Goal: Contribute content: Contribute content

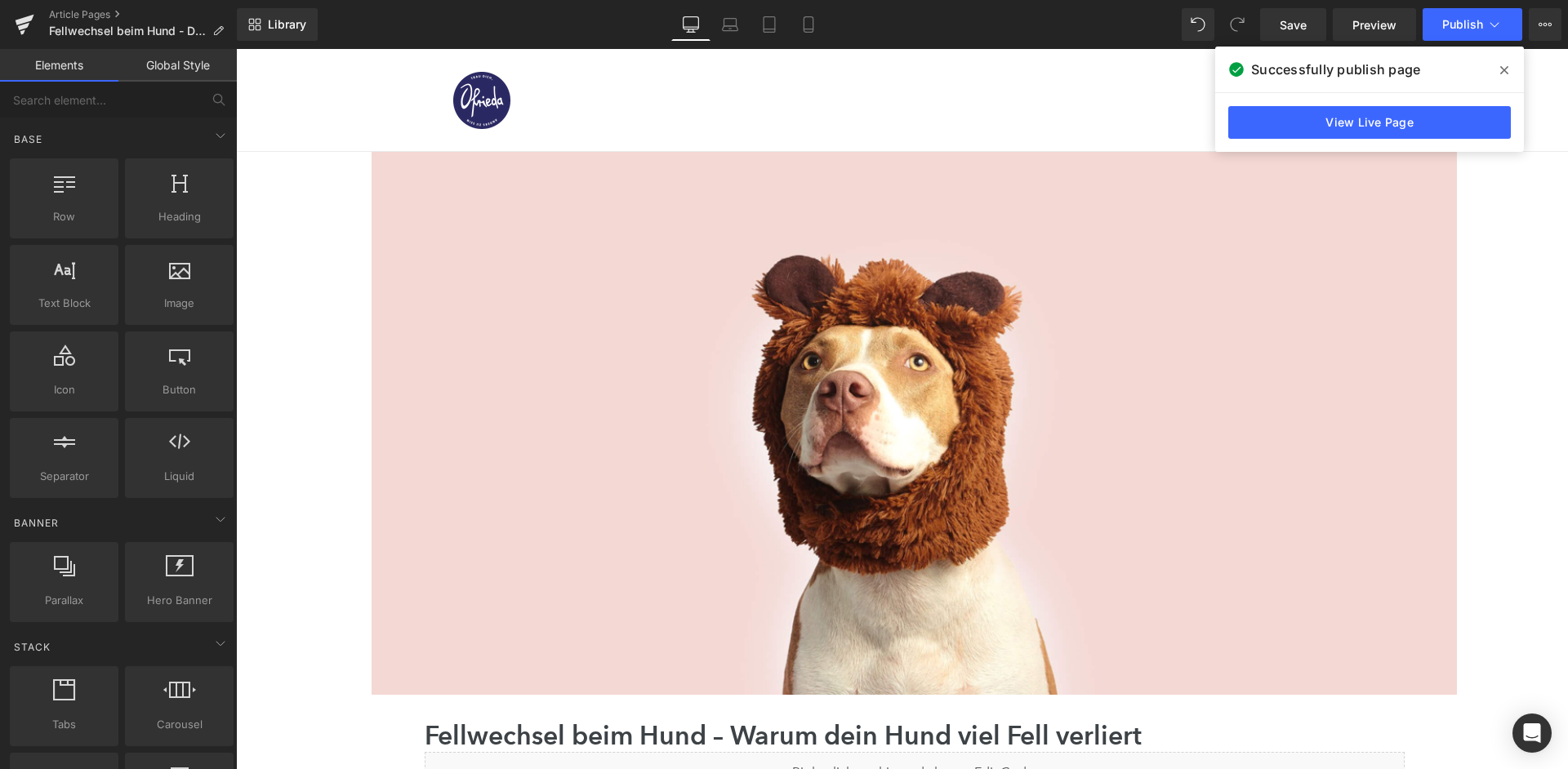
scroll to position [1554, 0]
click at [100, 13] on link "Article Pages" at bounding box center [143, 14] width 188 height 13
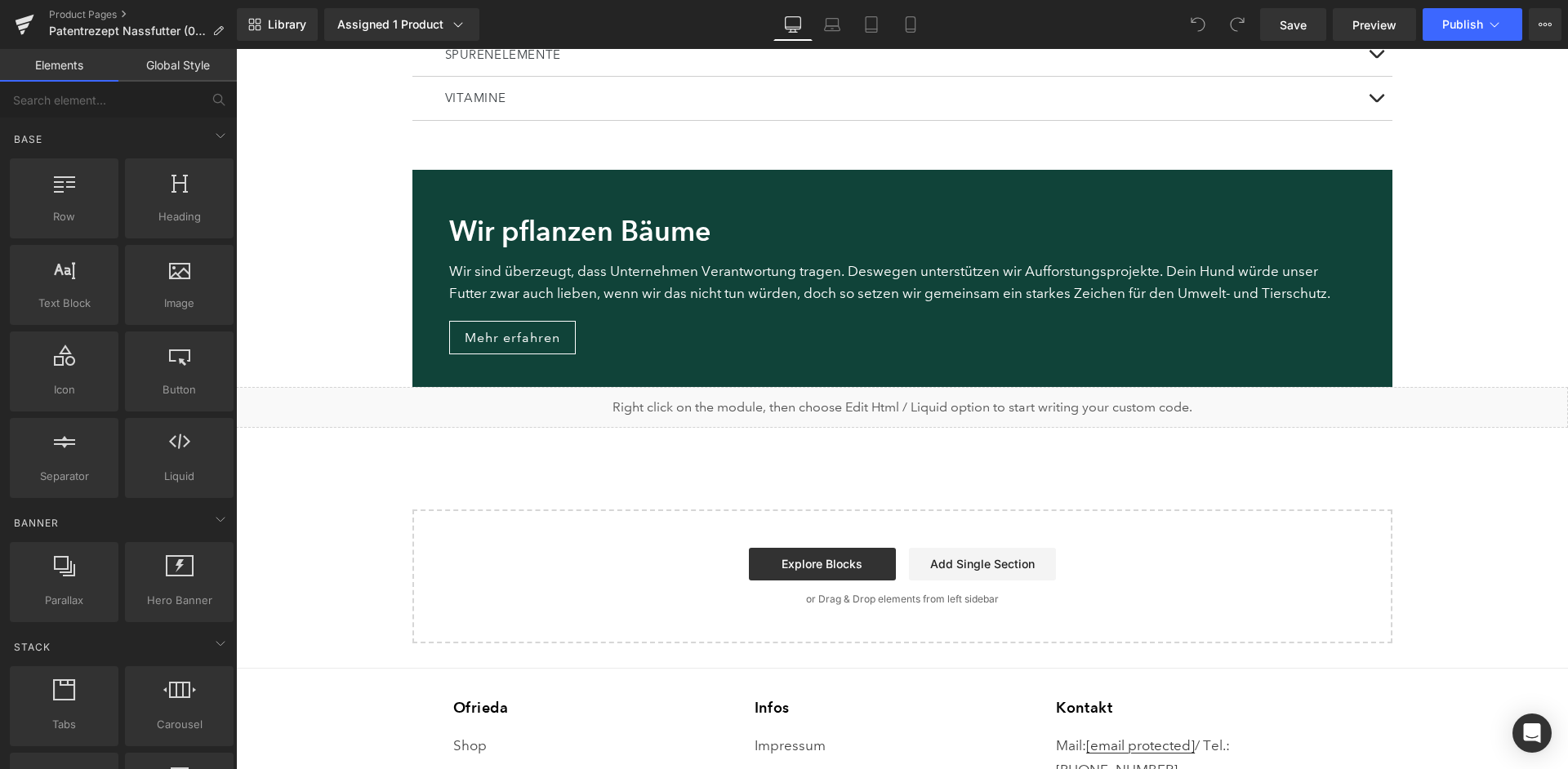
scroll to position [4205, 0]
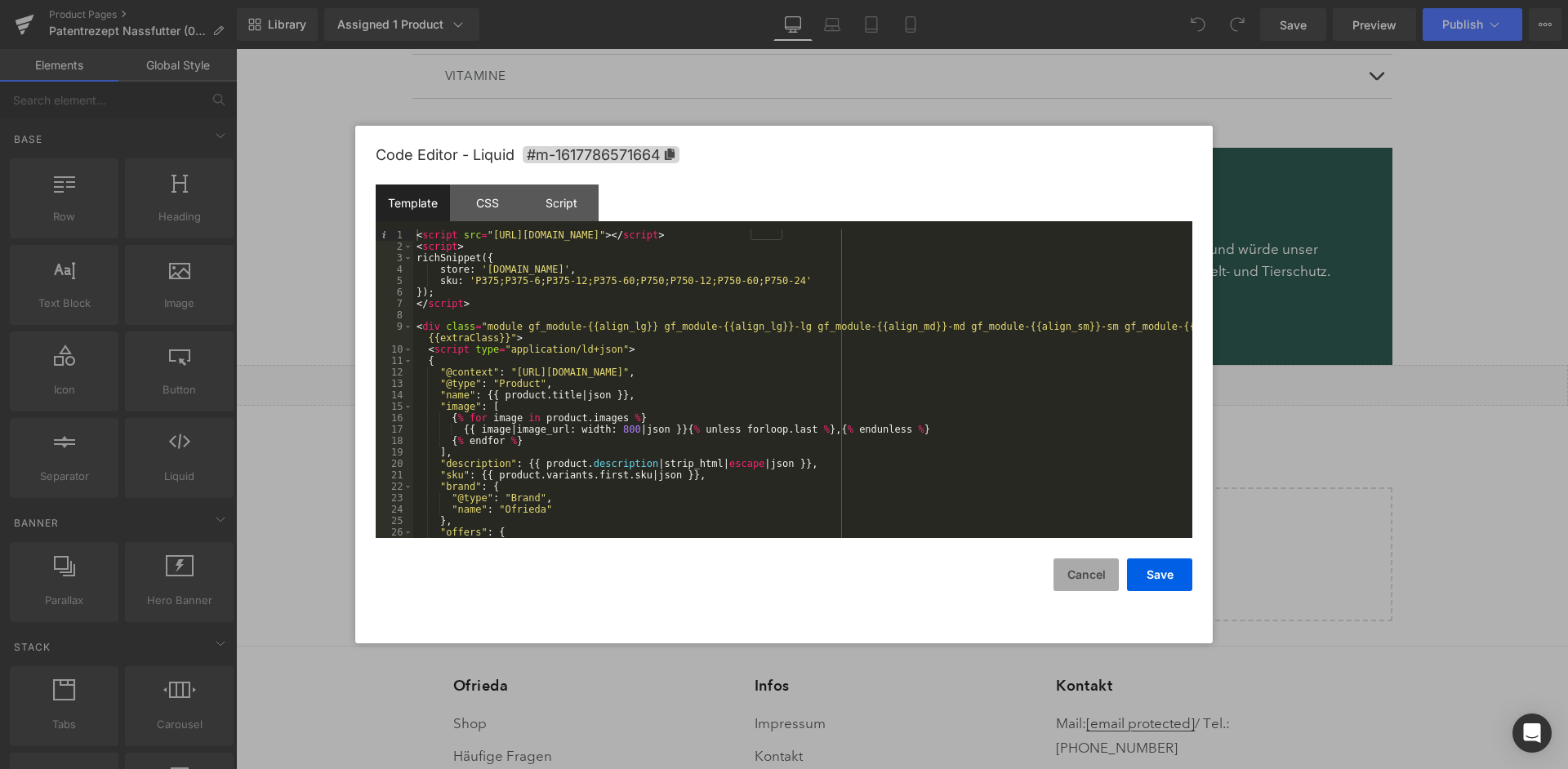
click at [1090, 576] on button "Cancel" at bounding box center [1086, 574] width 65 height 33
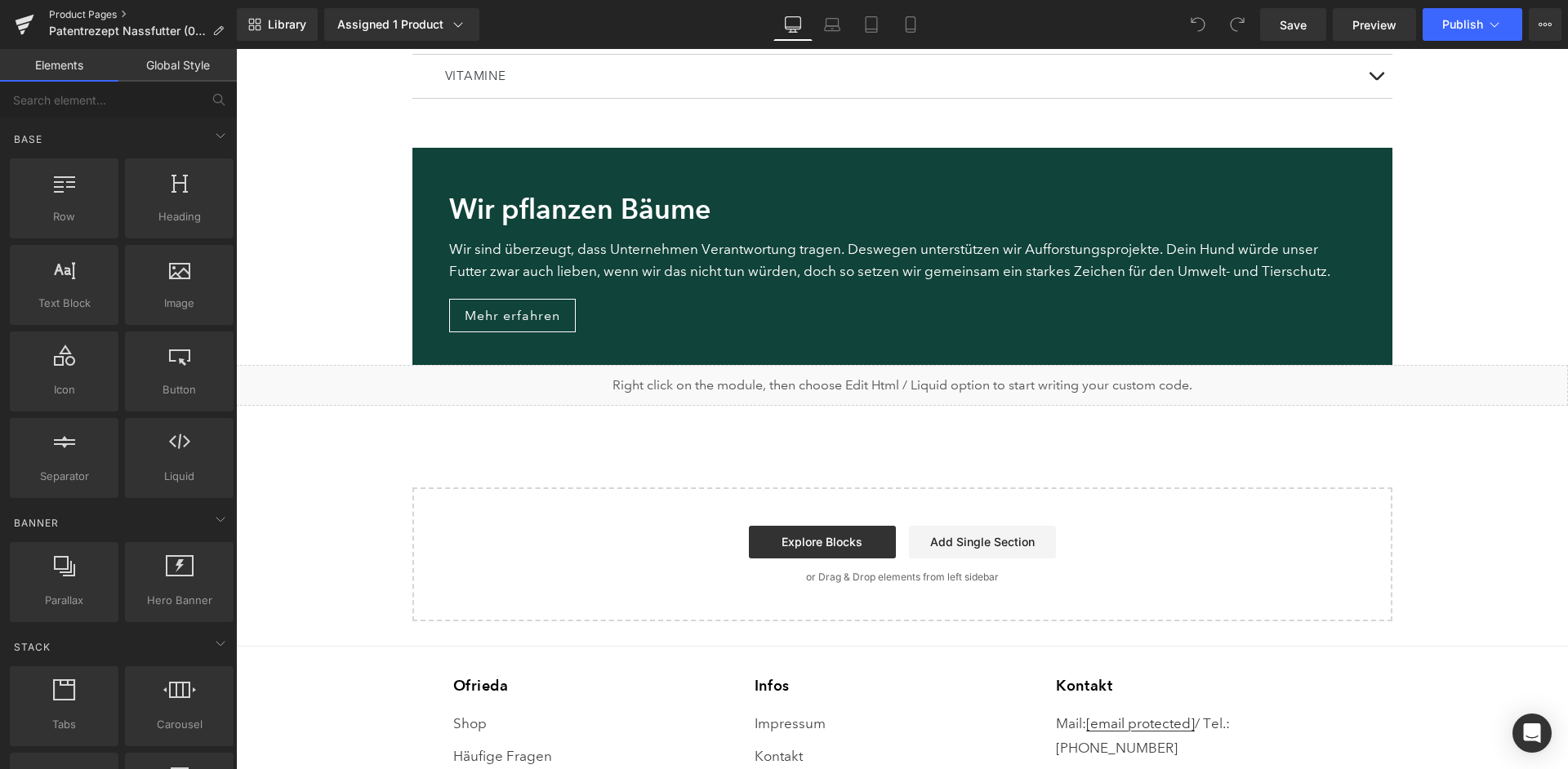
click at [84, 10] on link "Product Pages" at bounding box center [143, 14] width 188 height 13
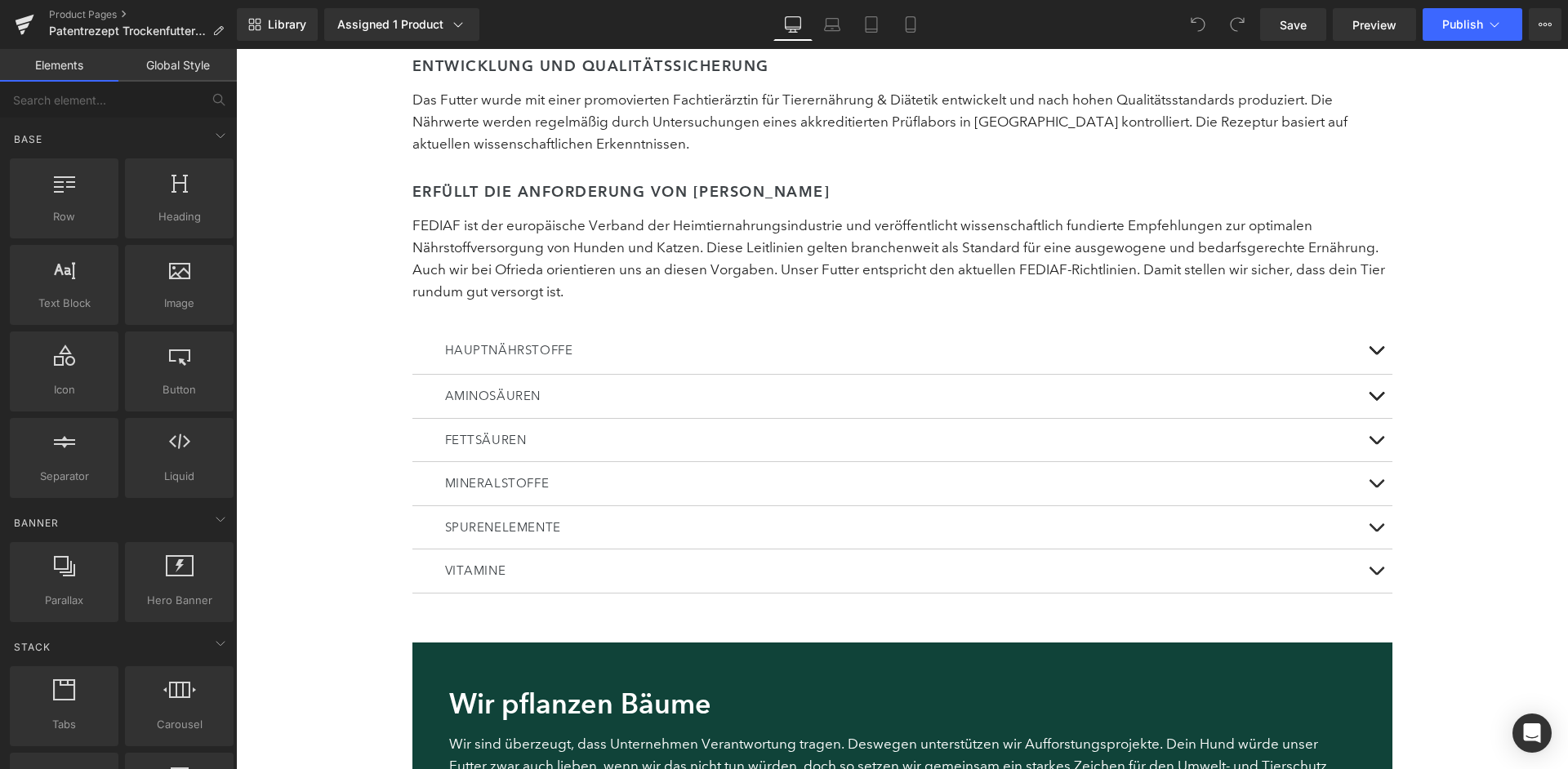
scroll to position [3789, 0]
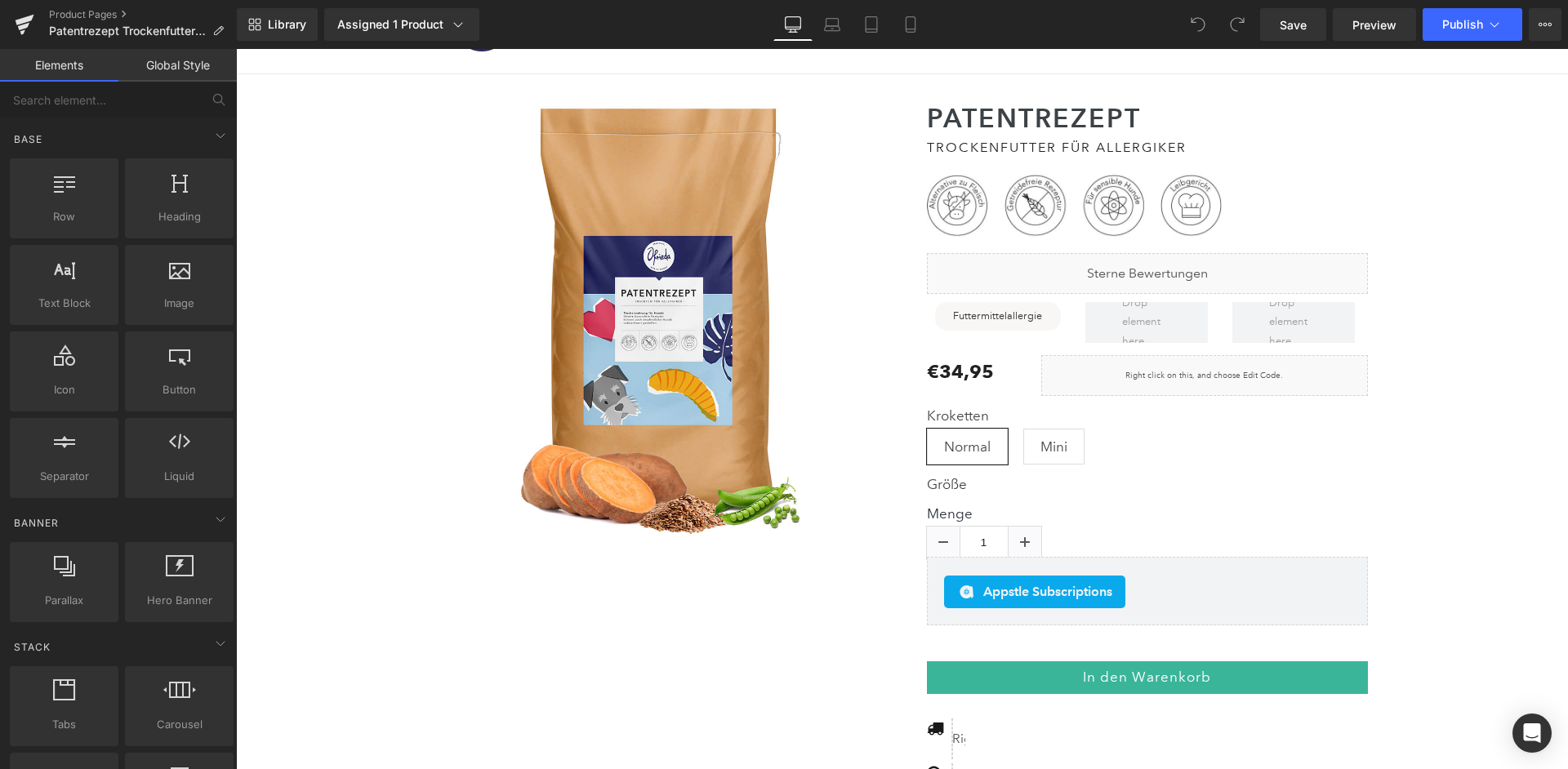
scroll to position [0, 0]
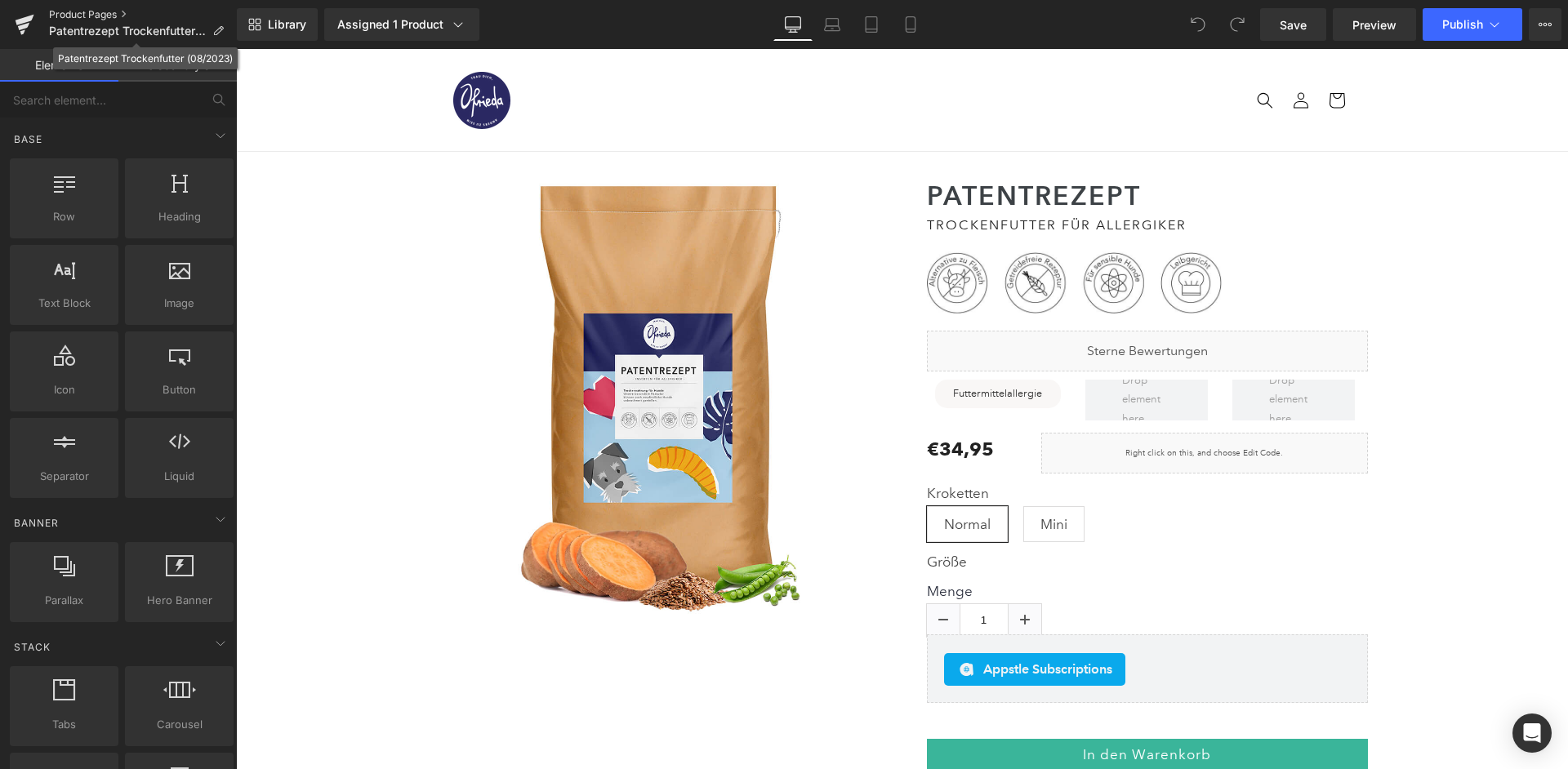
click at [102, 17] on link "Product Pages" at bounding box center [143, 14] width 188 height 13
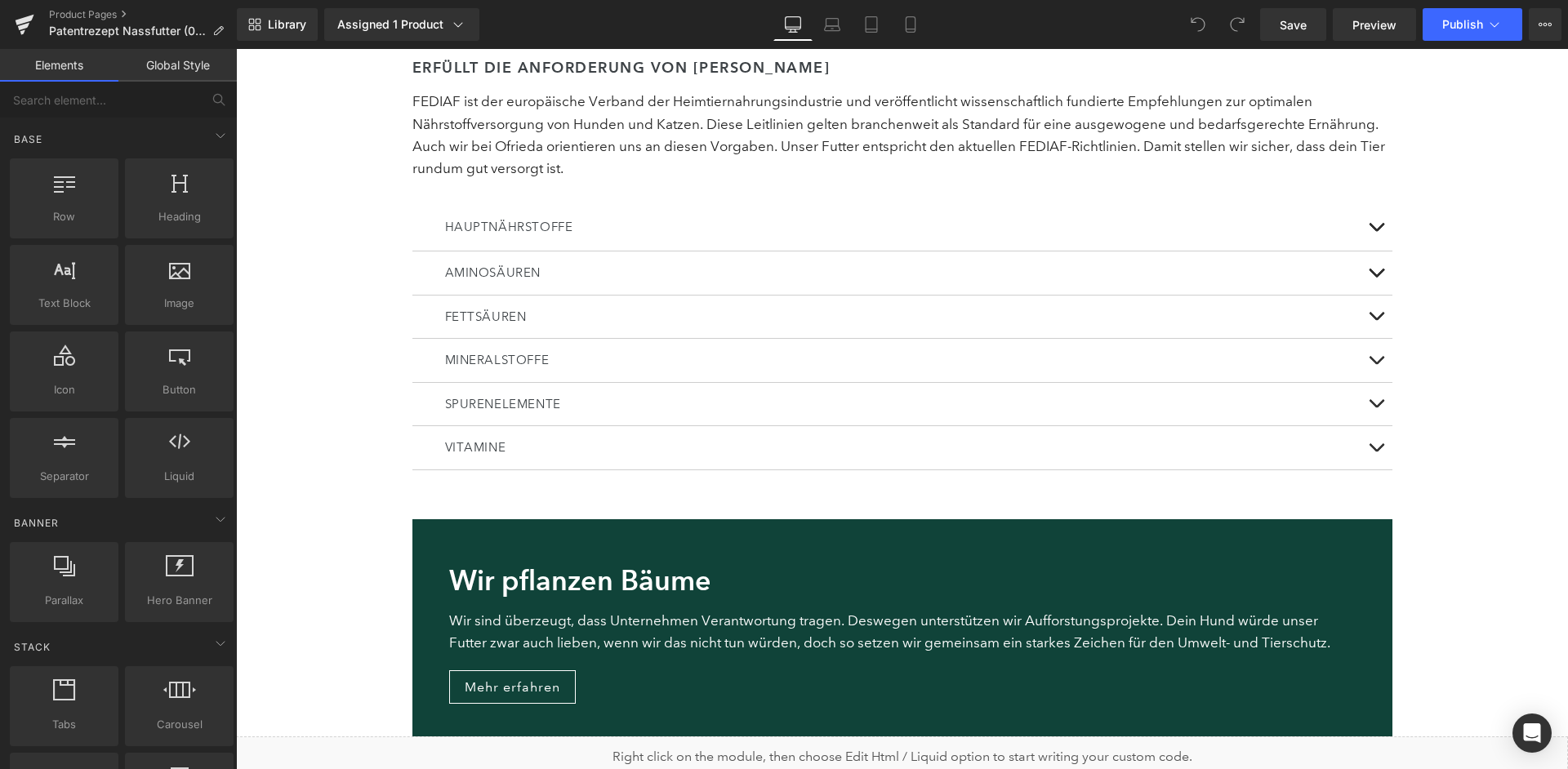
scroll to position [3864, 0]
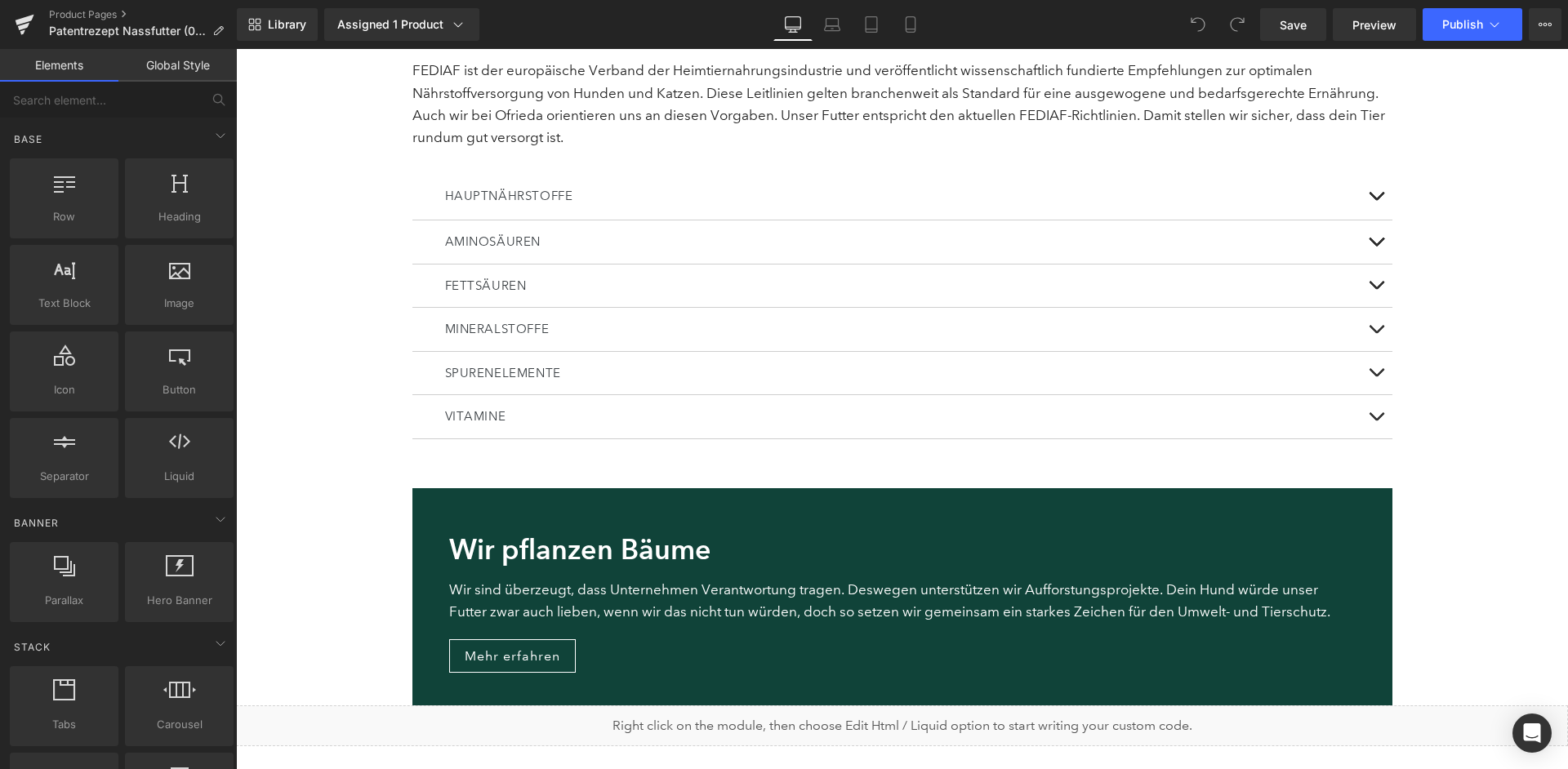
click at [943, 705] on div "Liquid" at bounding box center [902, 725] width 1332 height 40
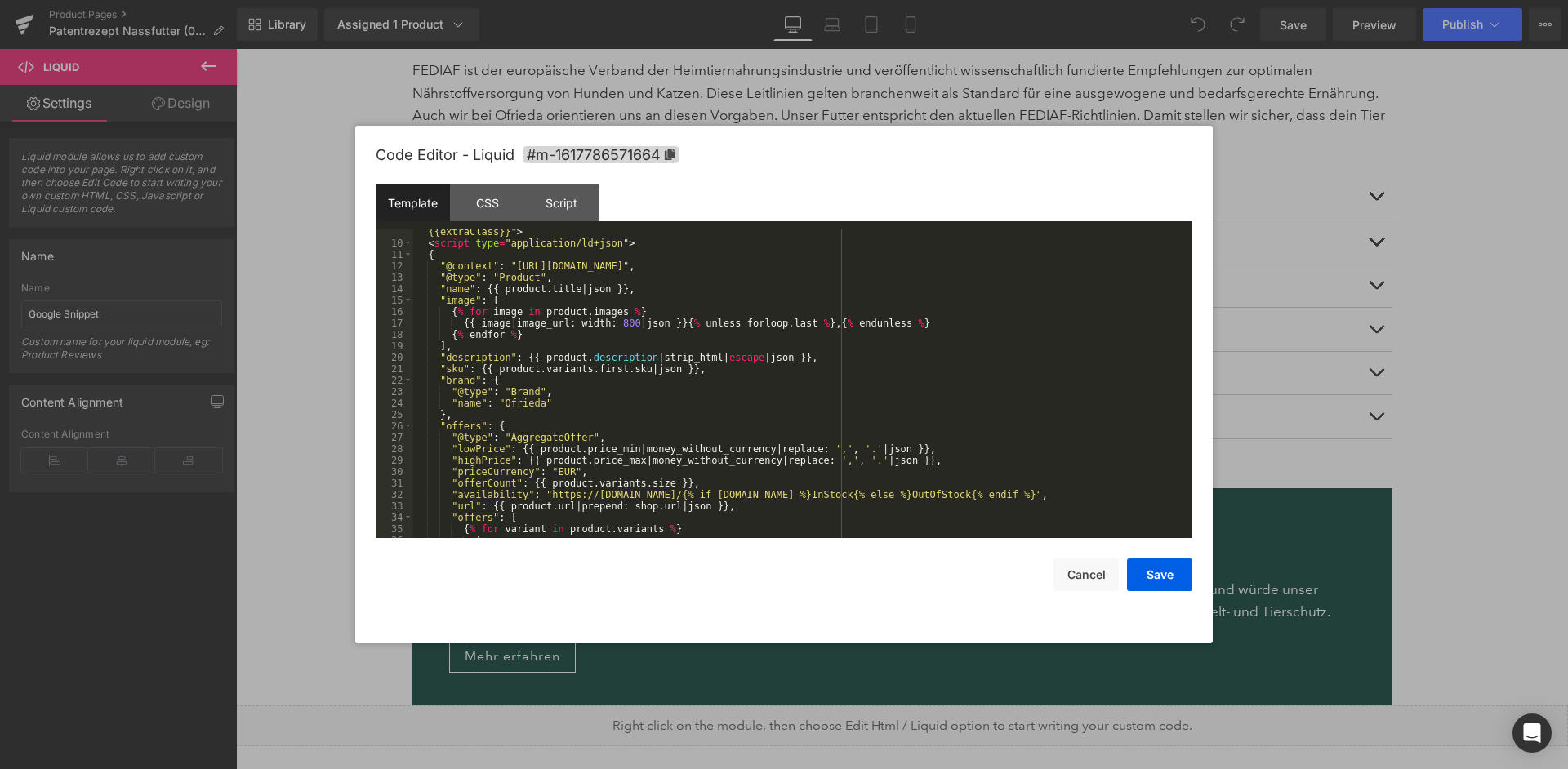
scroll to position [0, 0]
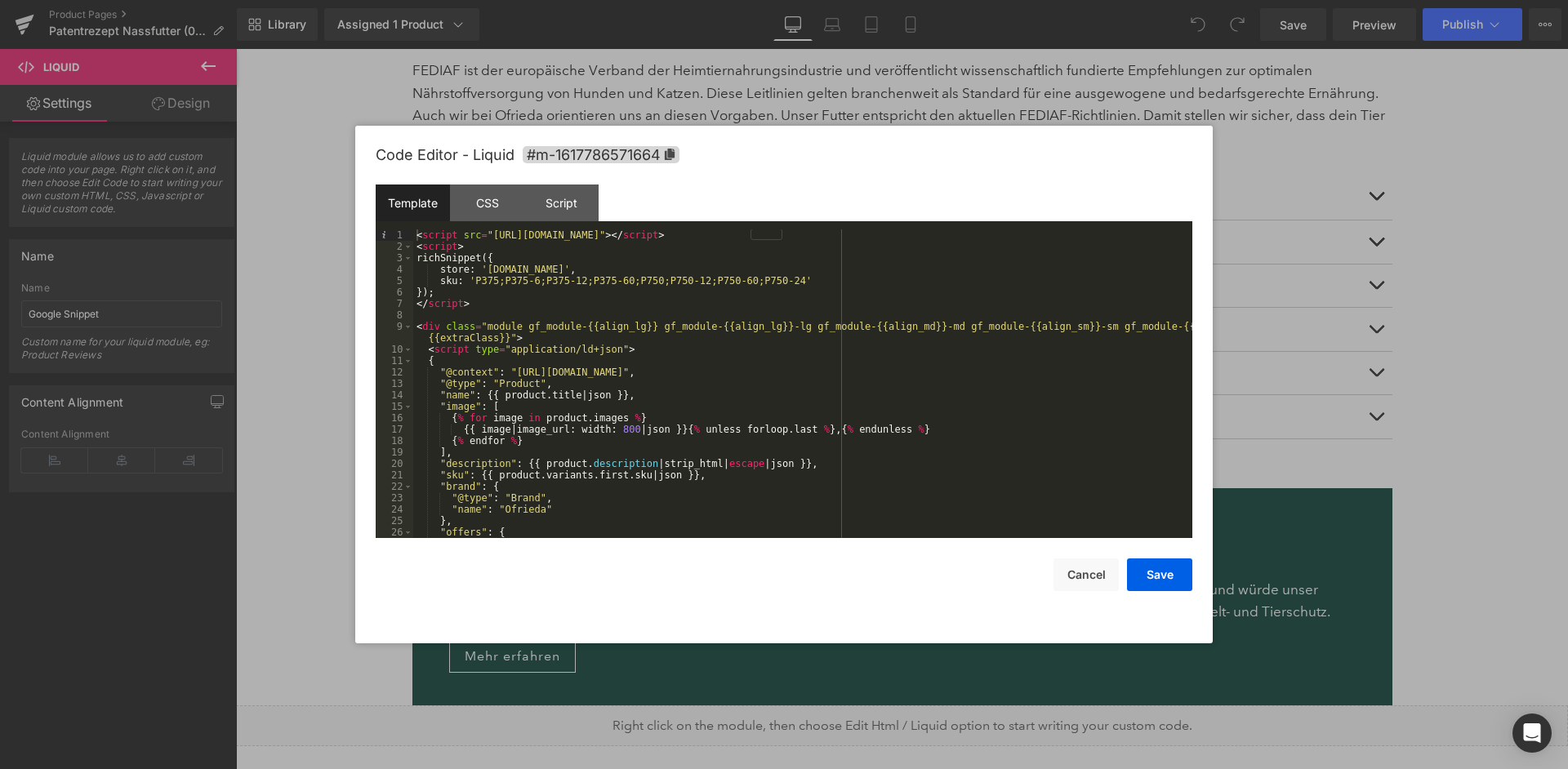
click at [682, 379] on div "< script src = "https://widget.reviews.io/rich-snippet/dist.js" > </ script > <…" at bounding box center [803, 395] width 779 height 331
click at [1106, 566] on button "Cancel" at bounding box center [1086, 574] width 65 height 33
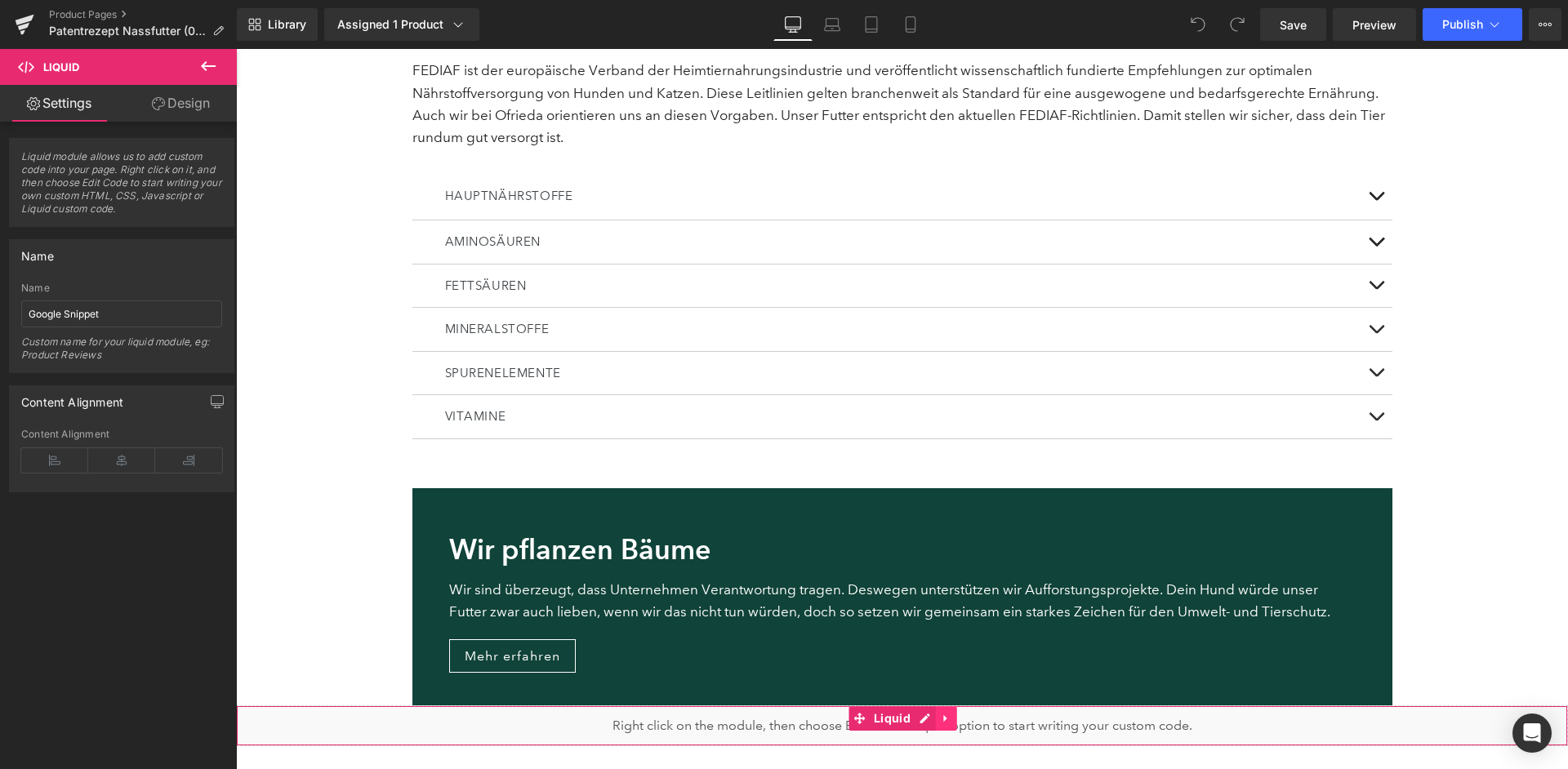
click at [948, 713] on icon at bounding box center [946, 718] width 12 height 13
click at [962, 706] on link at bounding box center [956, 718] width 21 height 24
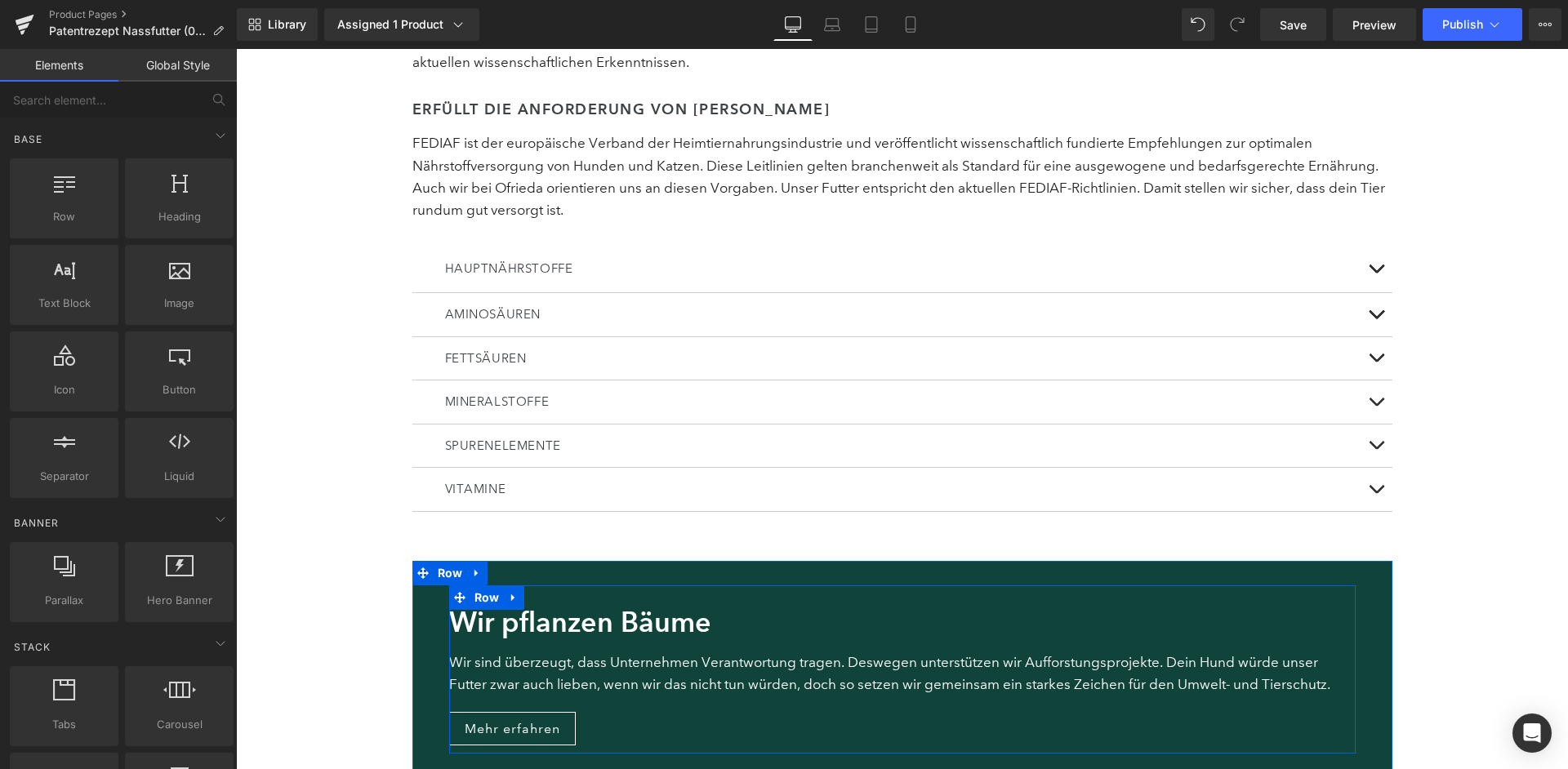
scroll to position [3646, 0]
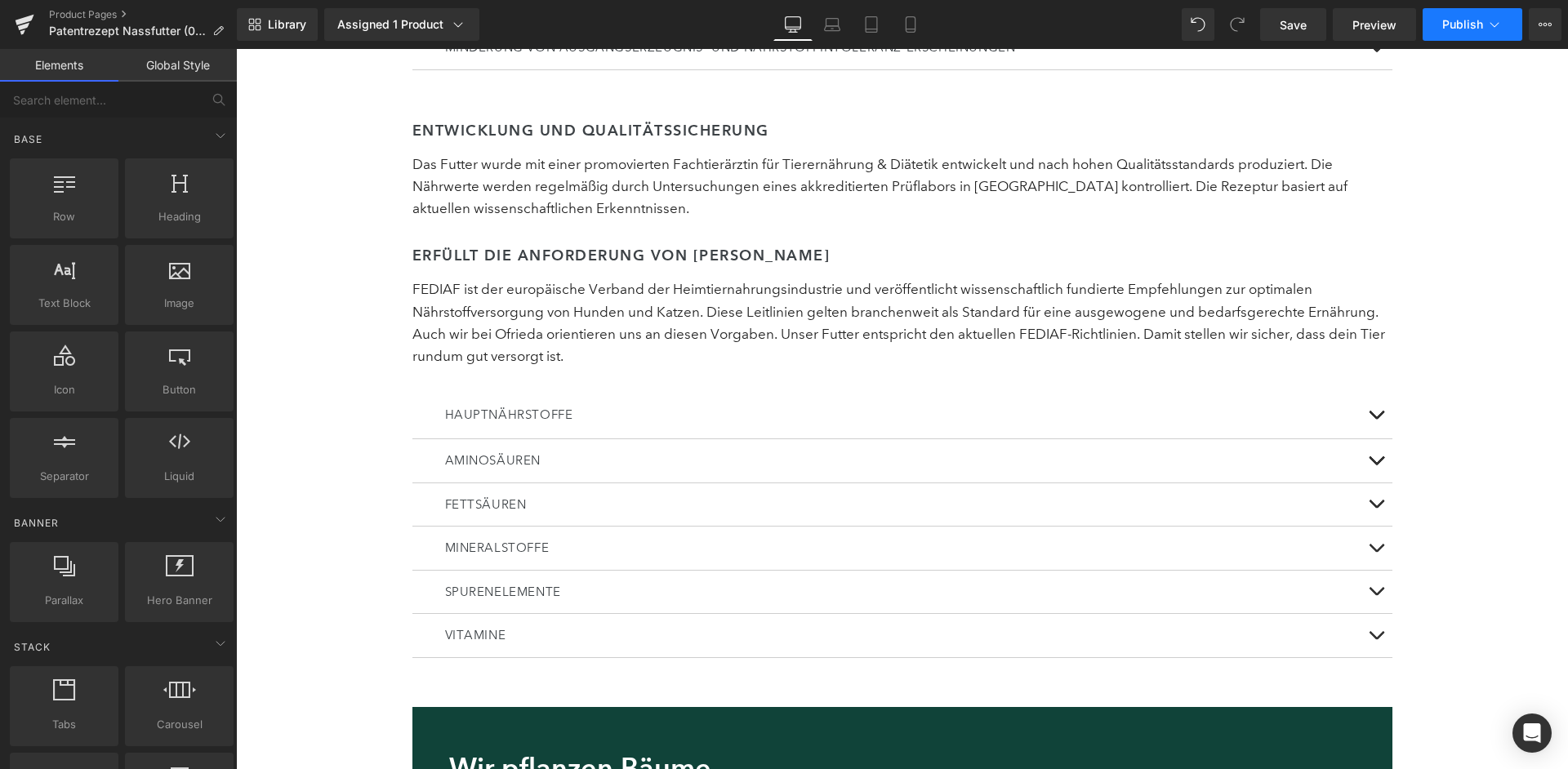
click at [1494, 35] on button "Publish" at bounding box center [1473, 24] width 100 height 33
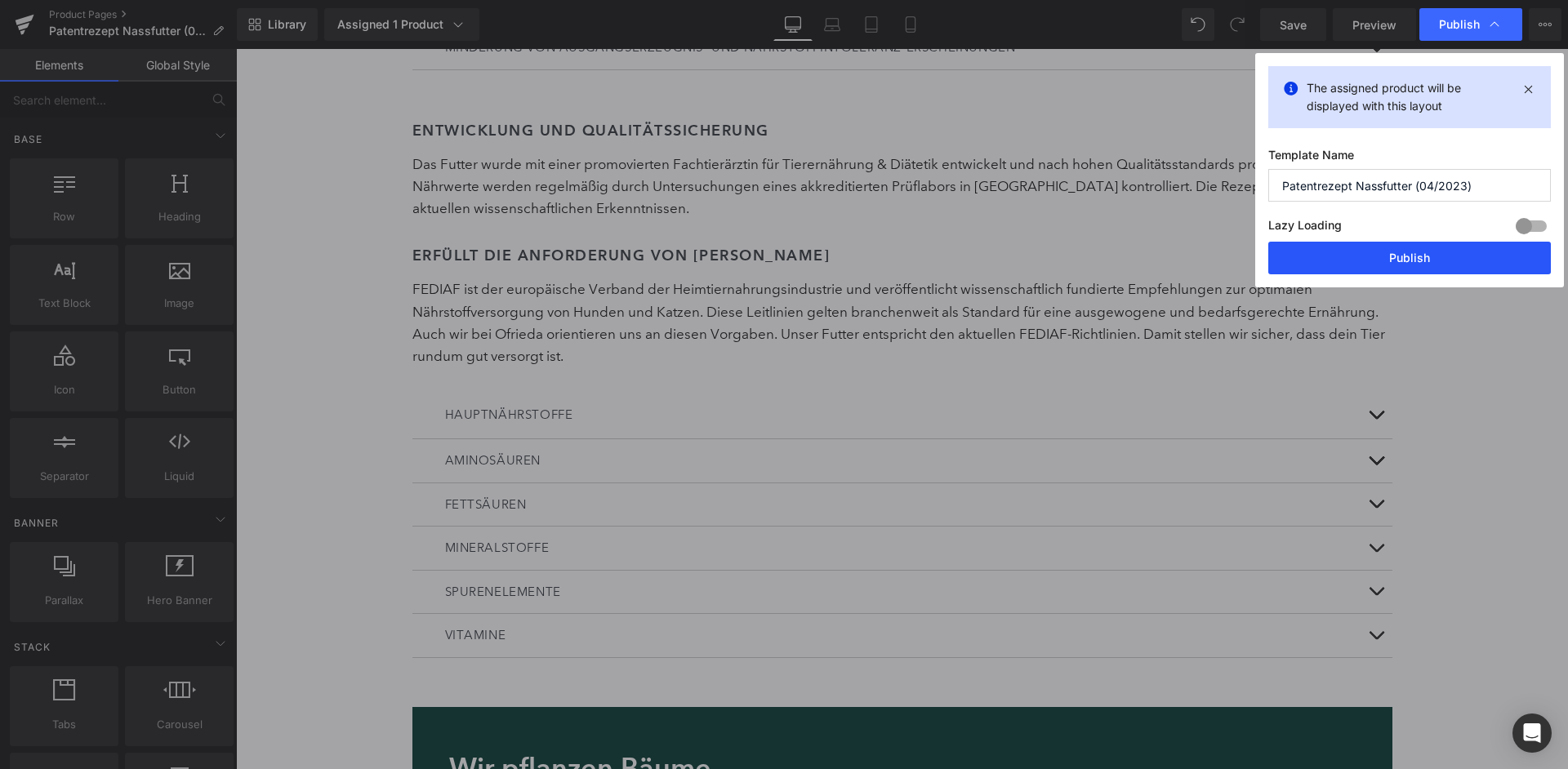
click at [1438, 249] on button "Publish" at bounding box center [1409, 258] width 283 height 33
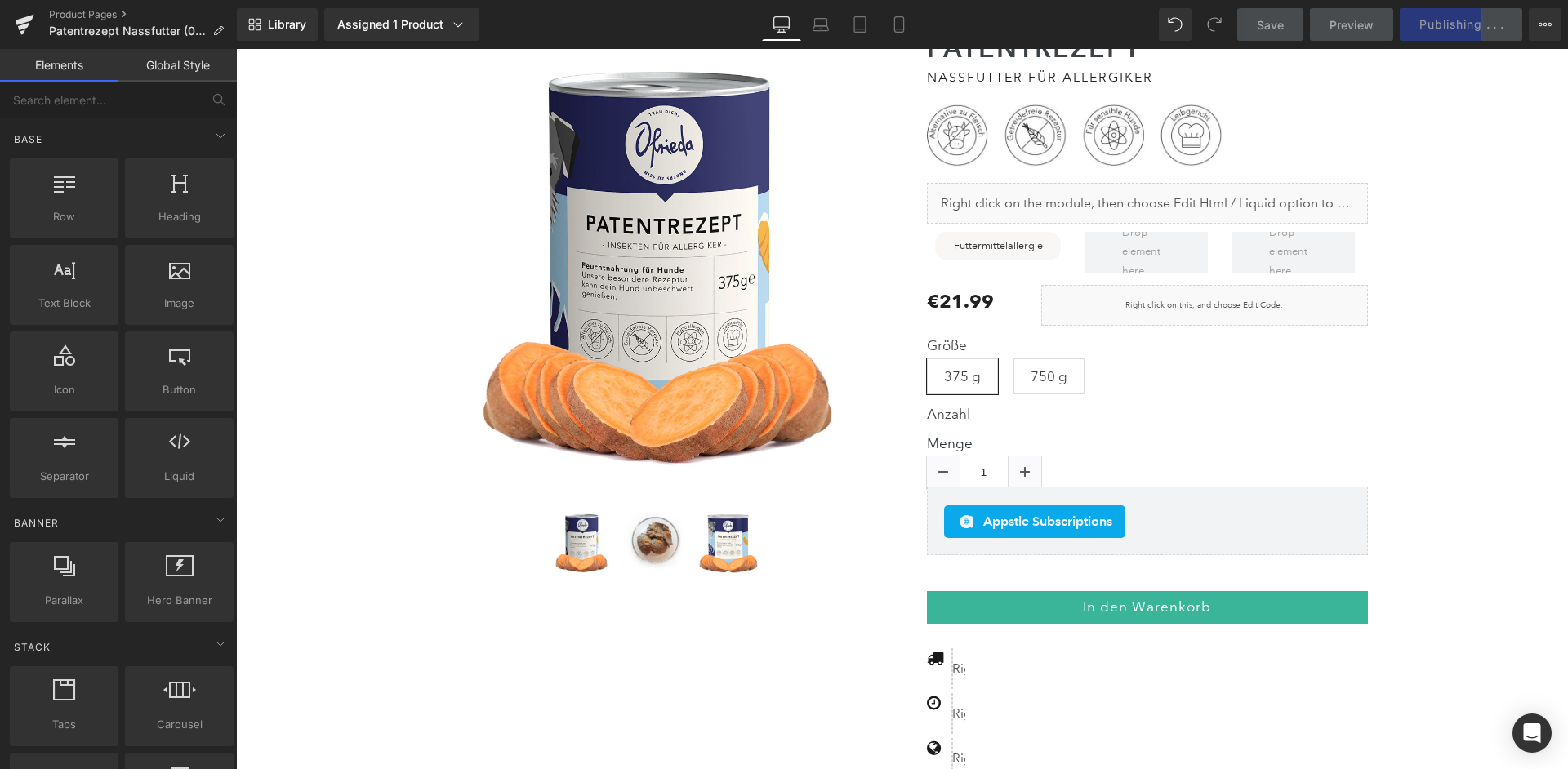
scroll to position [0, 0]
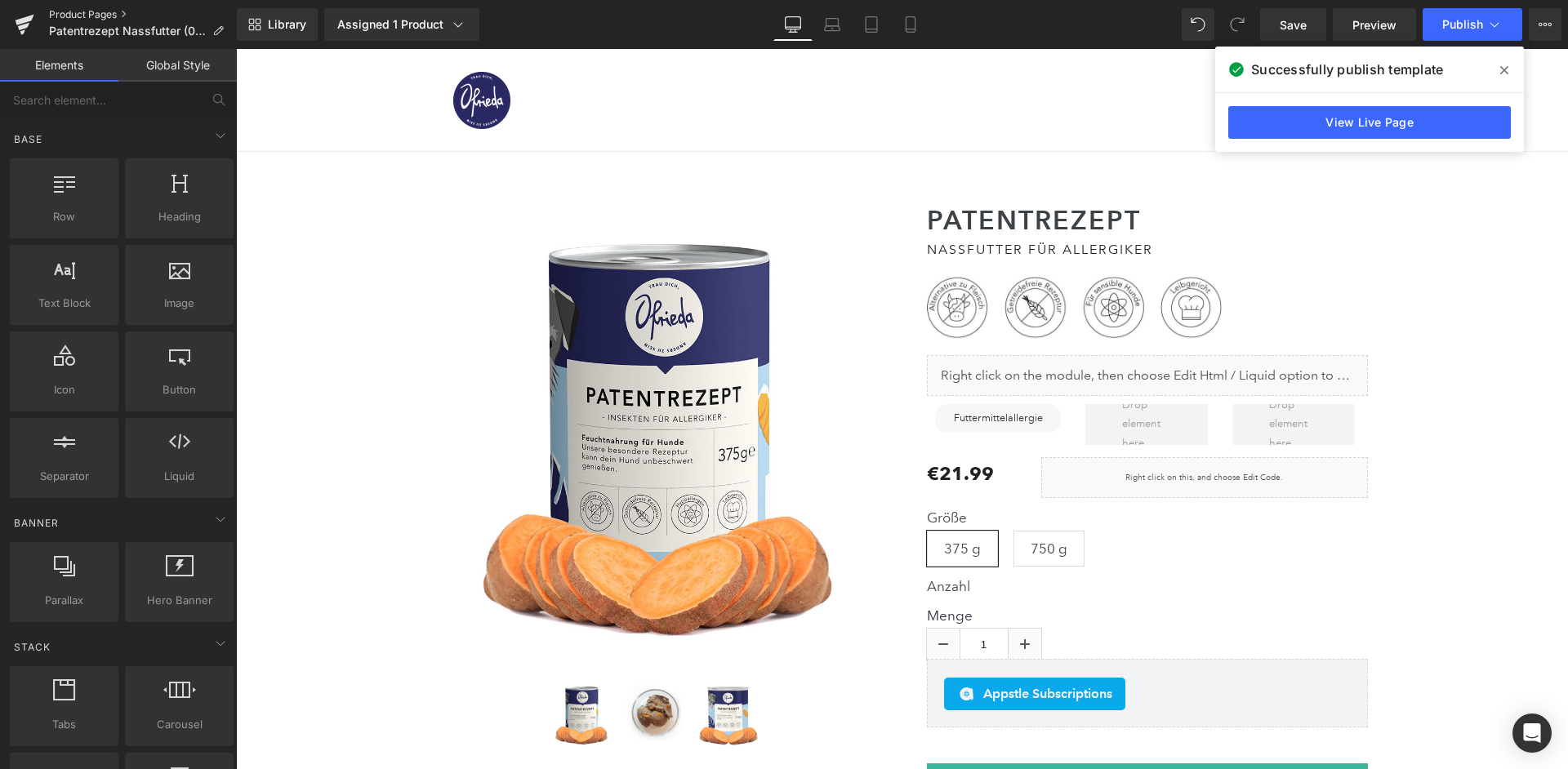
click at [78, 18] on link "Product Pages" at bounding box center [143, 14] width 188 height 13
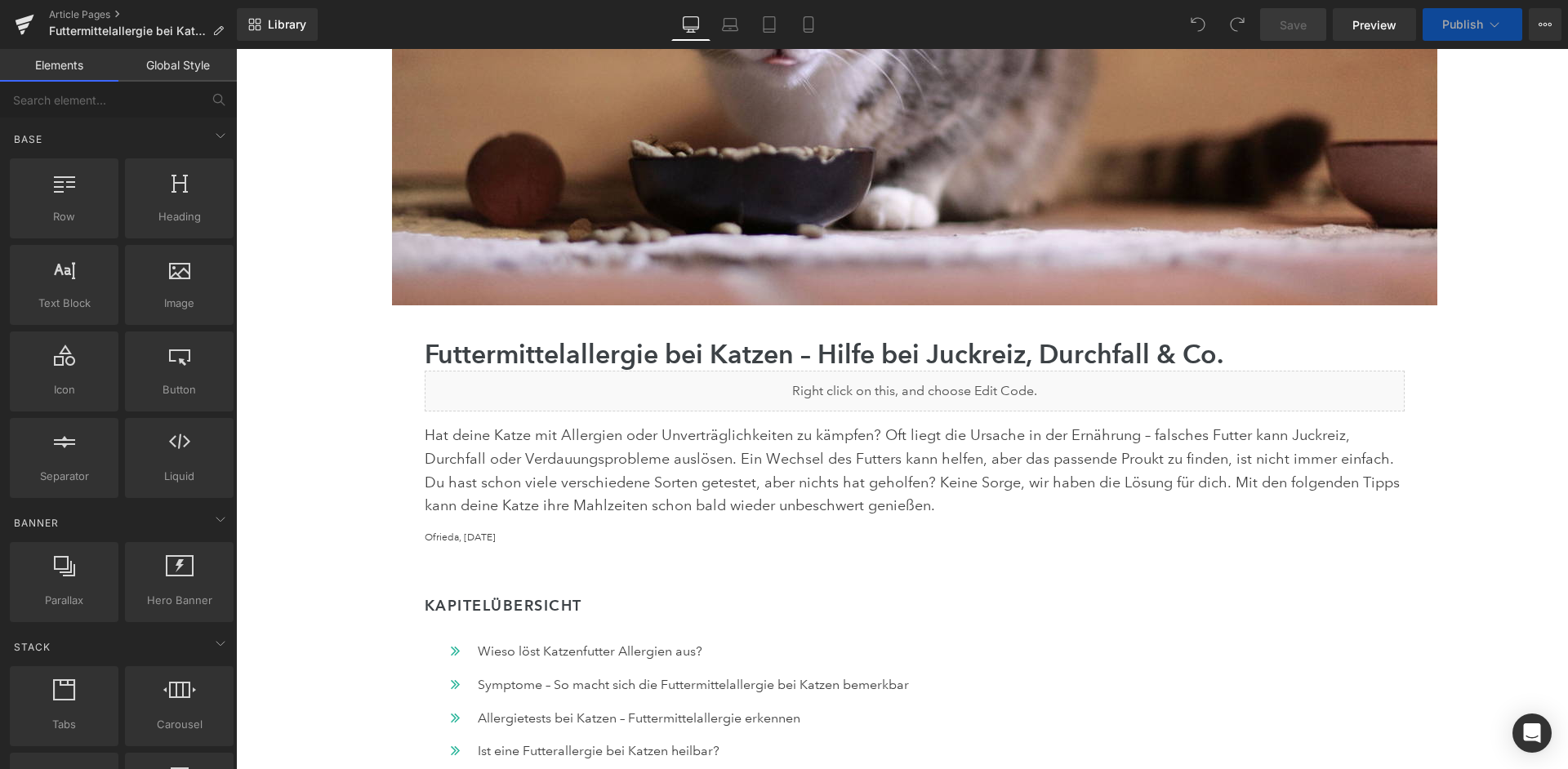
scroll to position [517, 0]
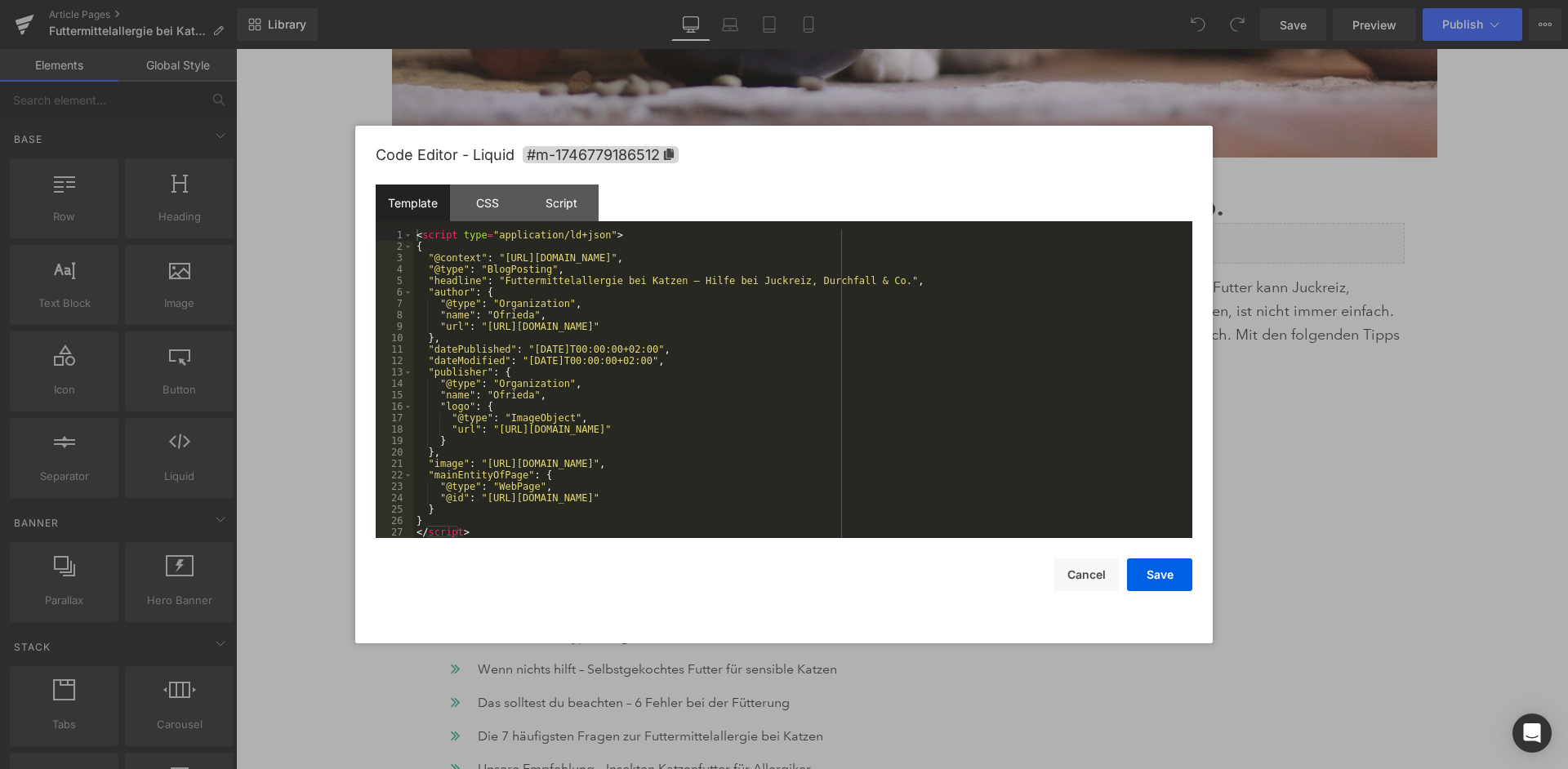
click at [834, 382] on div "< script type = "application/ld+json" > { "@context" : "[URL][DOMAIN_NAME]" , "…" at bounding box center [803, 395] width 779 height 331
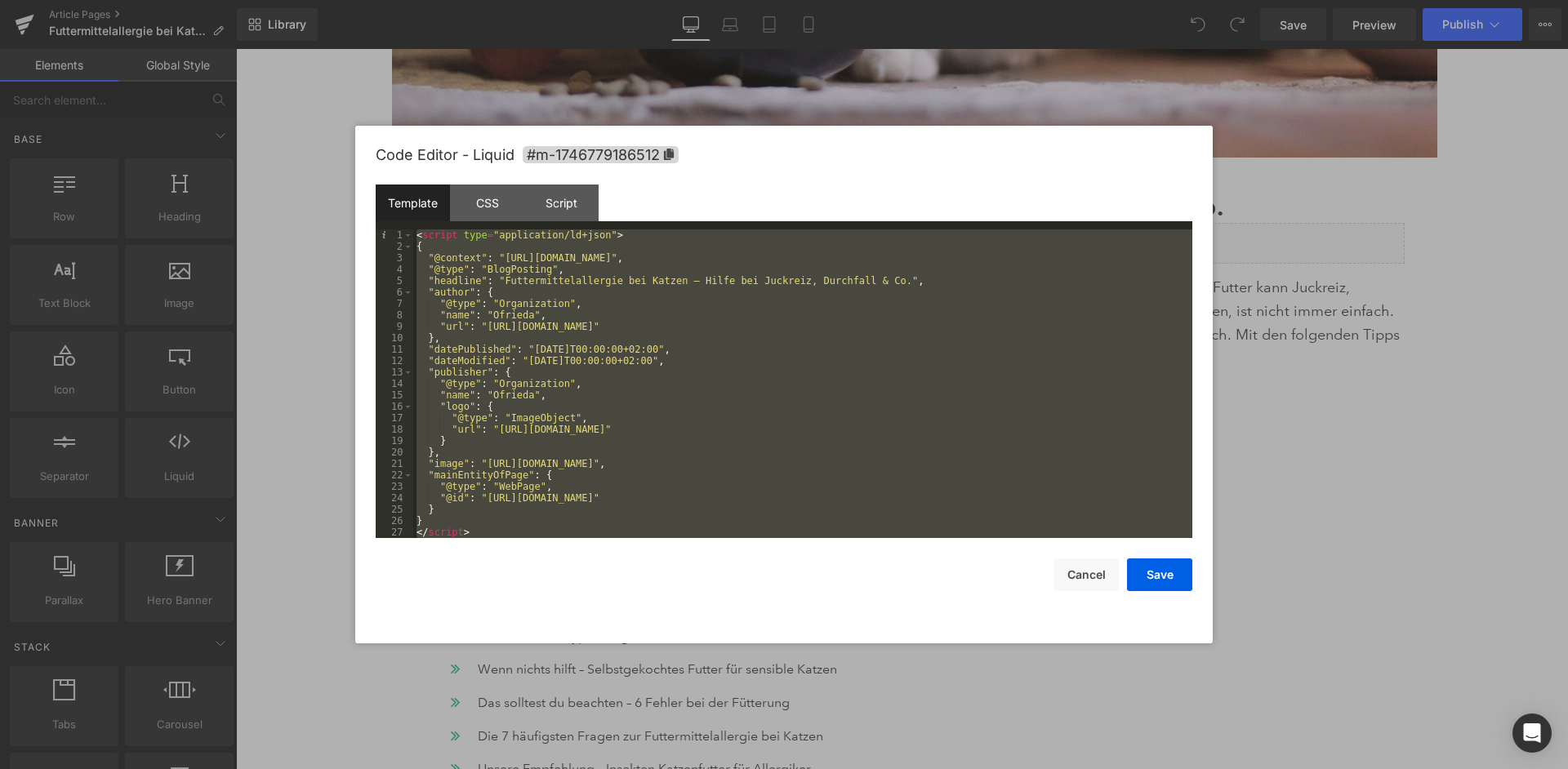
click at [839, 387] on div "< script type = "application/ld+json" > { "@context" : "[URL][DOMAIN_NAME]" , "…" at bounding box center [803, 395] width 779 height 331
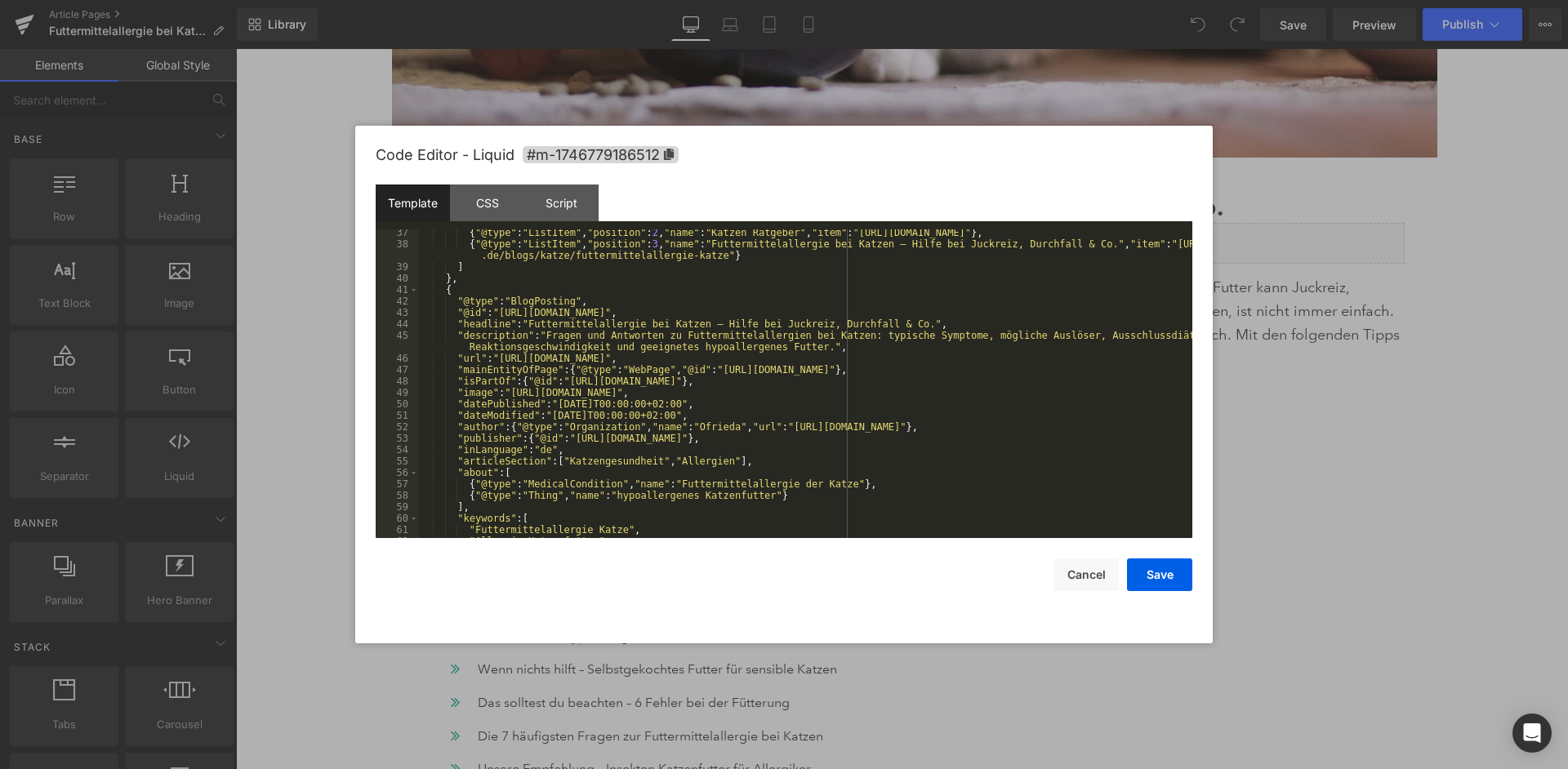
scroll to position [415, 0]
click at [605, 343] on div "{ "@type" : "ListItem" , "position" : 2 , "name" : "Katzen Ratgeber" , "item" :…" at bounding box center [806, 391] width 773 height 331
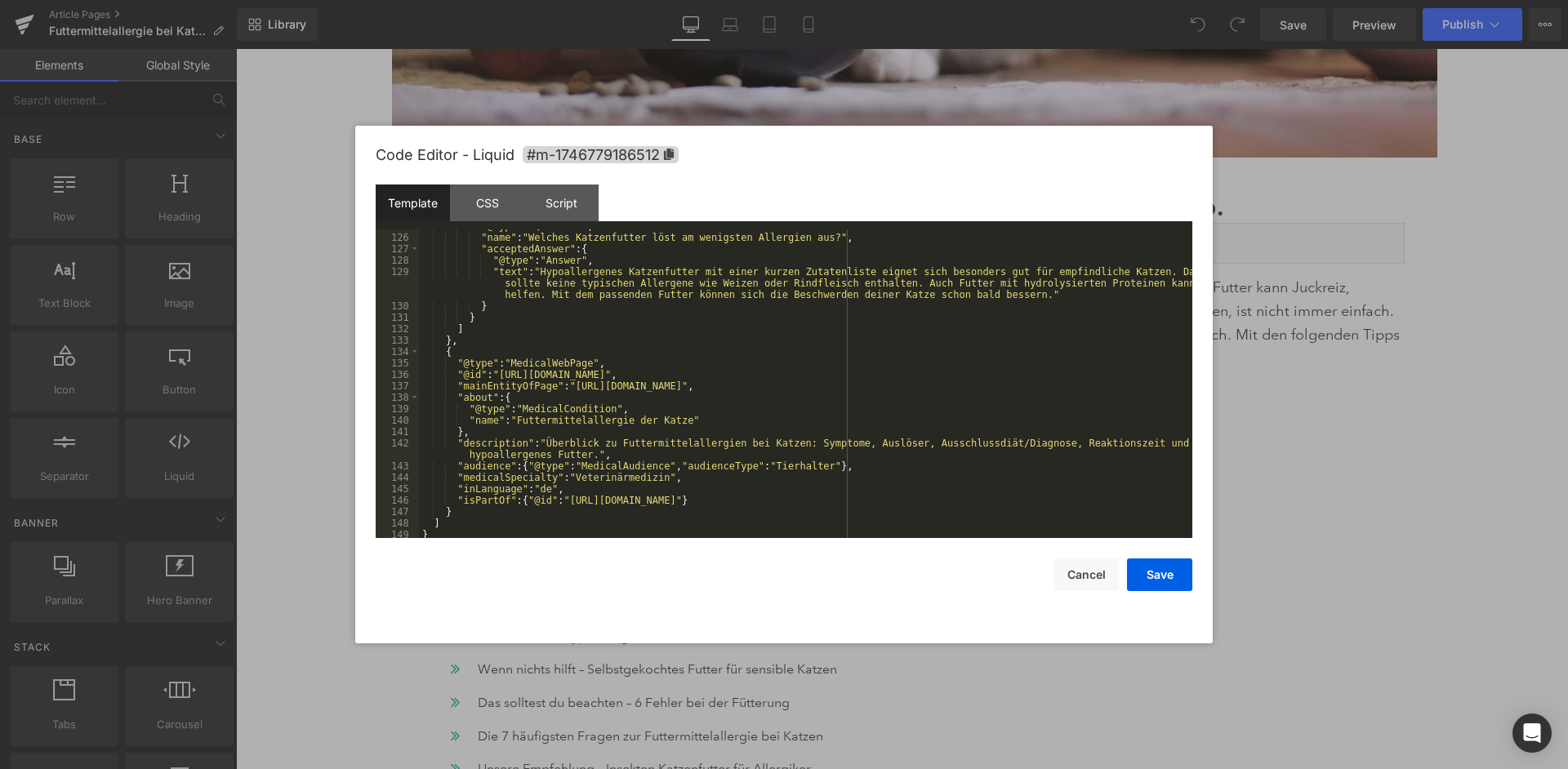
scroll to position [1611, 0]
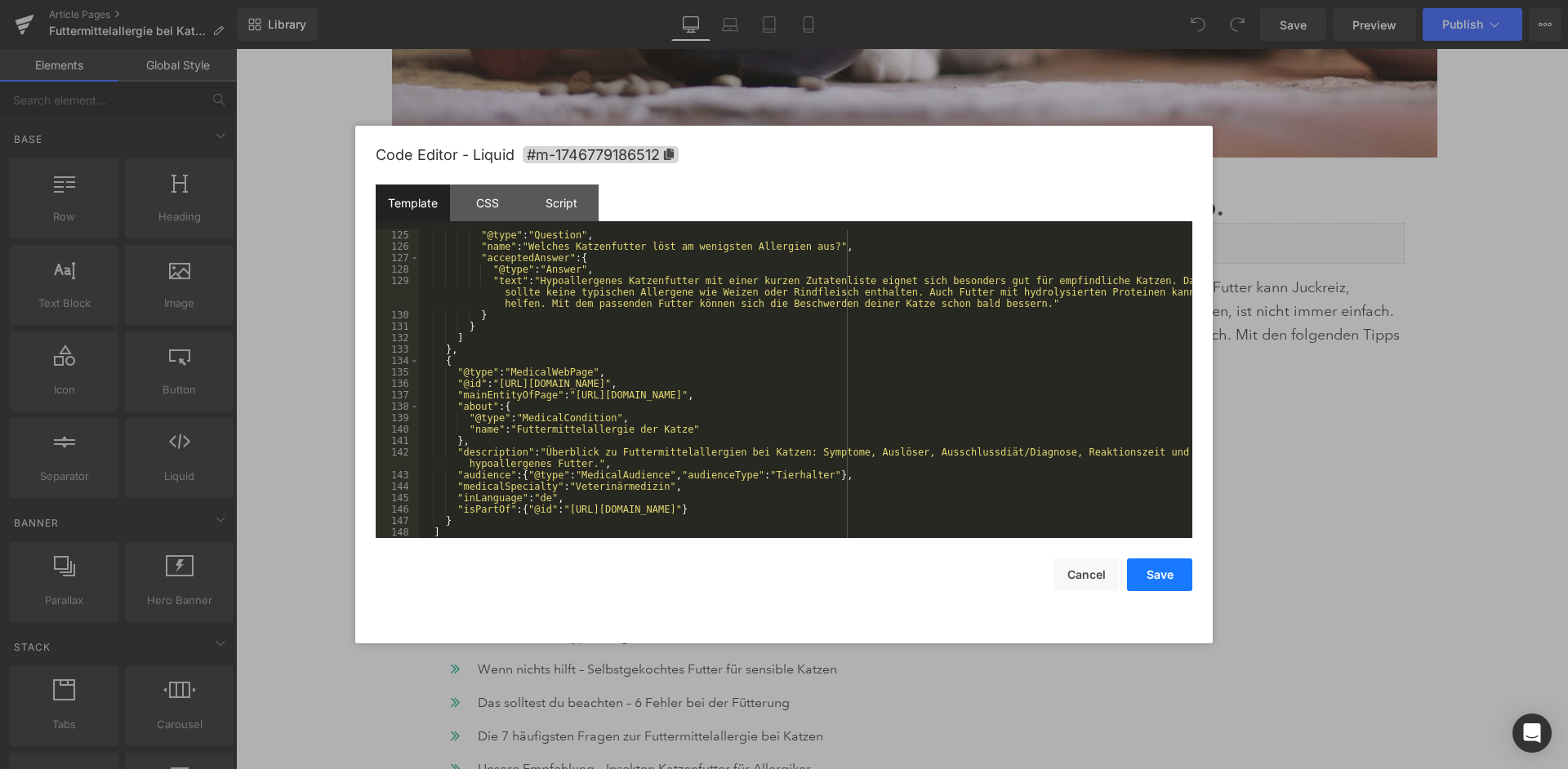
click at [1169, 567] on button "Save" at bounding box center [1159, 574] width 65 height 33
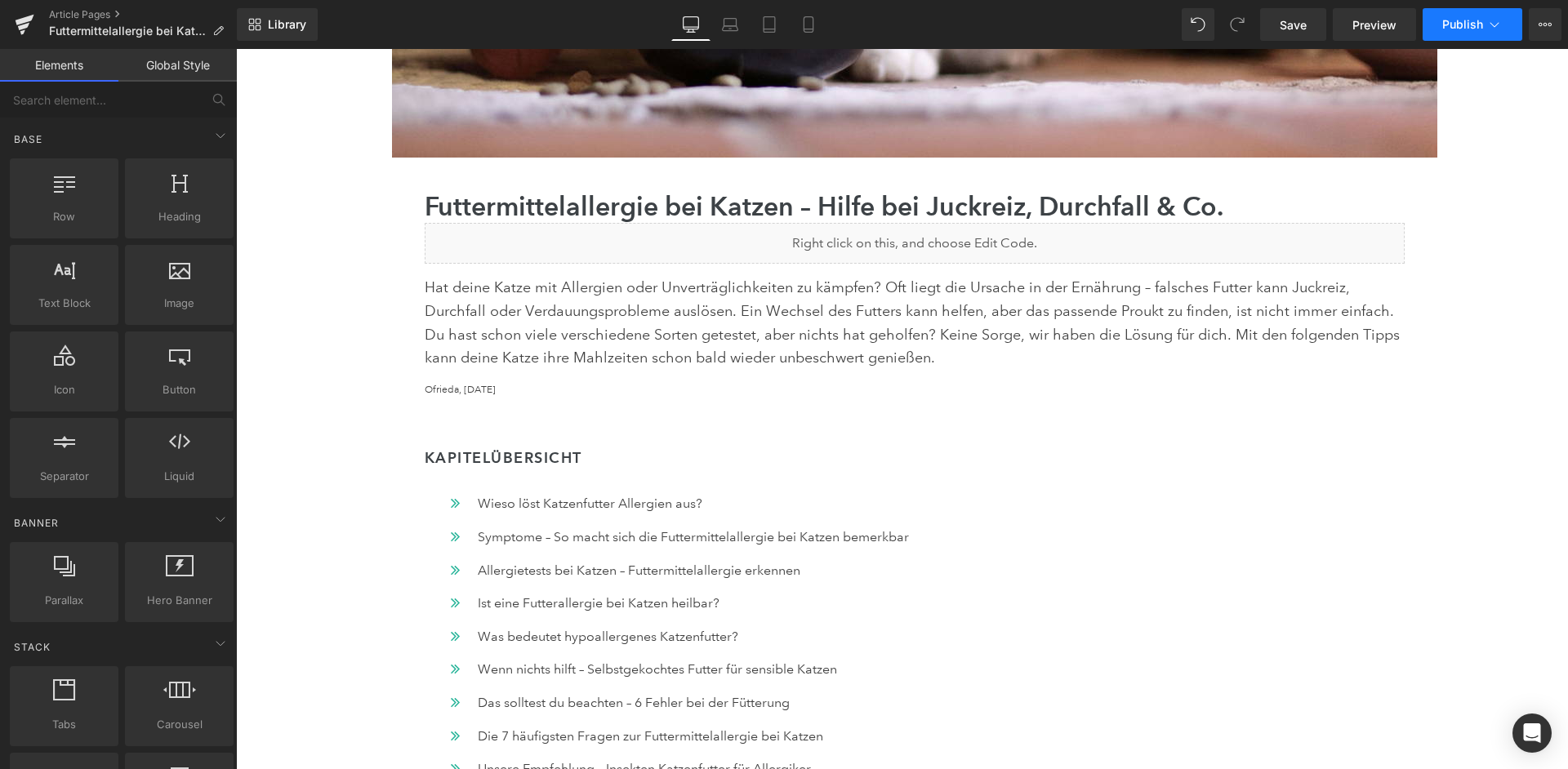
click at [1468, 31] on span "Publish" at bounding box center [1463, 24] width 40 height 13
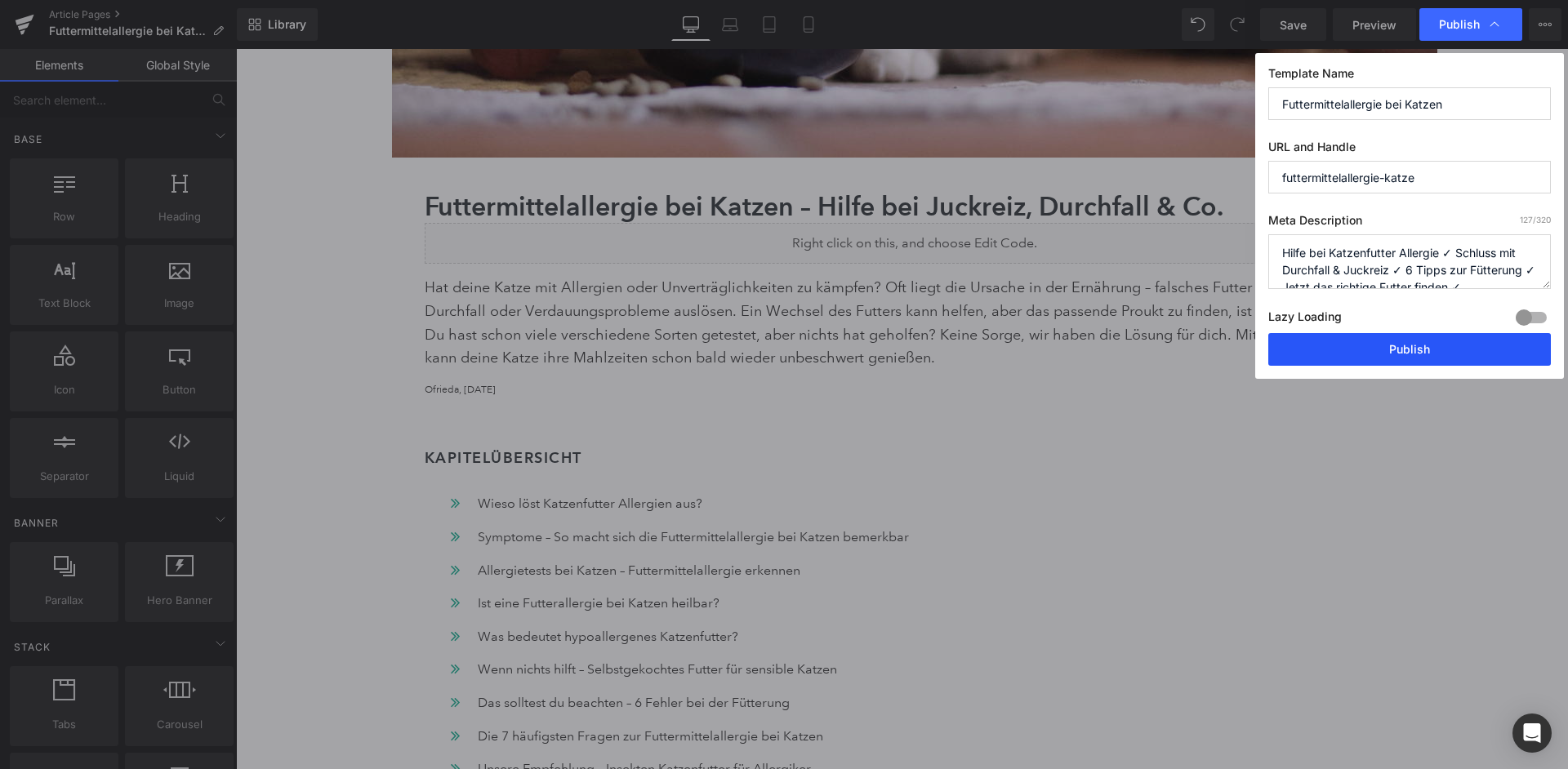
click at [1402, 334] on button "Publish" at bounding box center [1409, 349] width 283 height 33
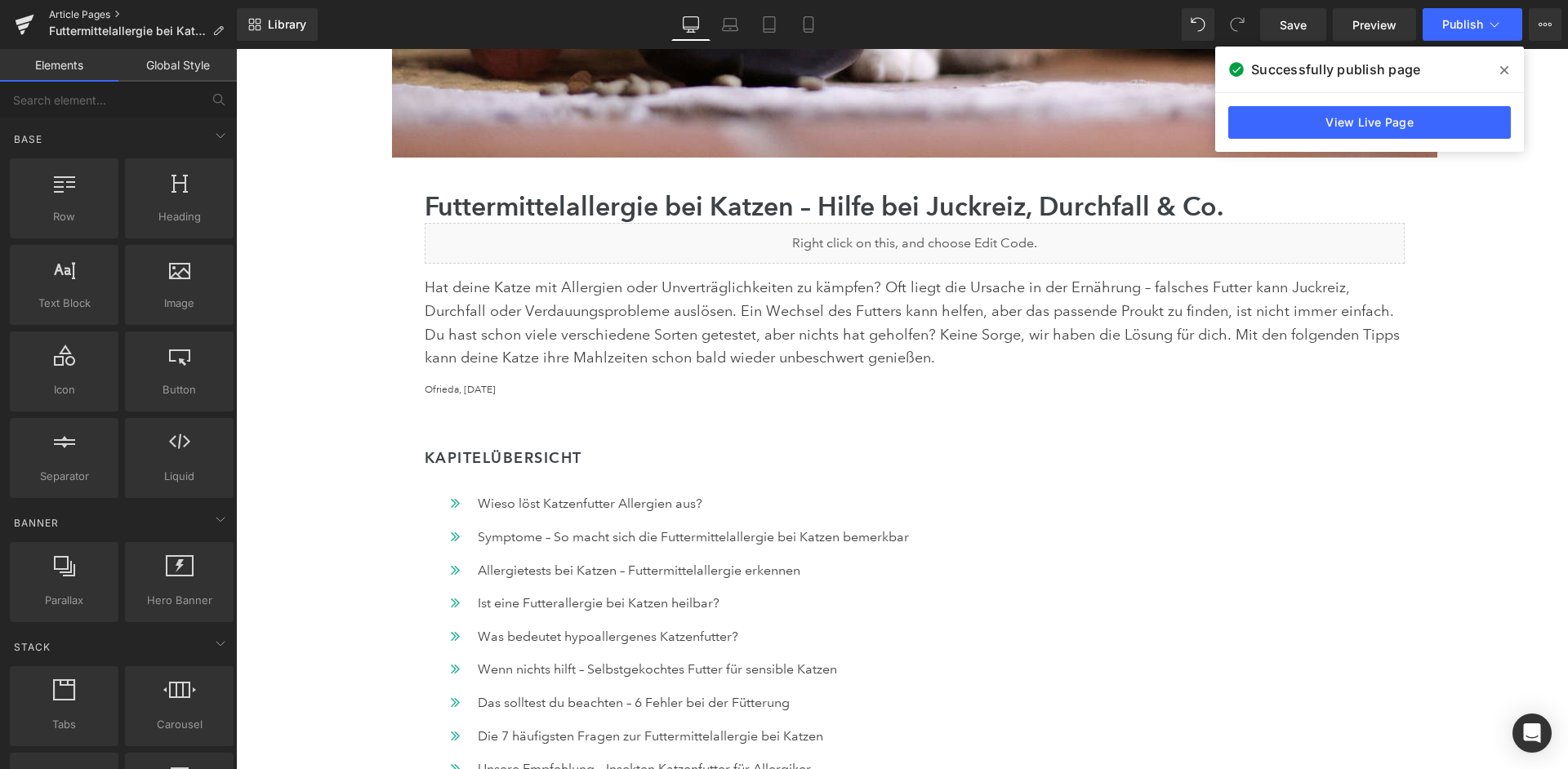
click at [97, 13] on link "Article Pages" at bounding box center [143, 14] width 188 height 13
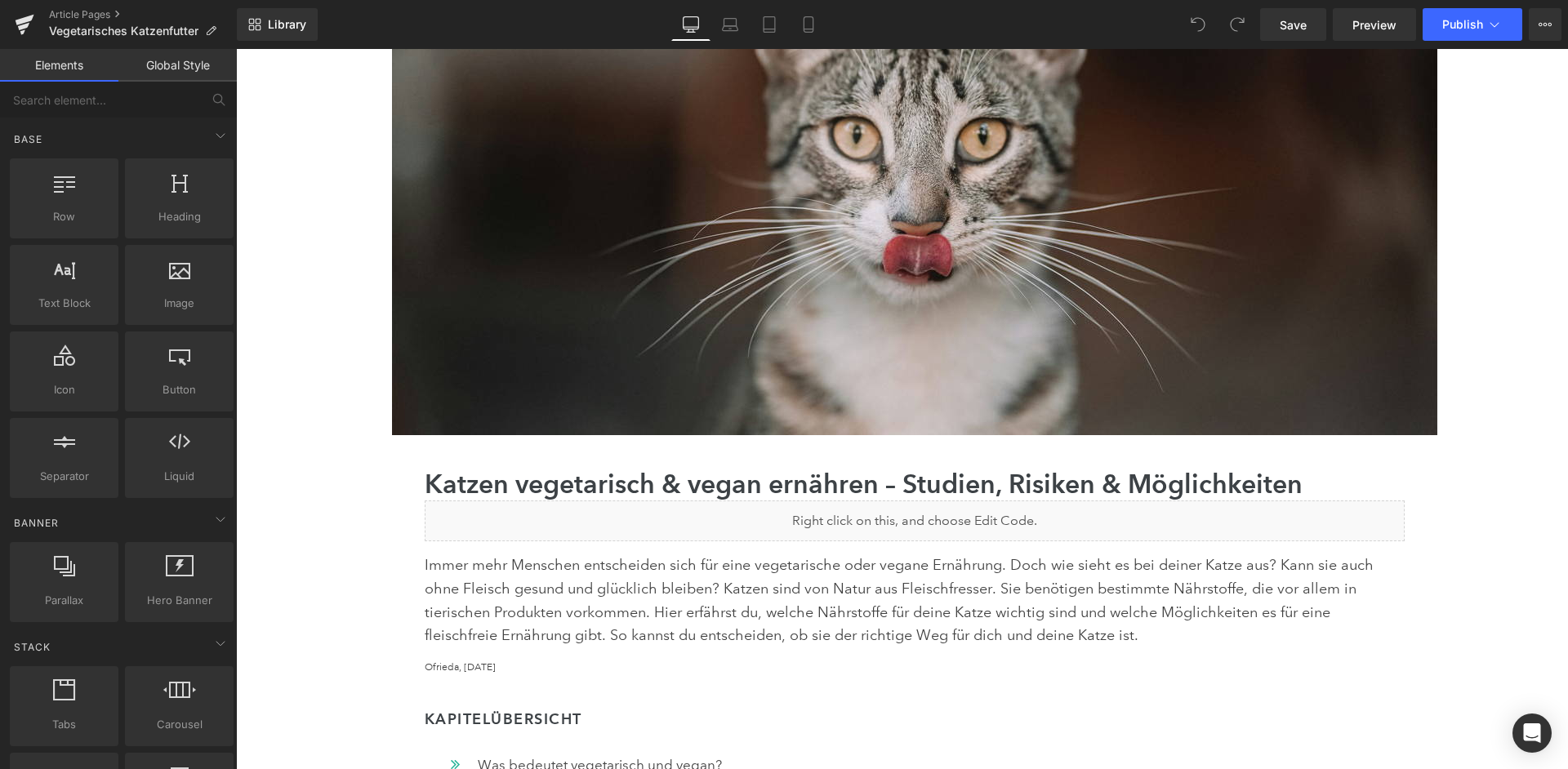
scroll to position [253, 0]
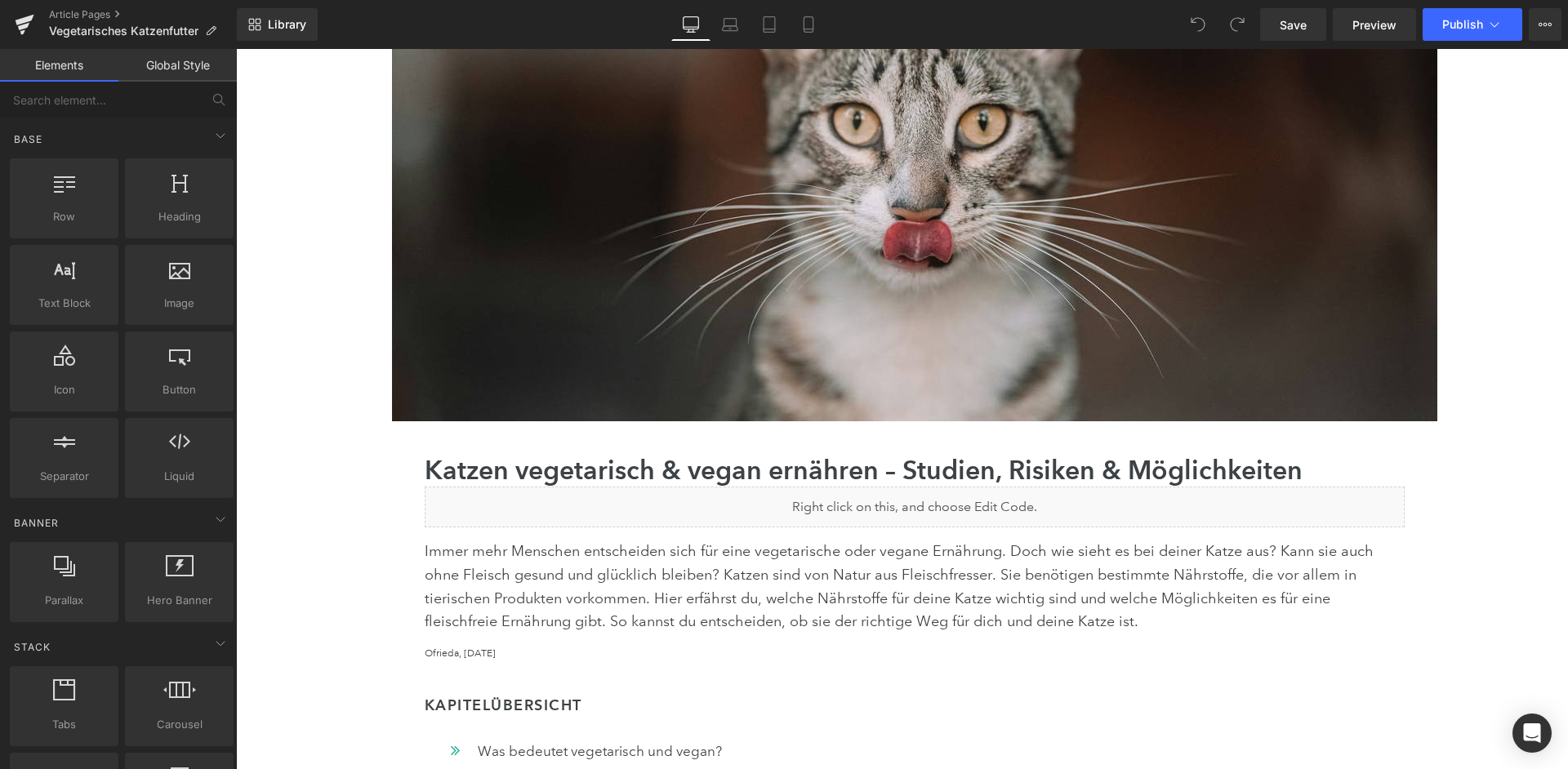
click at [923, 487] on div "Liquid" at bounding box center [914, 507] width 980 height 40
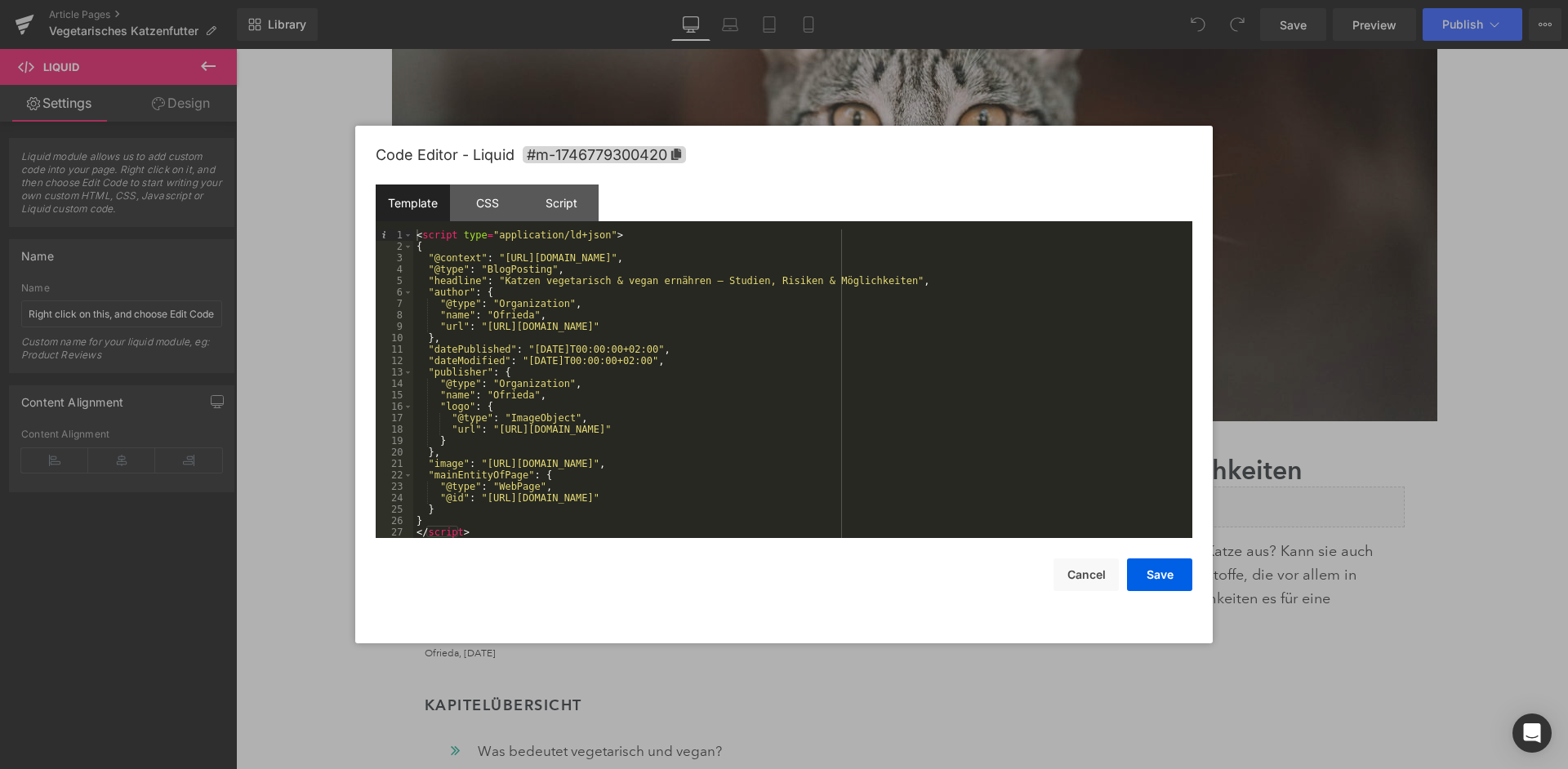
click at [897, 433] on div "< script type = "application/ld+json" > { "@context" : "[URL][DOMAIN_NAME]" , "…" at bounding box center [803, 395] width 779 height 331
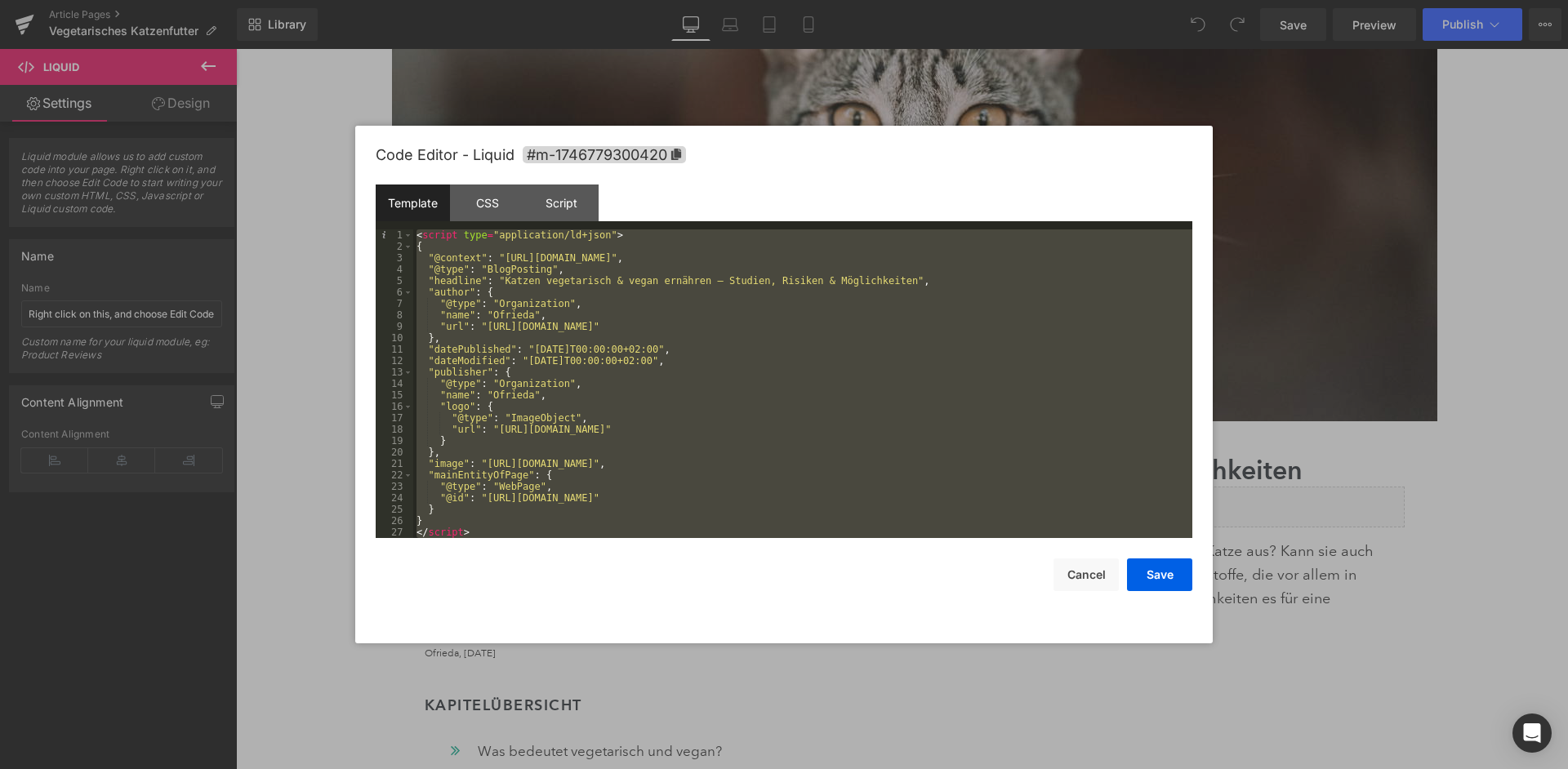
click at [867, 340] on div "< script type = "application/ld+json" > { "@context" : "[URL][DOMAIN_NAME]" , "…" at bounding box center [803, 395] width 779 height 331
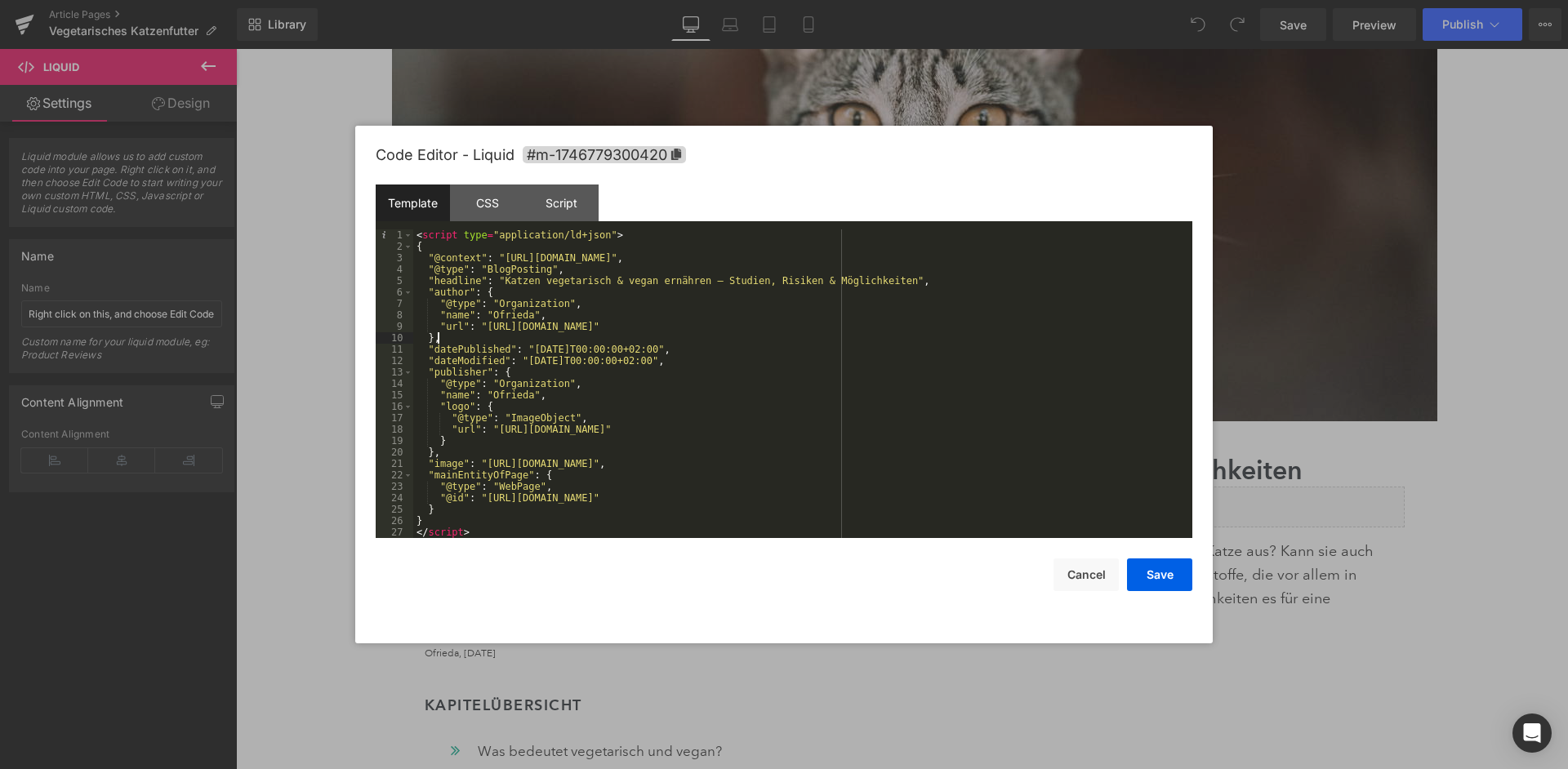
click at [835, 366] on div "< script type = "application/ld+json" > { "@context" : "https://schema.org" , "…" at bounding box center [803, 395] width 779 height 331
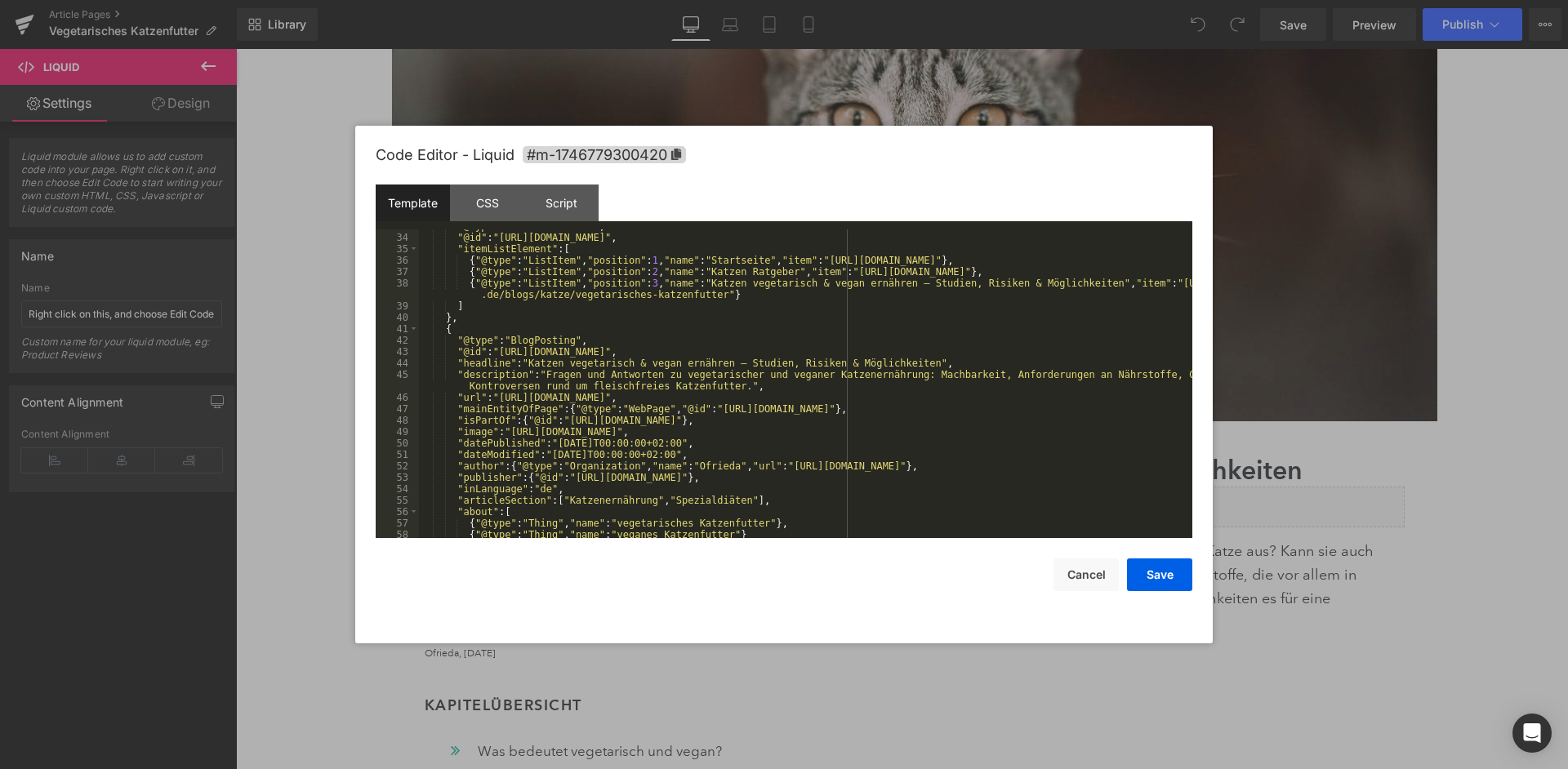
scroll to position [408, 0]
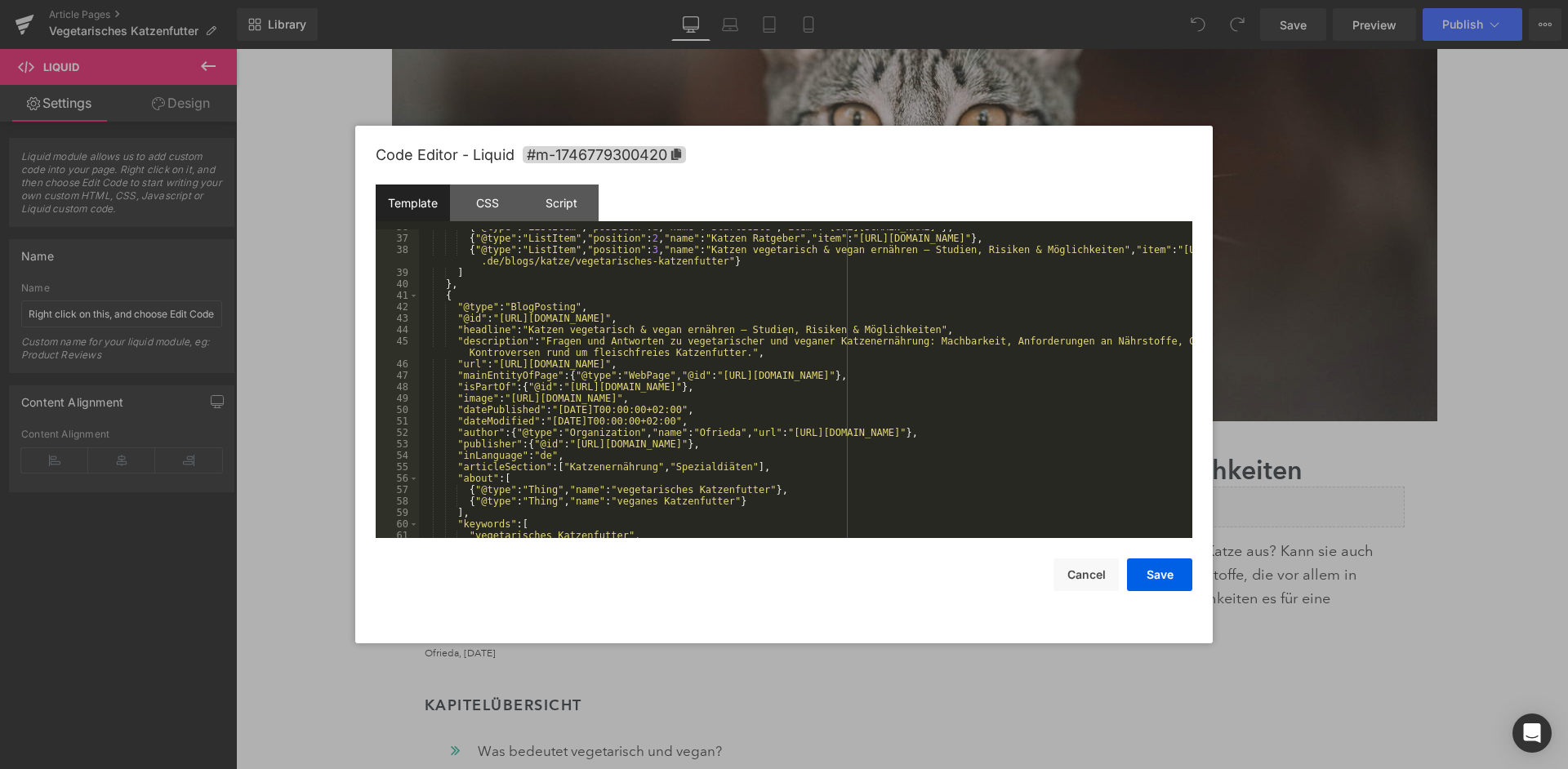
click at [931, 337] on div "{ "@type" : "ListItem" , "position" : 1 , "name" : "Startseite" , "item" : "htt…" at bounding box center [806, 386] width 773 height 331
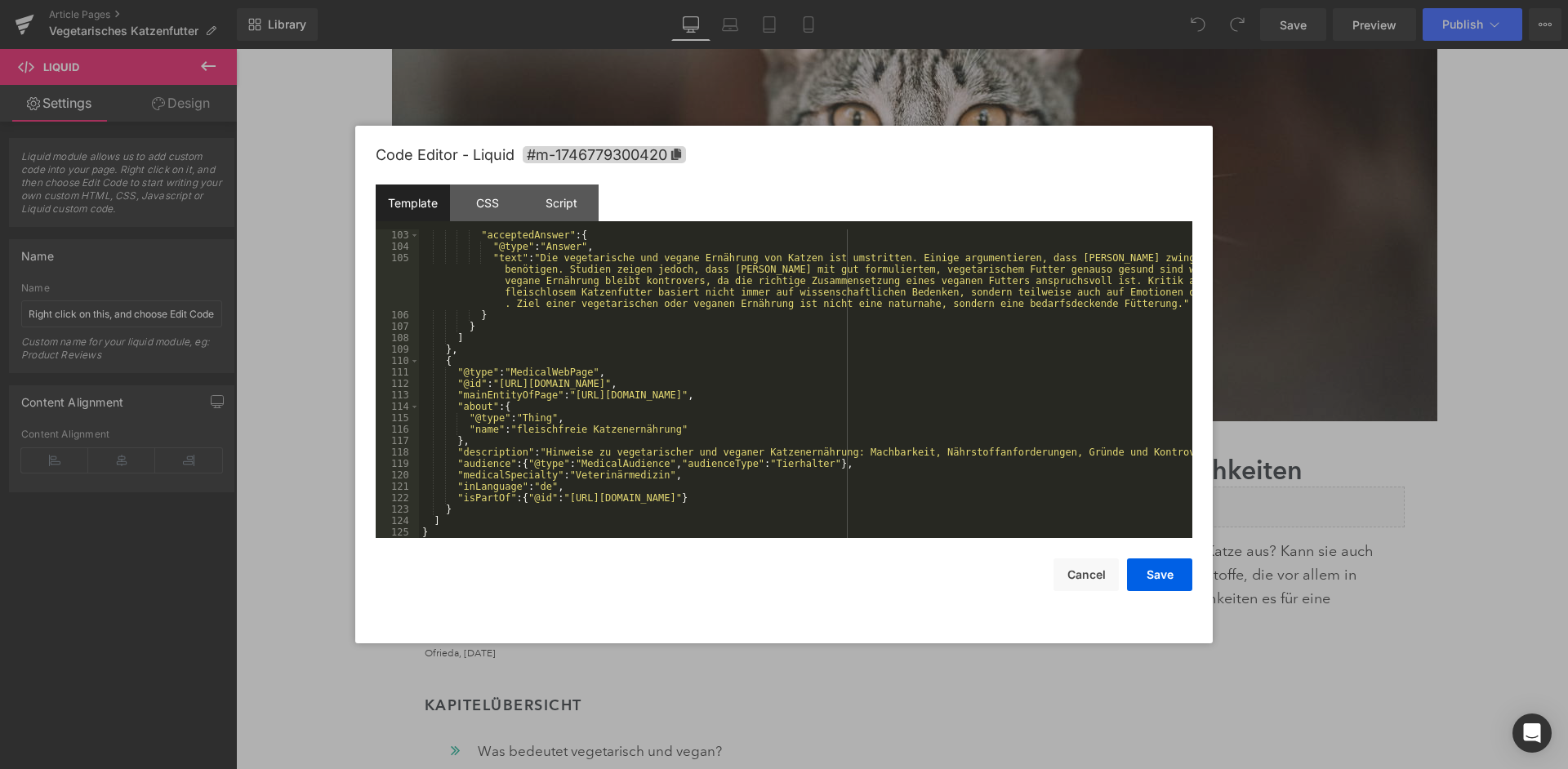
scroll to position [1269, 0]
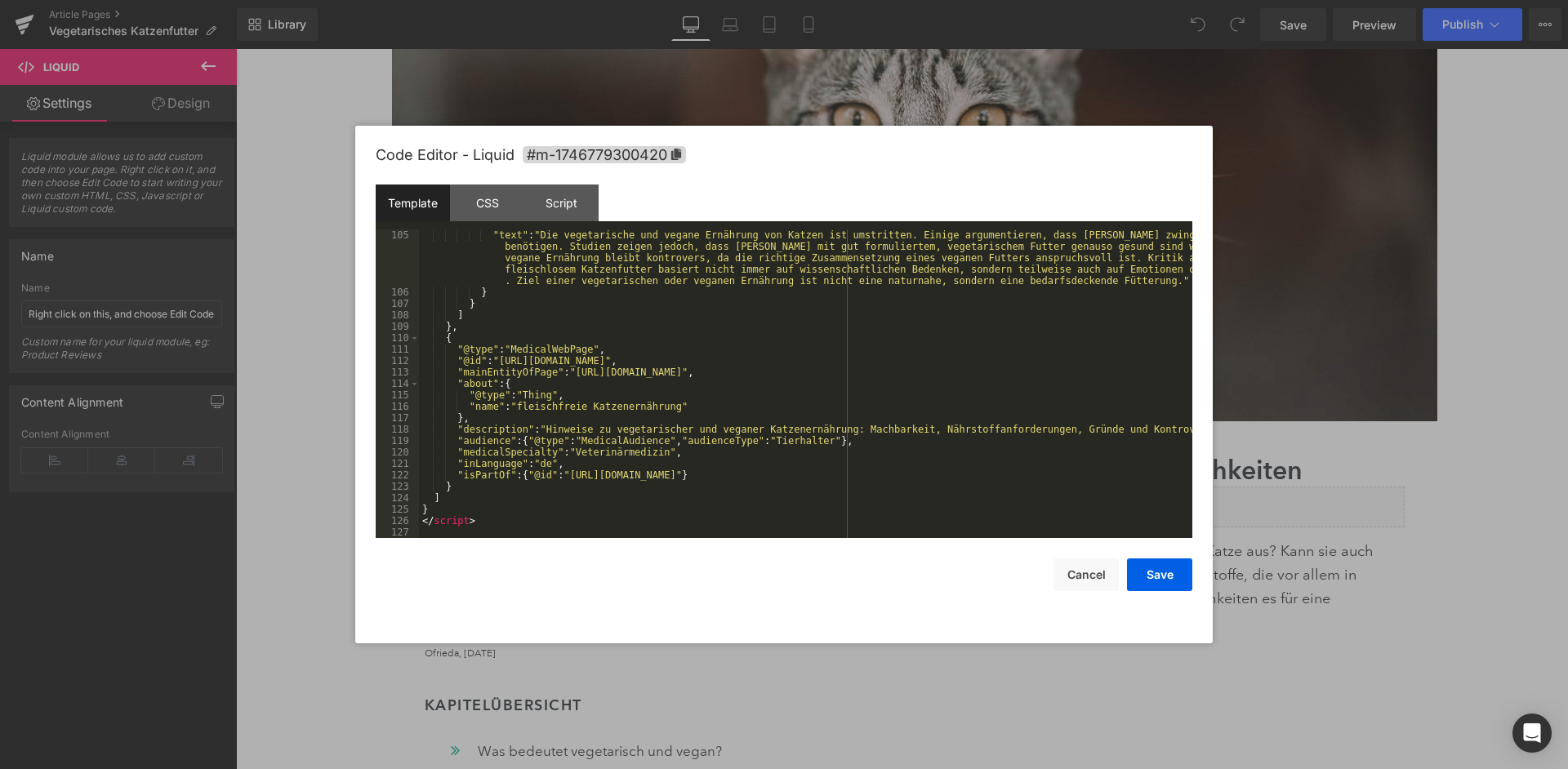
click at [867, 429] on div ""text" : "Die vegetarische und vegane Ernährung von Katzen ist umstritten. Eini…" at bounding box center [806, 417] width 773 height 377
click at [1152, 574] on button "Save" at bounding box center [1159, 574] width 65 height 33
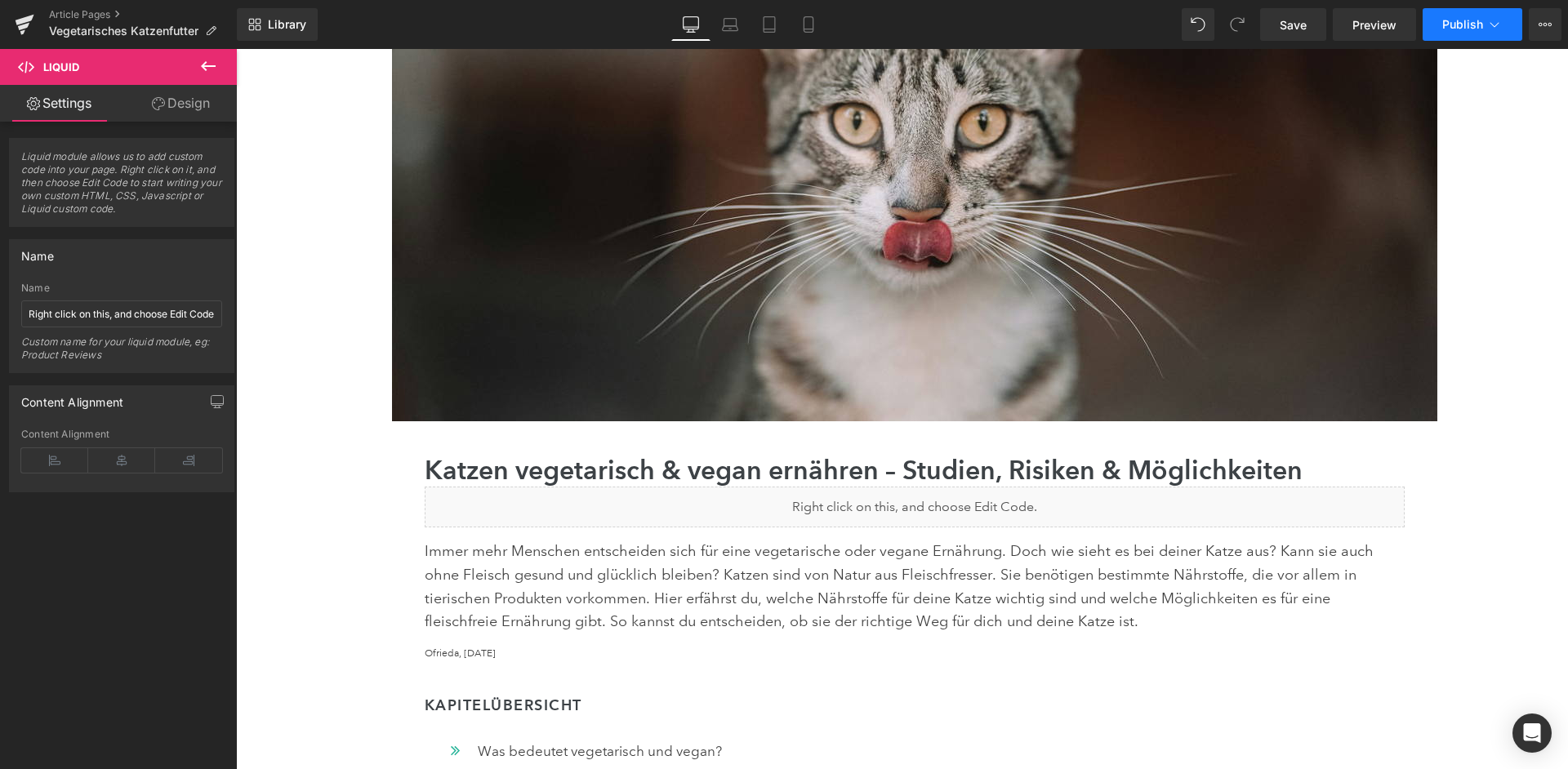
click at [1449, 29] on span "Publish" at bounding box center [1463, 24] width 40 height 13
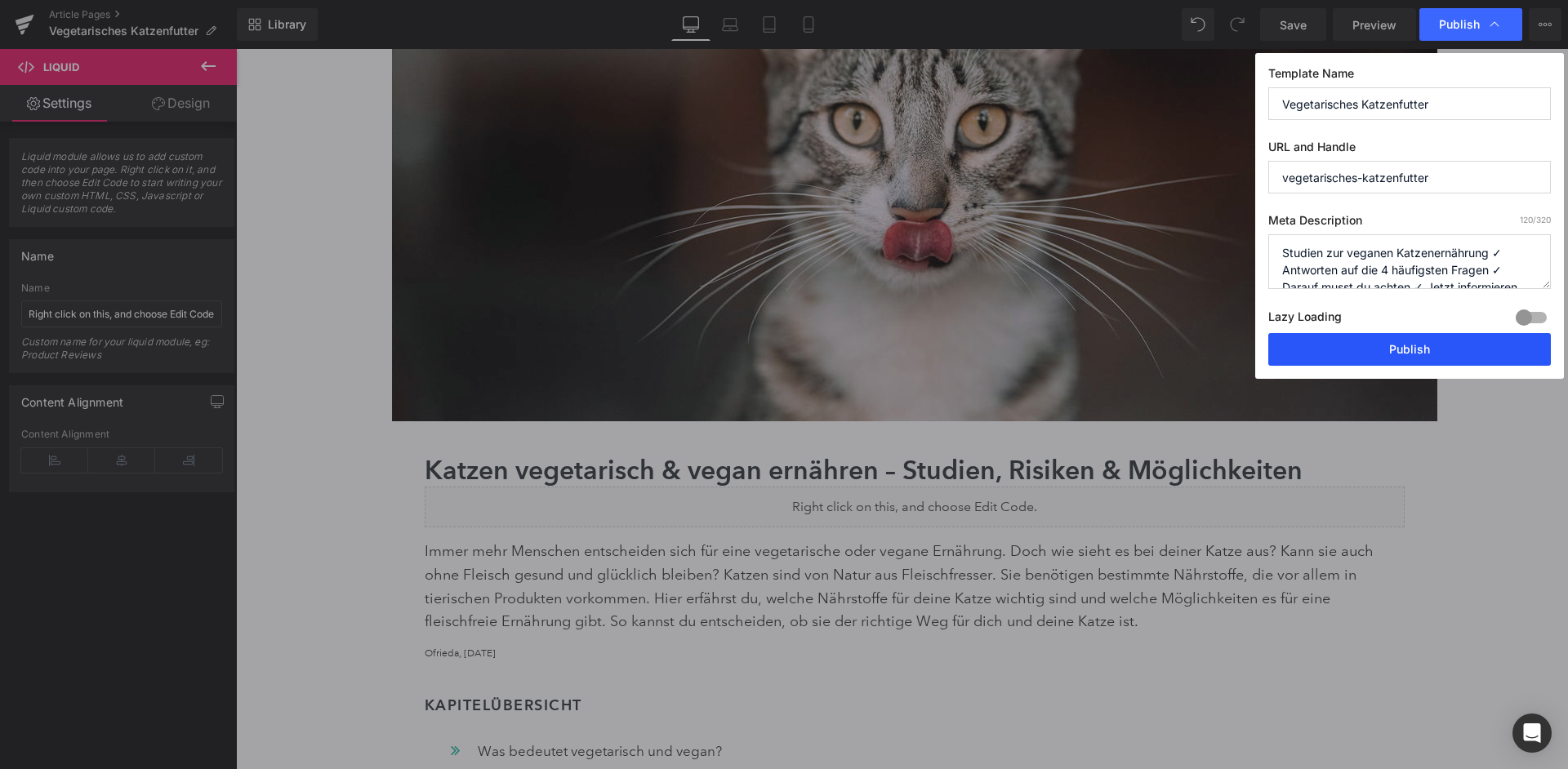
click at [1408, 333] on button "Publish" at bounding box center [1409, 349] width 283 height 33
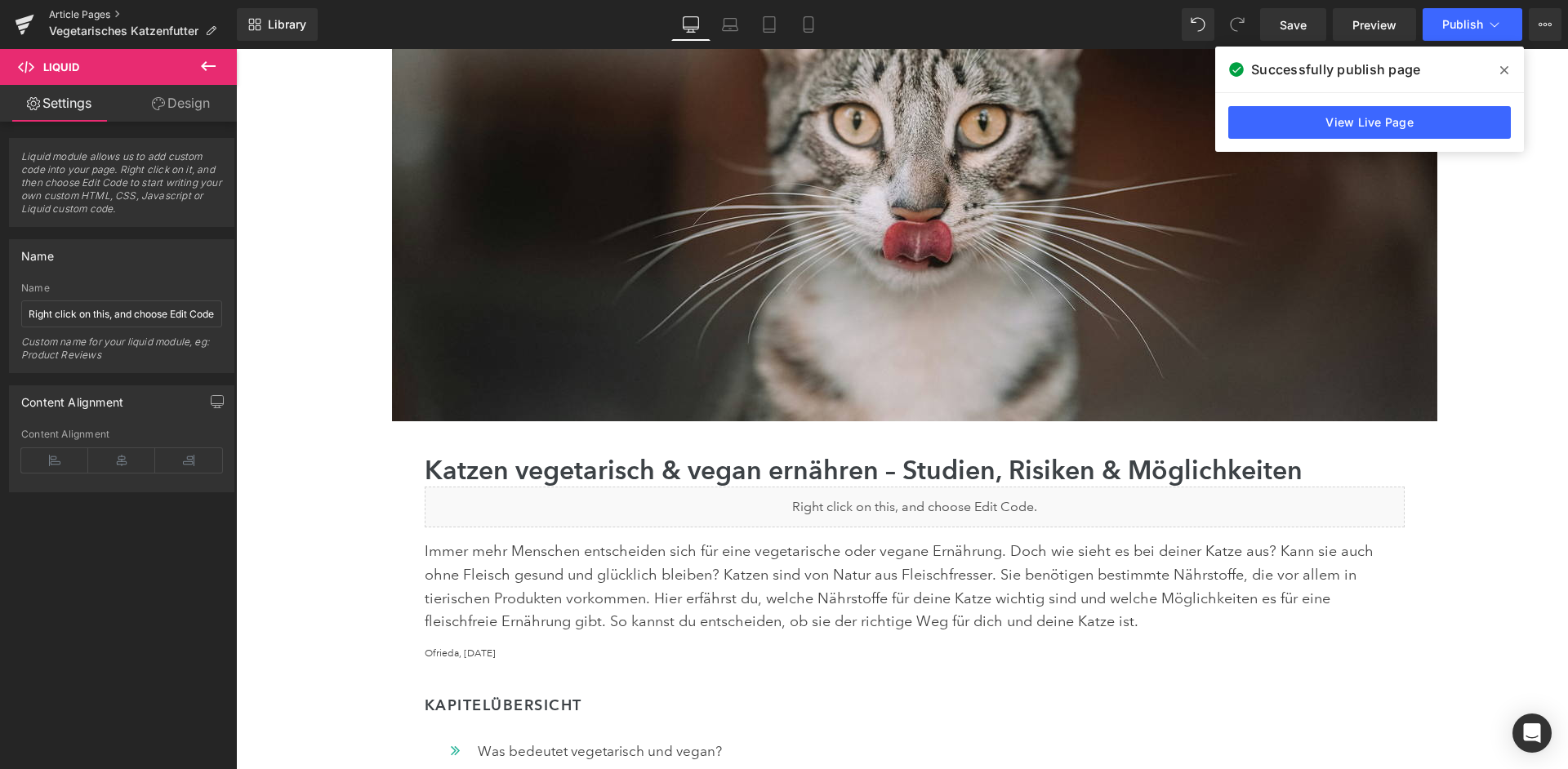
click at [102, 13] on link "Article Pages" at bounding box center [143, 14] width 188 height 13
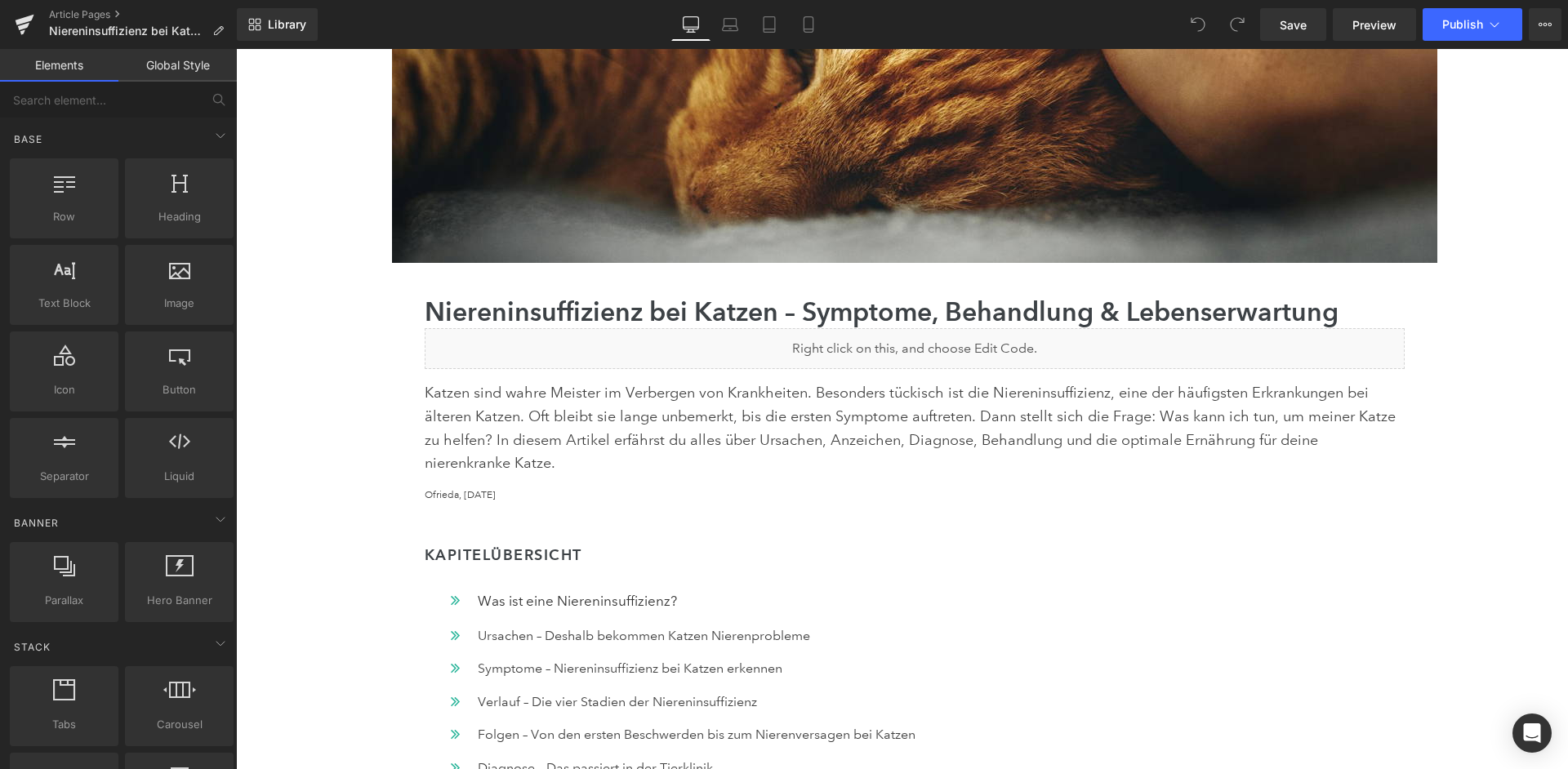
scroll to position [412, 0]
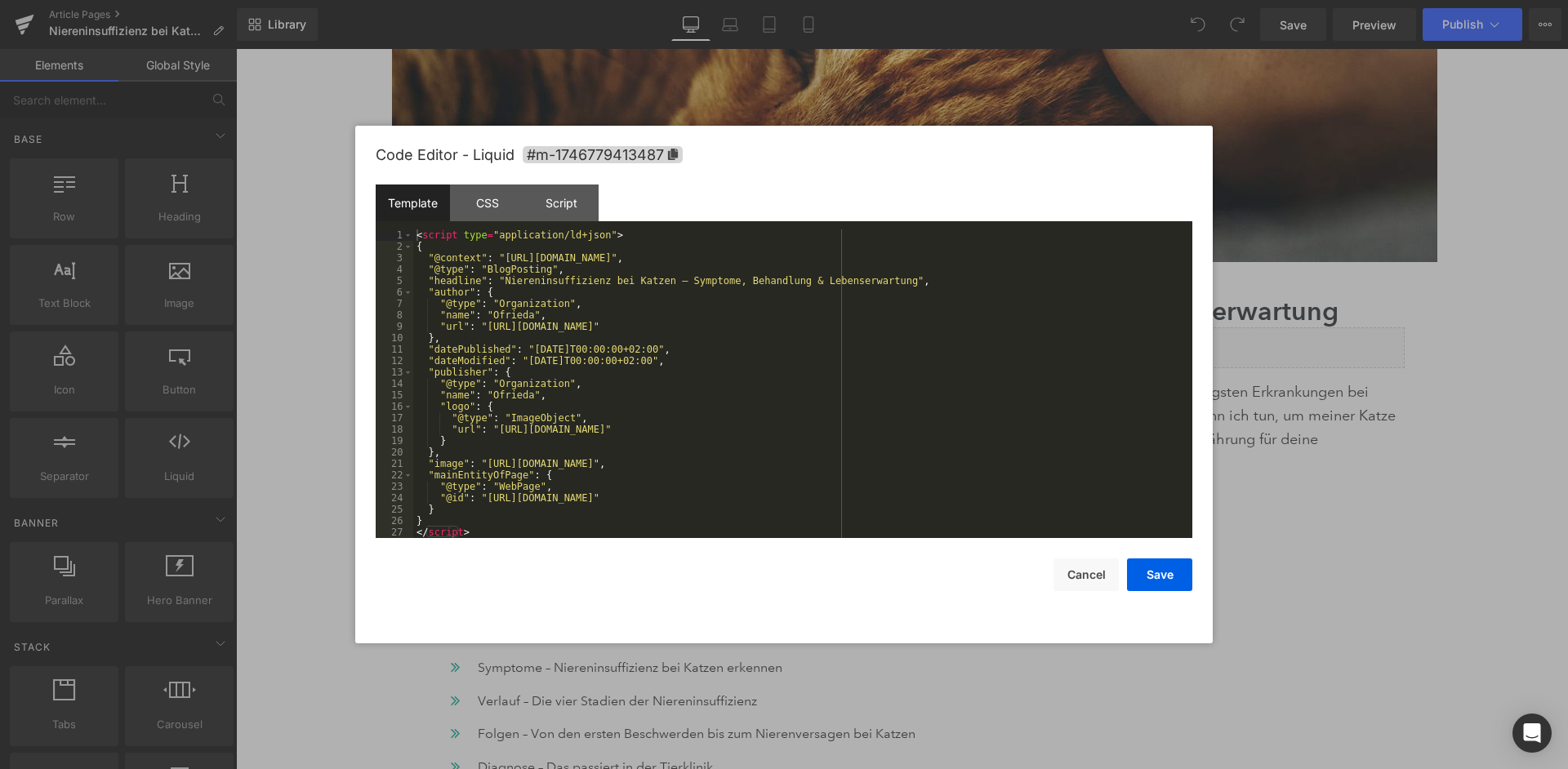
click at [796, 390] on div "< script type = "application/ld+json" > { "@context" : "[URL][DOMAIN_NAME]" , "…" at bounding box center [803, 395] width 779 height 331
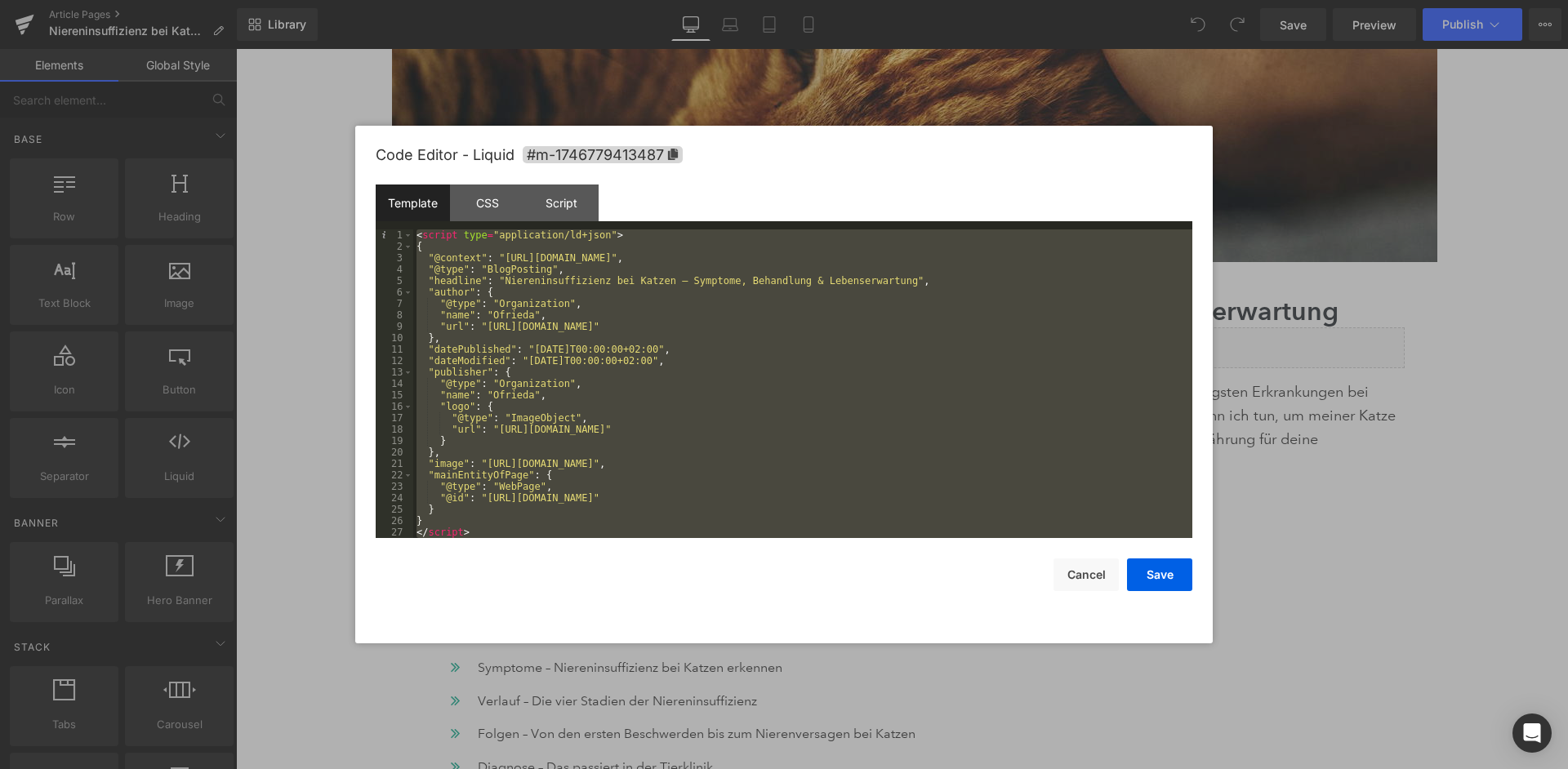
click at [772, 394] on div "< script type = "application/ld+json" > { "@context" : "[URL][DOMAIN_NAME]" , "…" at bounding box center [803, 395] width 779 height 331
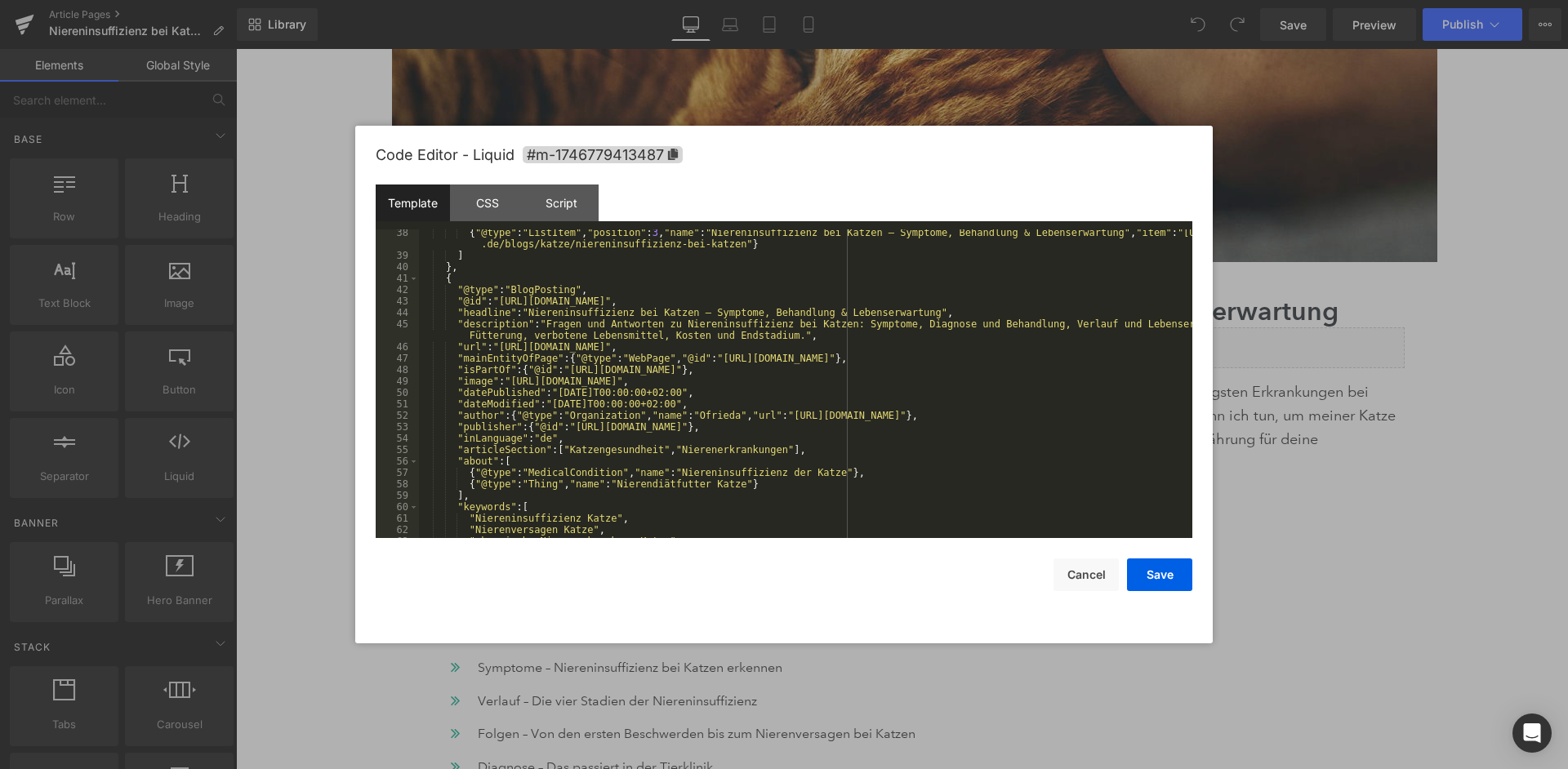
scroll to position [425, 0]
click at [630, 334] on div "{ "@type" : "ListItem" , "position" : 3 , "name" : "Niereninsuffizienz bei Katz…" at bounding box center [806, 398] width 773 height 343
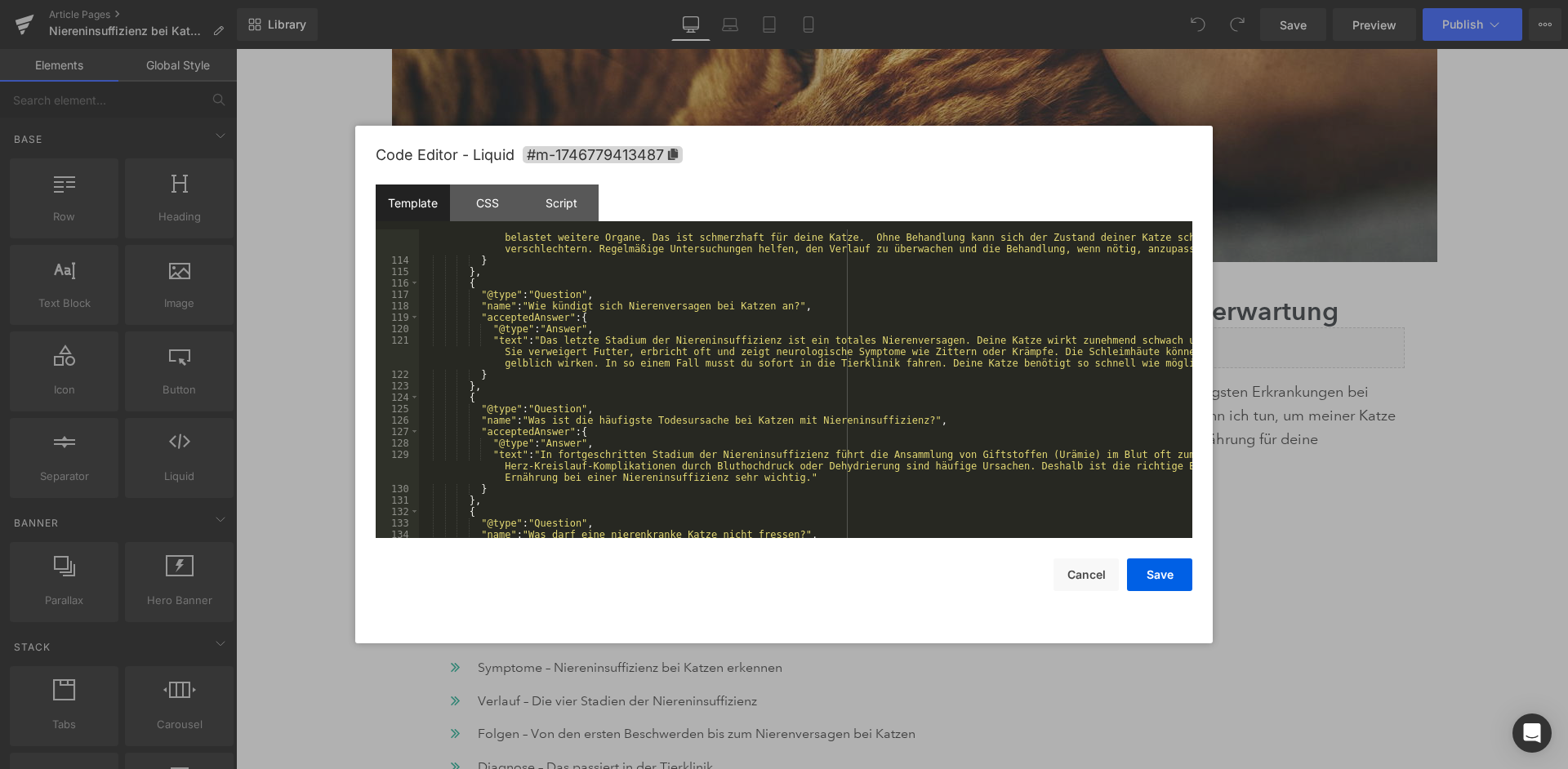
scroll to position [2229, 0]
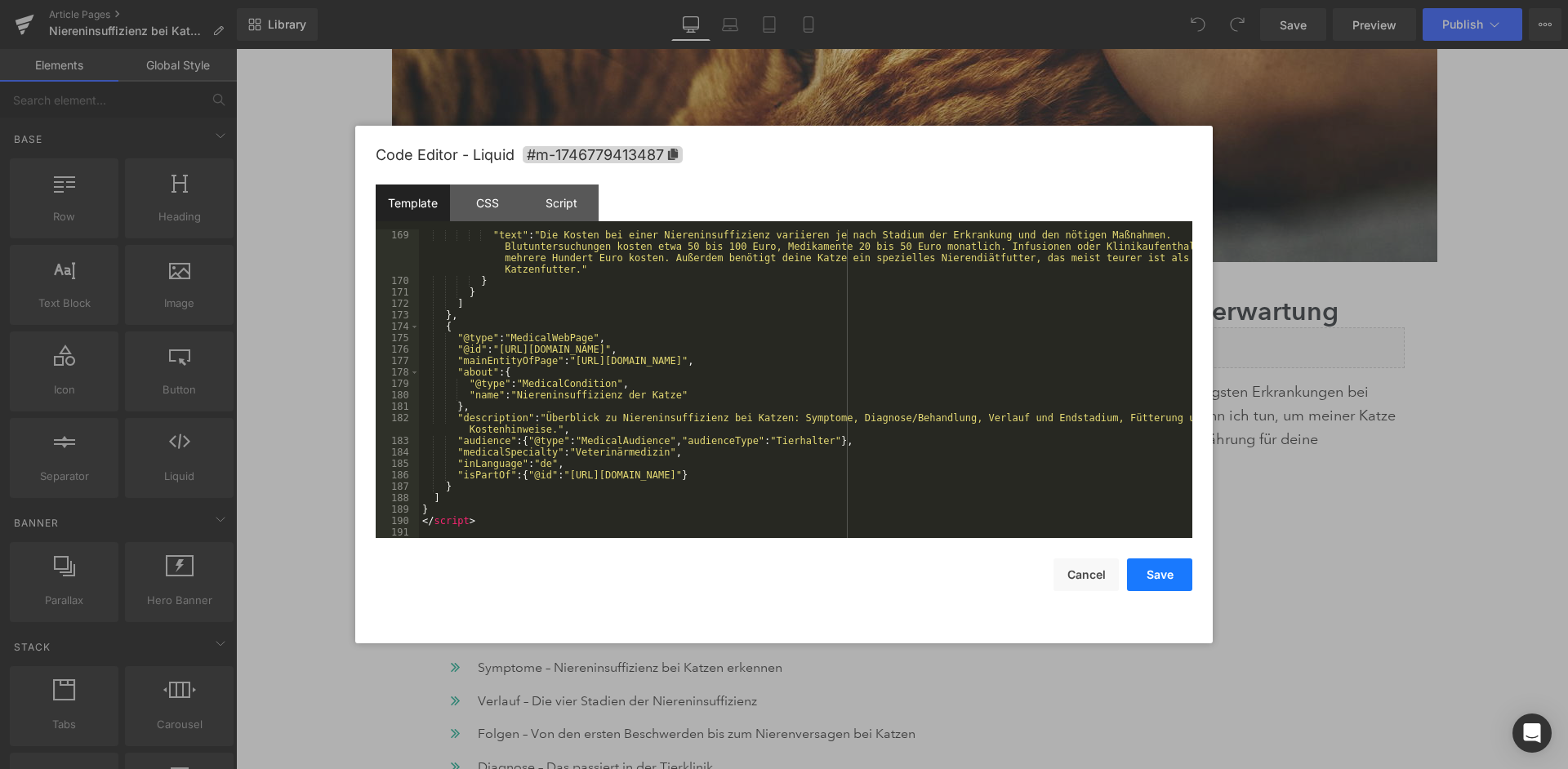
click at [1168, 585] on button "Save" at bounding box center [1159, 574] width 65 height 33
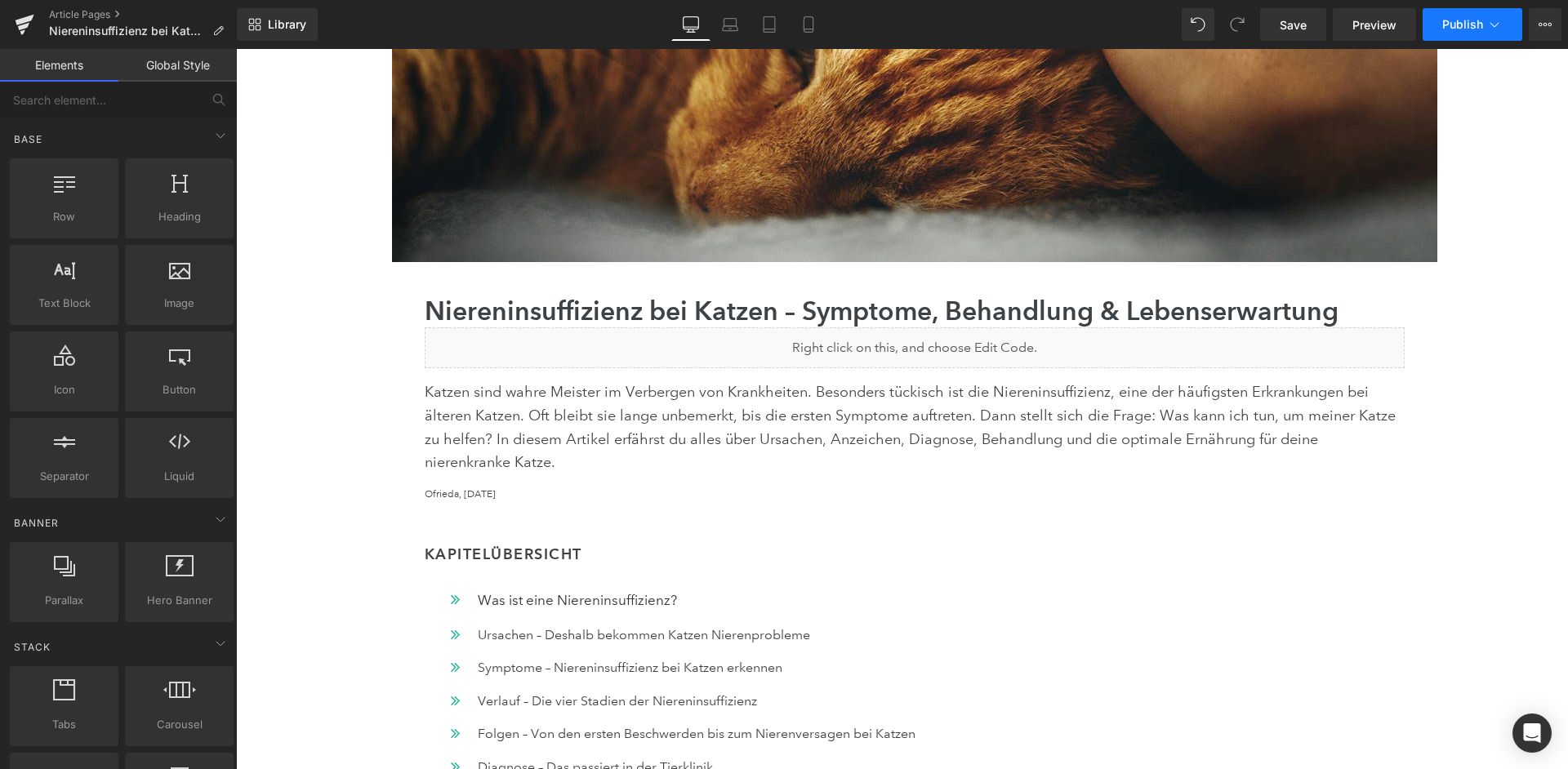
click at [1489, 30] on icon at bounding box center [1494, 24] width 16 height 16
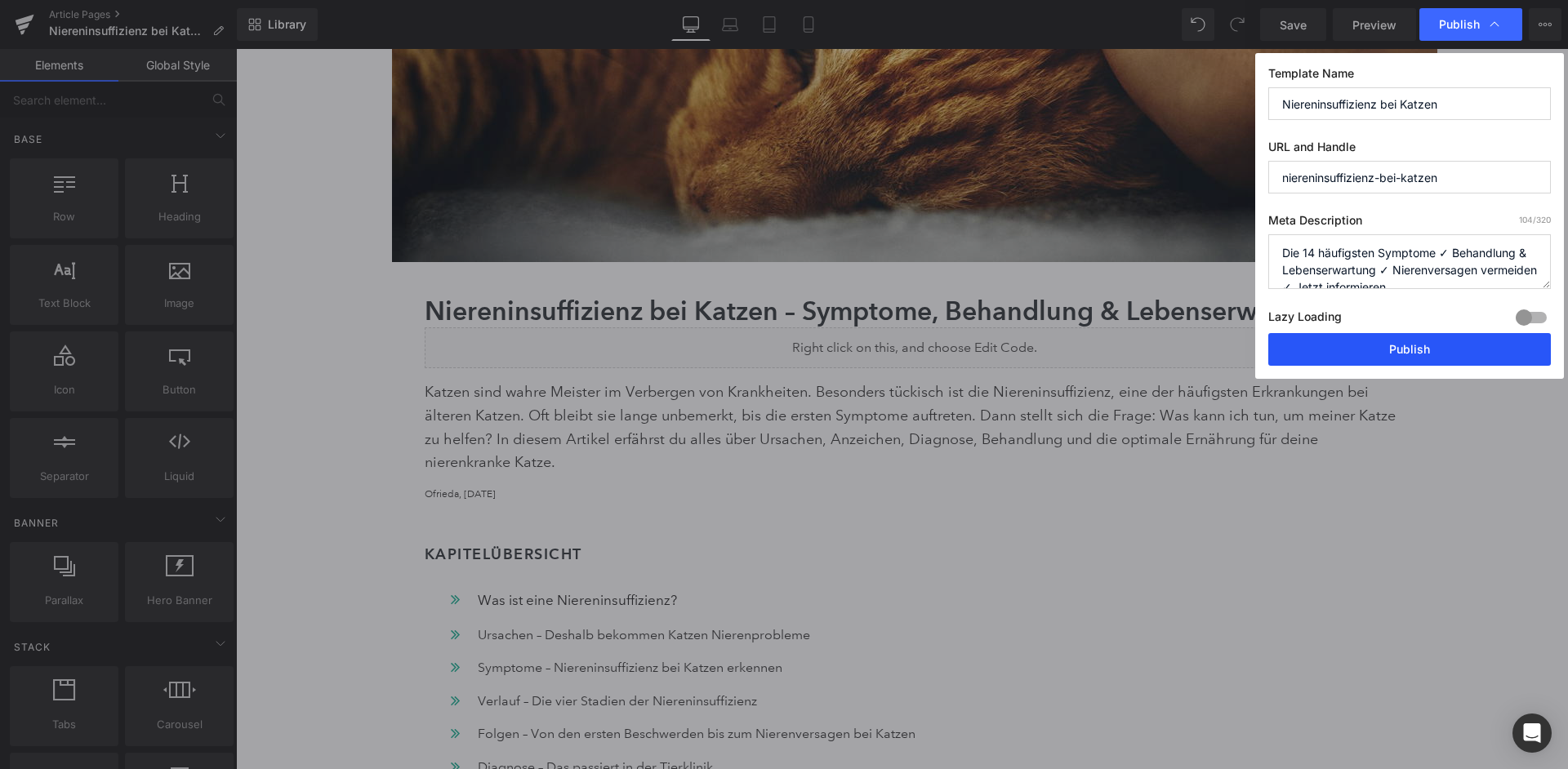
click at [1395, 333] on button "Publish" at bounding box center [1409, 349] width 283 height 33
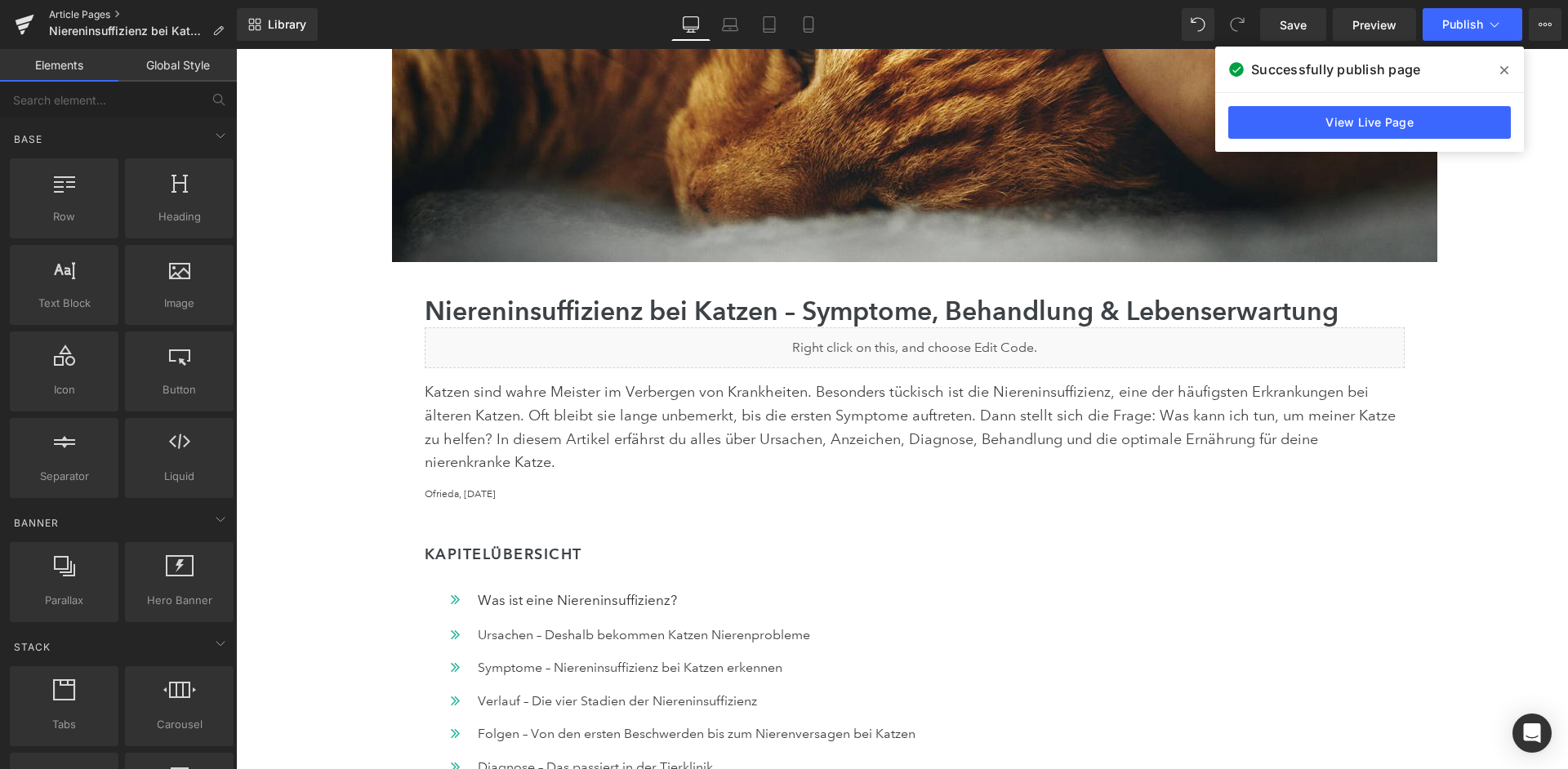
click at [87, 16] on link "Article Pages" at bounding box center [143, 14] width 188 height 13
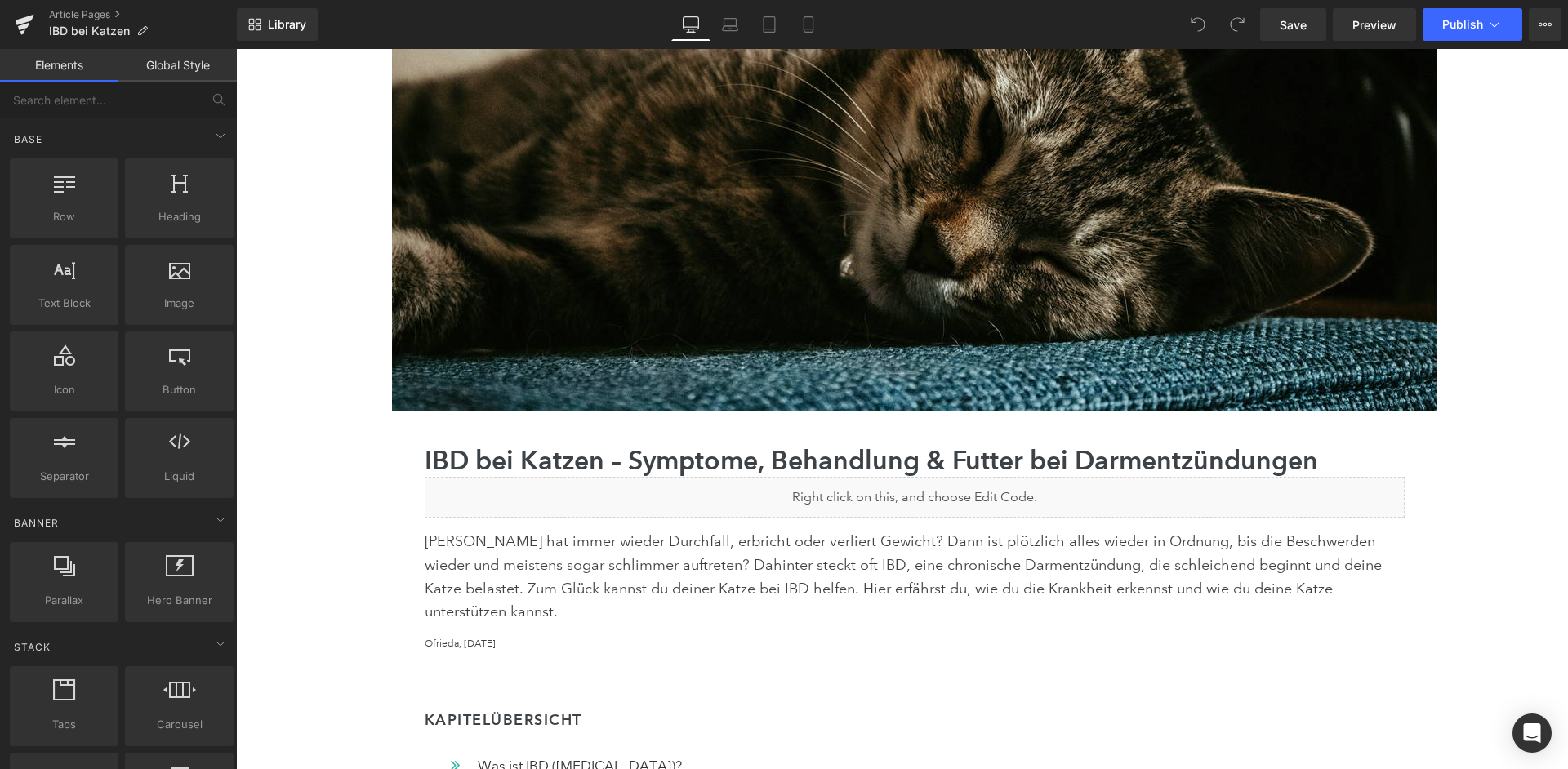
scroll to position [320, 0]
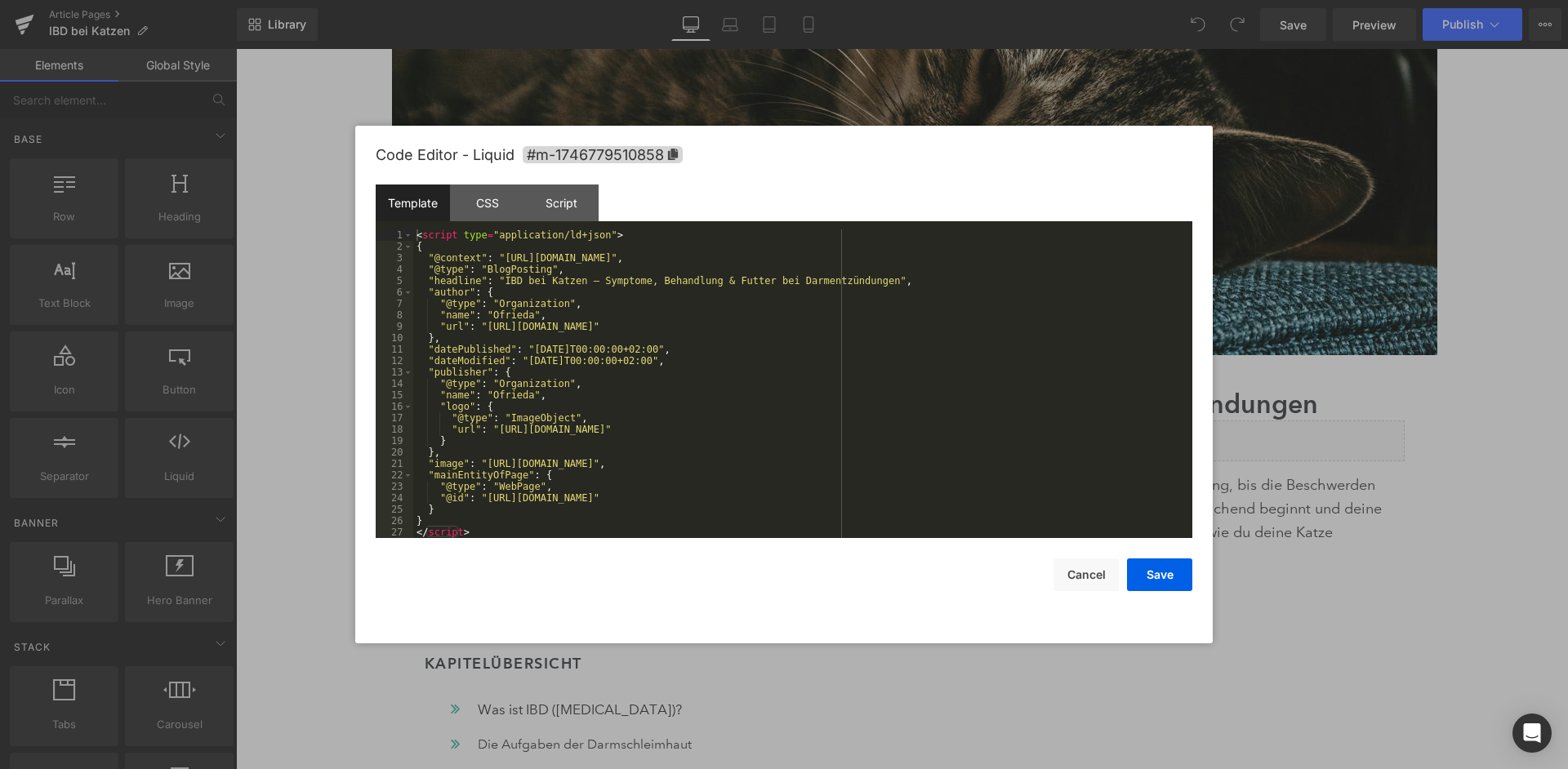
click at [884, 417] on div "< script type = "application/ld+json" > { "@context" : "https://schema.org" , "…" at bounding box center [803, 395] width 779 height 331
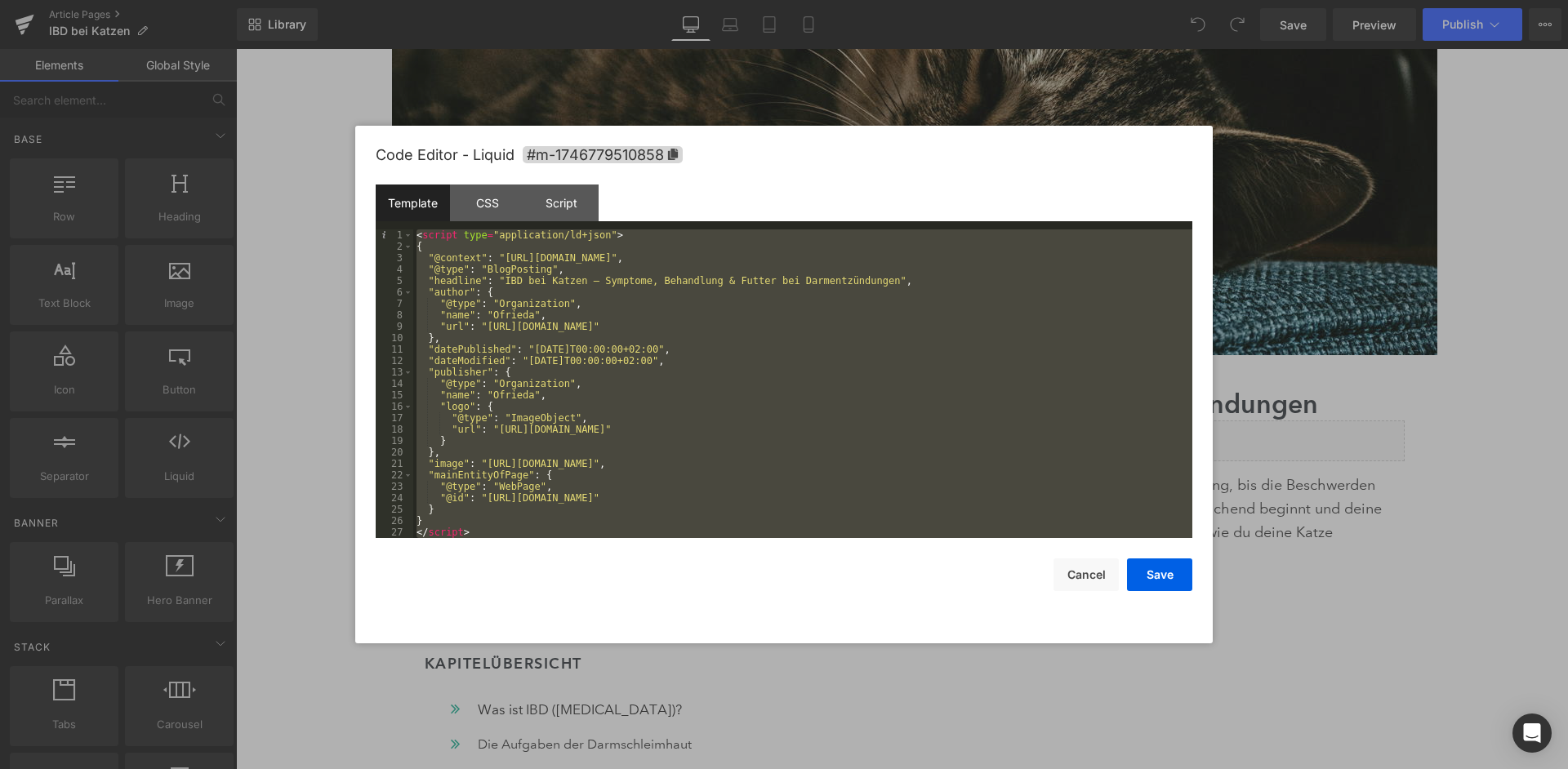
click at [837, 375] on div "< script type = "application/ld+json" > { "@context" : "https://schema.org" , "…" at bounding box center [803, 395] width 779 height 331
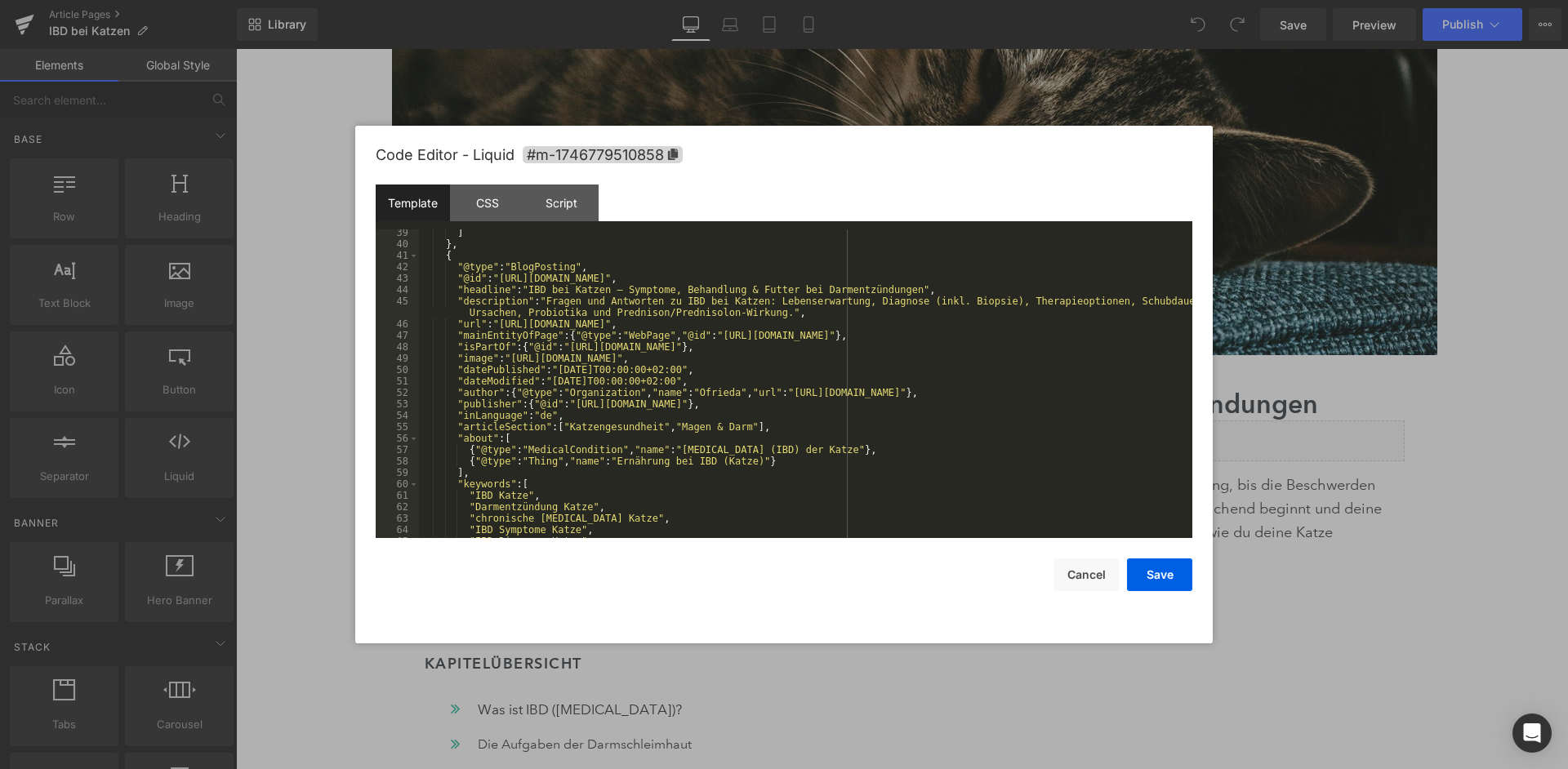
scroll to position [402, 0]
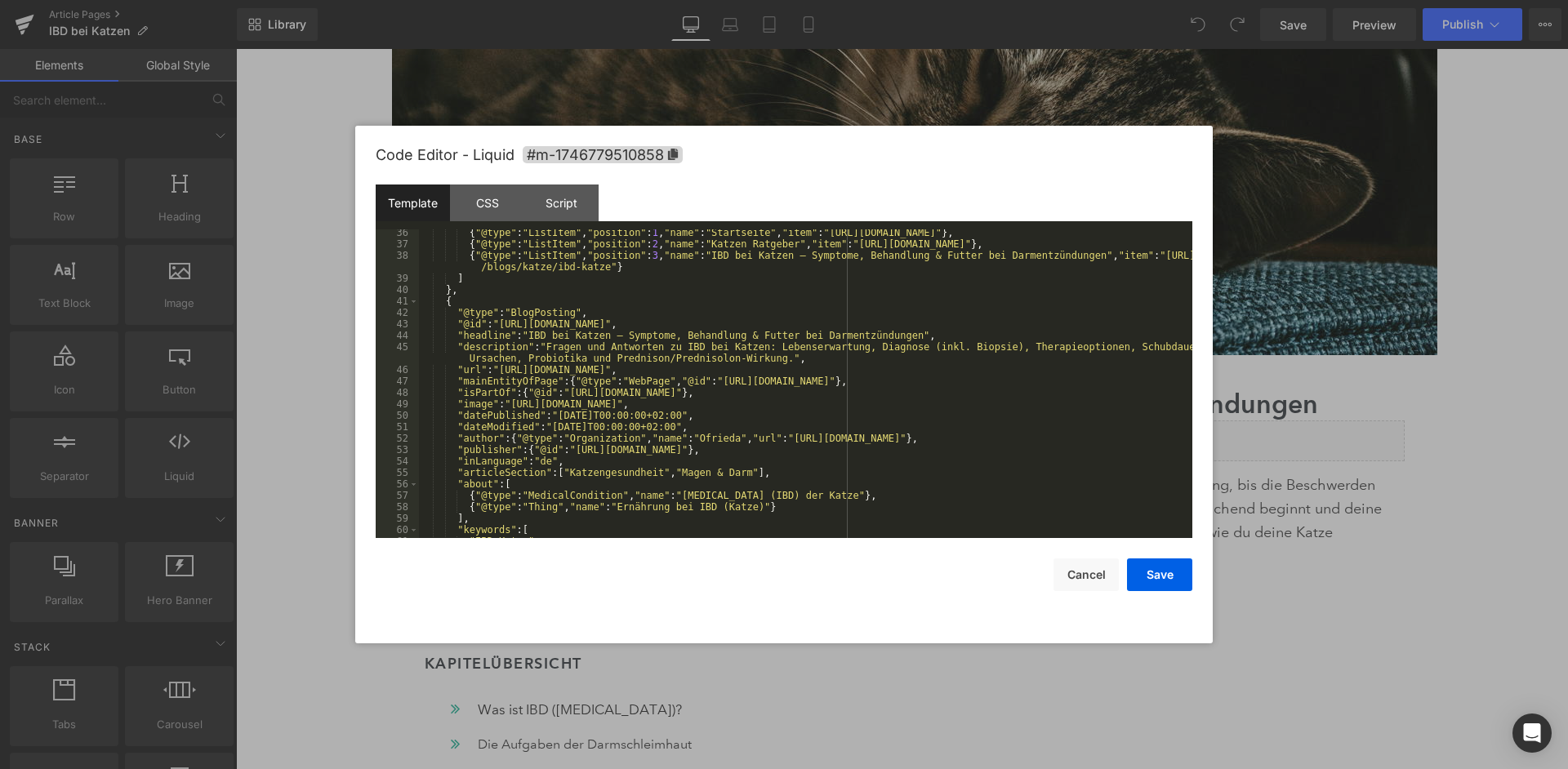
click at [1097, 347] on div "{ "@type" : "ListItem" , "position" : 1 , "name" : "Startseite" , "item" : "htt…" at bounding box center [806, 392] width 773 height 331
drag, startPoint x: 698, startPoint y: 353, endPoint x: 517, endPoint y: 355, distance: 181.0
click at [517, 355] on div "{ "@type" : "ListItem" , "position" : 1 , "name" : "Startseite" , "item" : "htt…" at bounding box center [806, 392] width 773 height 331
click at [692, 447] on div "{ "@type" : "ListItem" , "position" : 1 , "name" : "Startseite" , "item" : "htt…" at bounding box center [806, 392] width 773 height 331
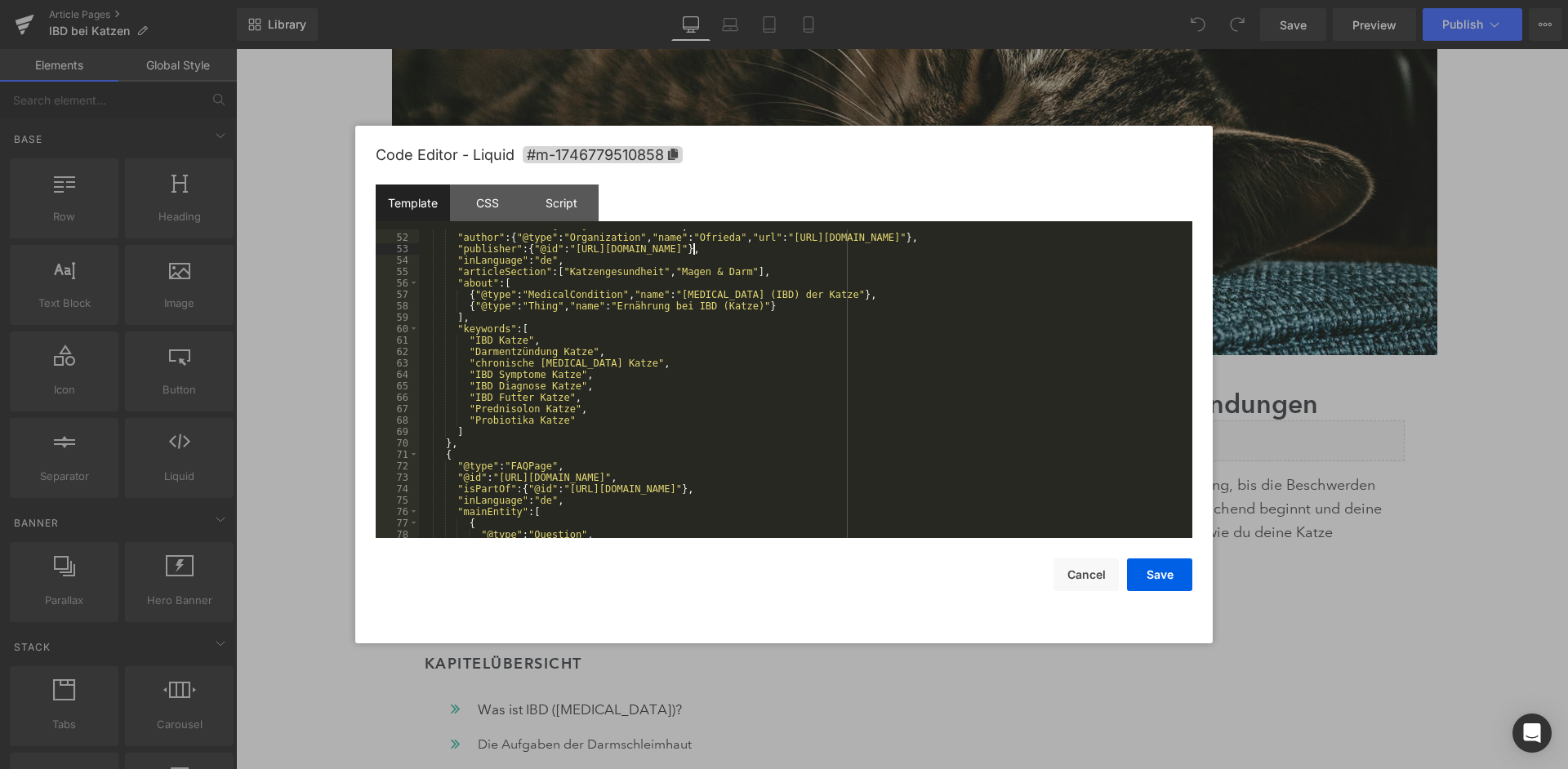
scroll to position [597, 0]
click at [536, 412] on div ""dateModified" : "2025-07-17T00:00:00+02:00" , "author" : { "@type" : "Organiza…" at bounding box center [806, 392] width 773 height 331
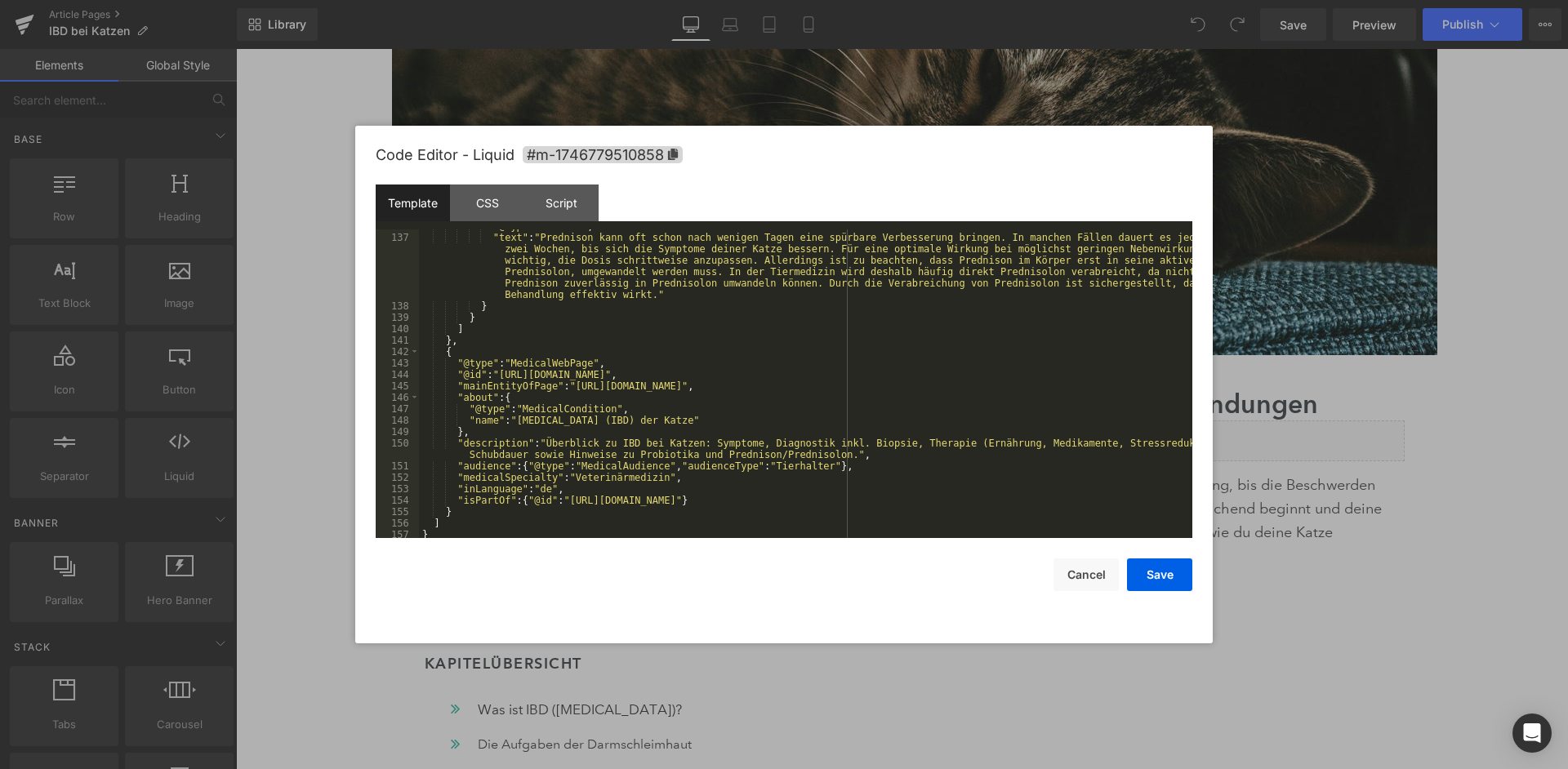
scroll to position [1806, 0]
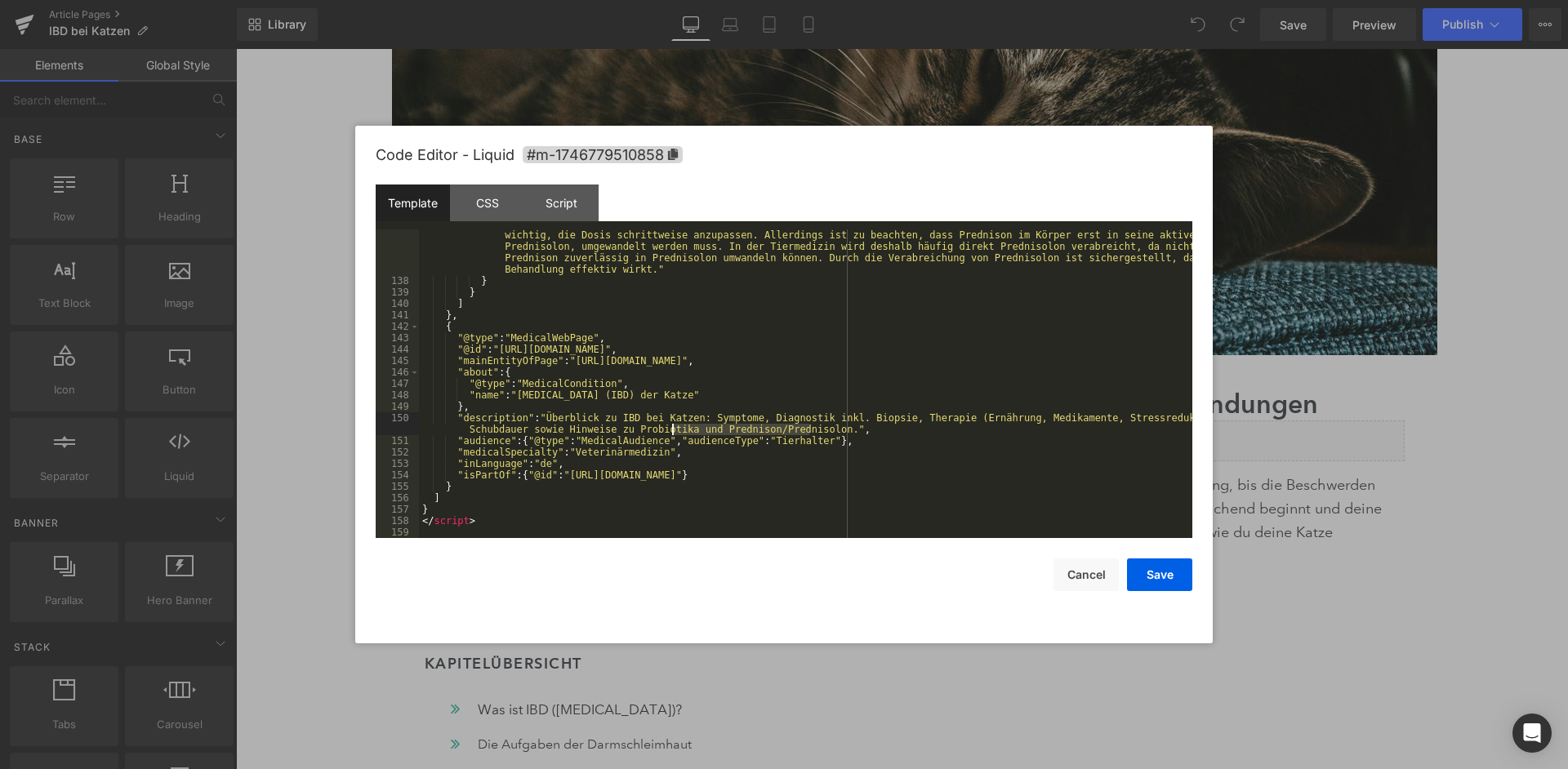
drag, startPoint x: 809, startPoint y: 427, endPoint x: 673, endPoint y: 428, distance: 136.0
click at [673, 428] on div ""text" : "Prednison kann oft schon nach wenigen Tagen eine spürbare Verbesserun…" at bounding box center [806, 401] width 773 height 389
click at [1155, 576] on button "Save" at bounding box center [1159, 574] width 65 height 33
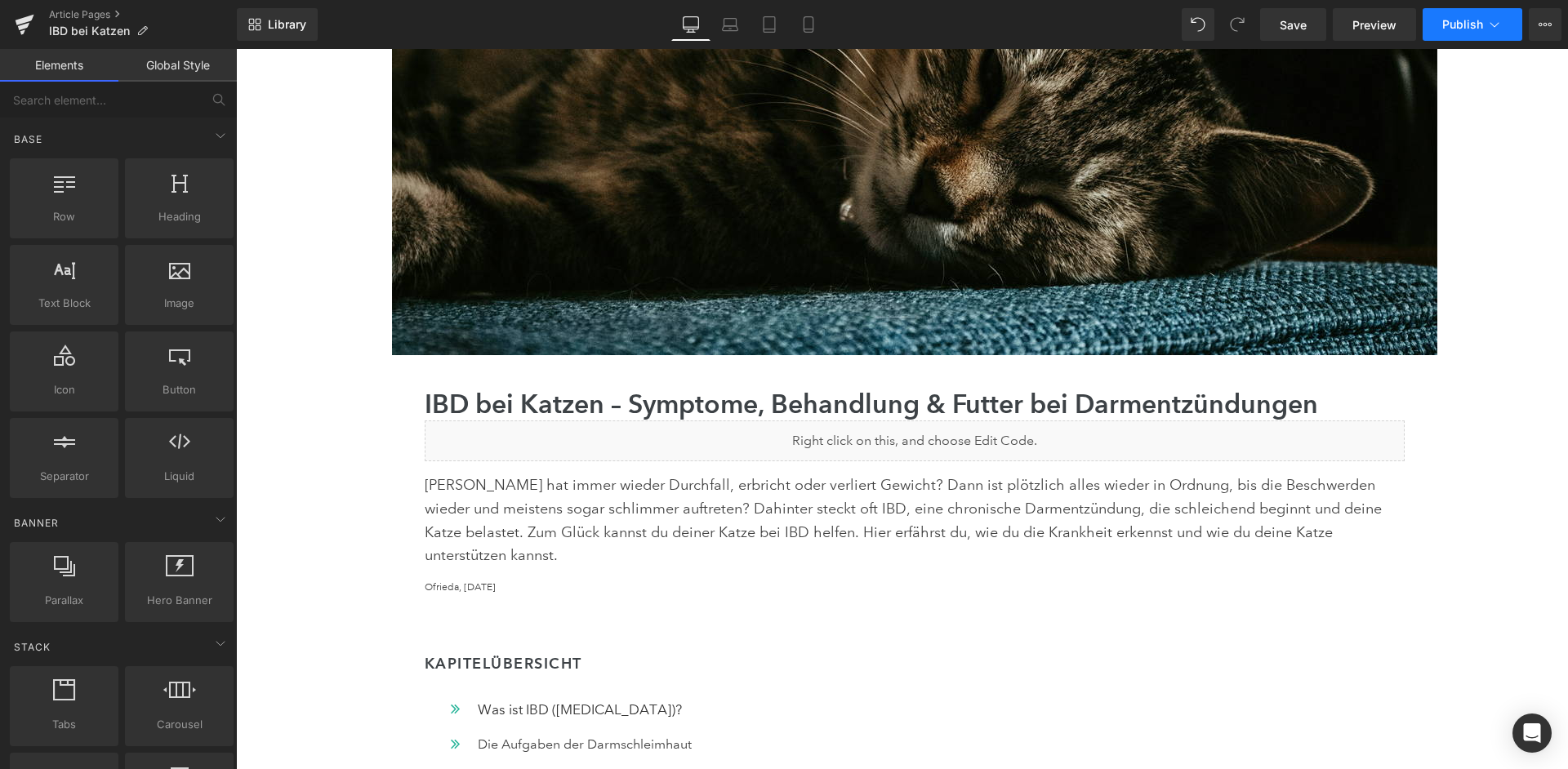
click at [1479, 11] on button "Publish" at bounding box center [1473, 24] width 100 height 33
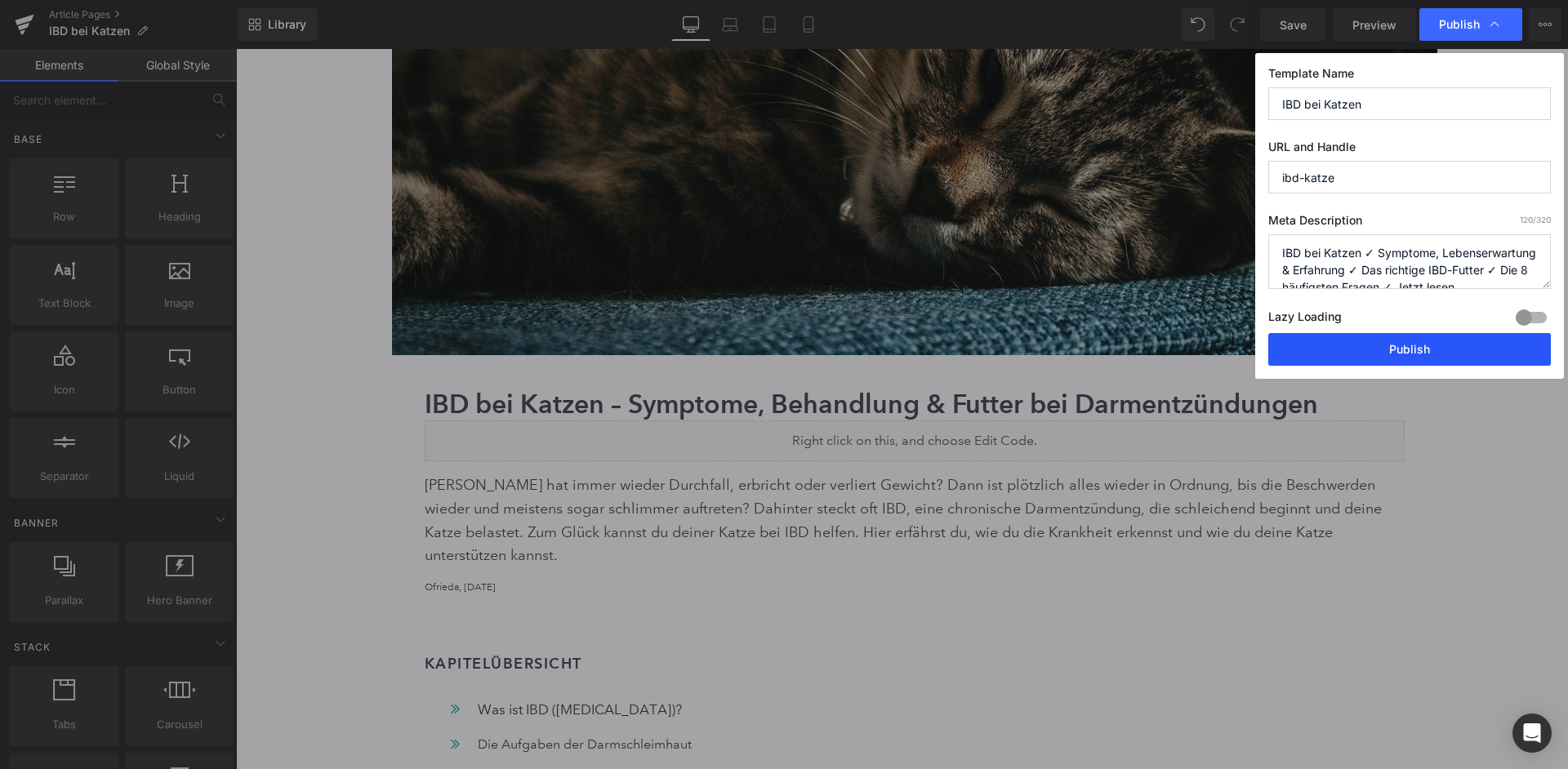
click at [1400, 335] on button "Publish" at bounding box center [1409, 349] width 283 height 33
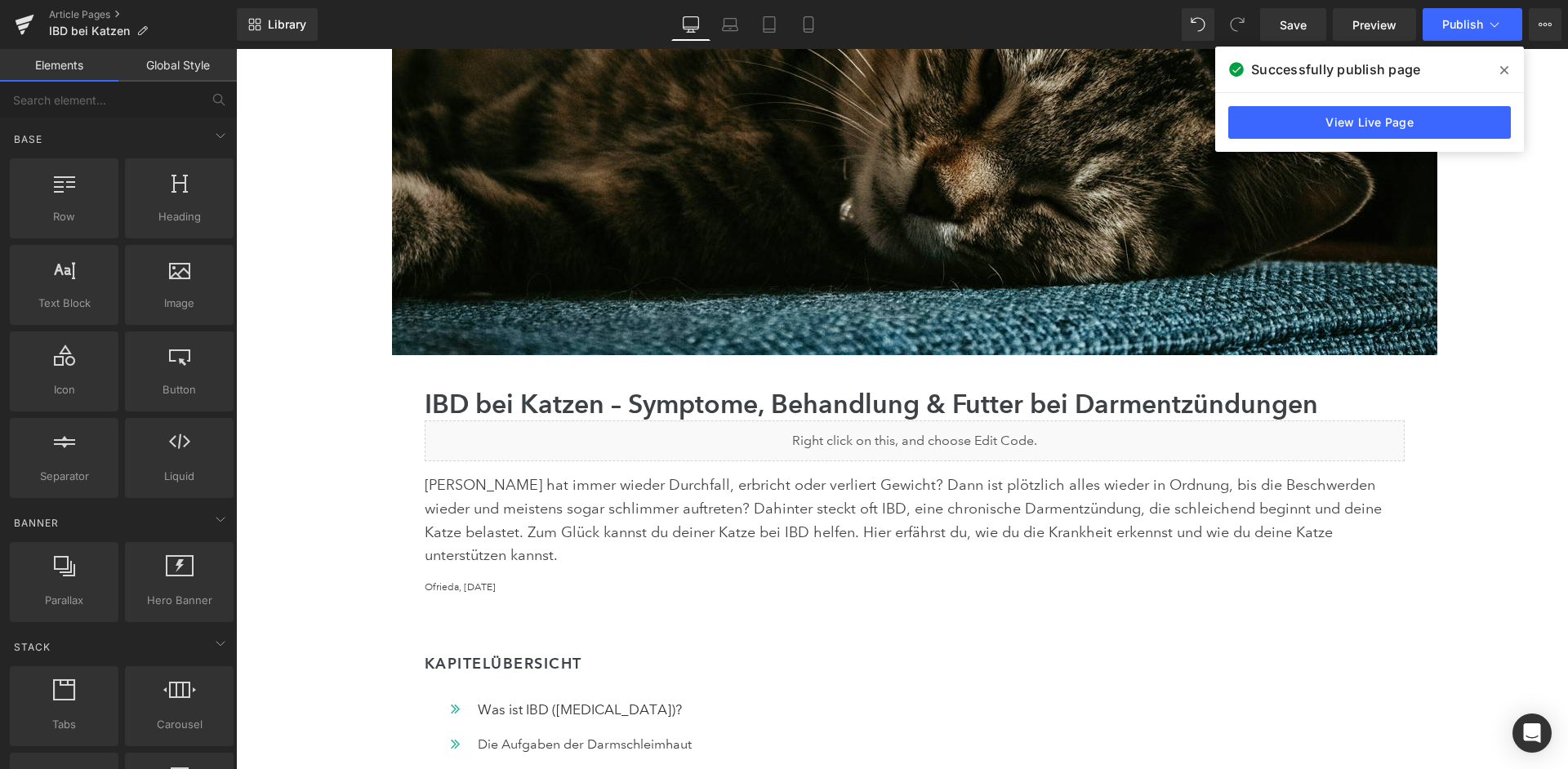
click at [81, 8] on div "Article Pages IBD bei Katzen" at bounding box center [118, 24] width 237 height 49
click at [84, 17] on link "Article Pages" at bounding box center [143, 14] width 188 height 13
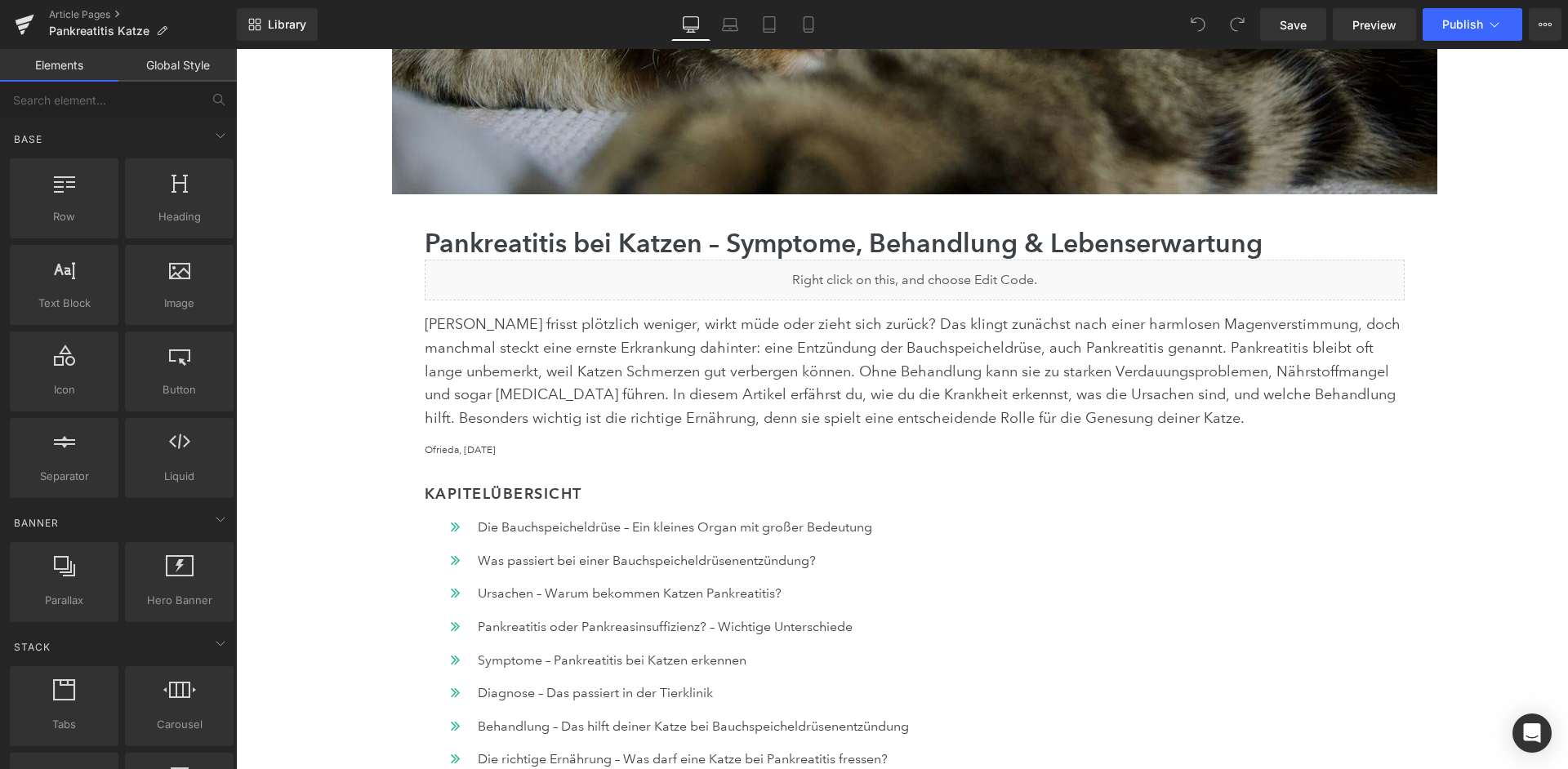
scroll to position [544, 0]
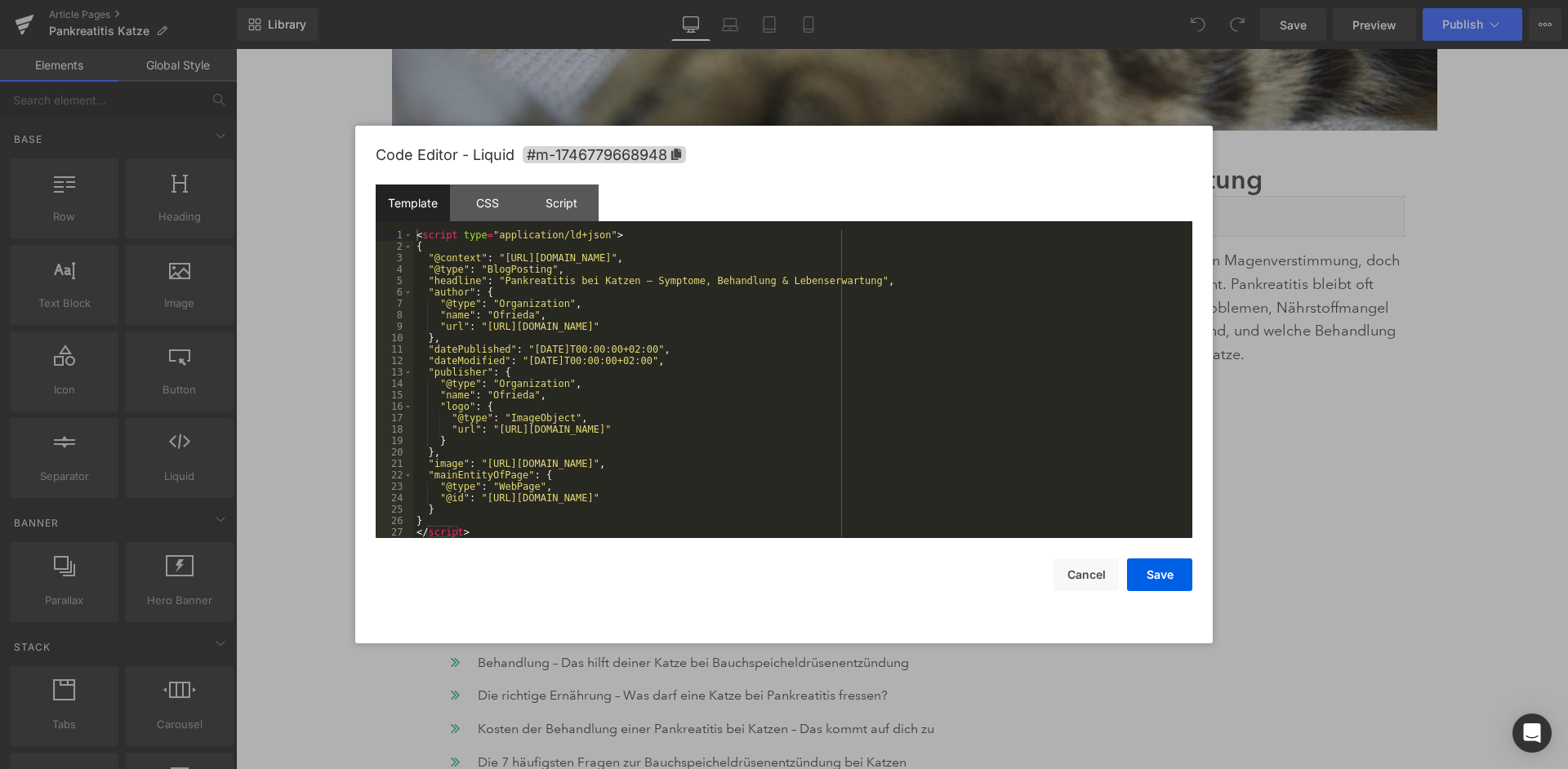
click at [867, 355] on div "< script type = "application/ld+json" > { "@context" : "https://schema.org" , "…" at bounding box center [803, 395] width 779 height 331
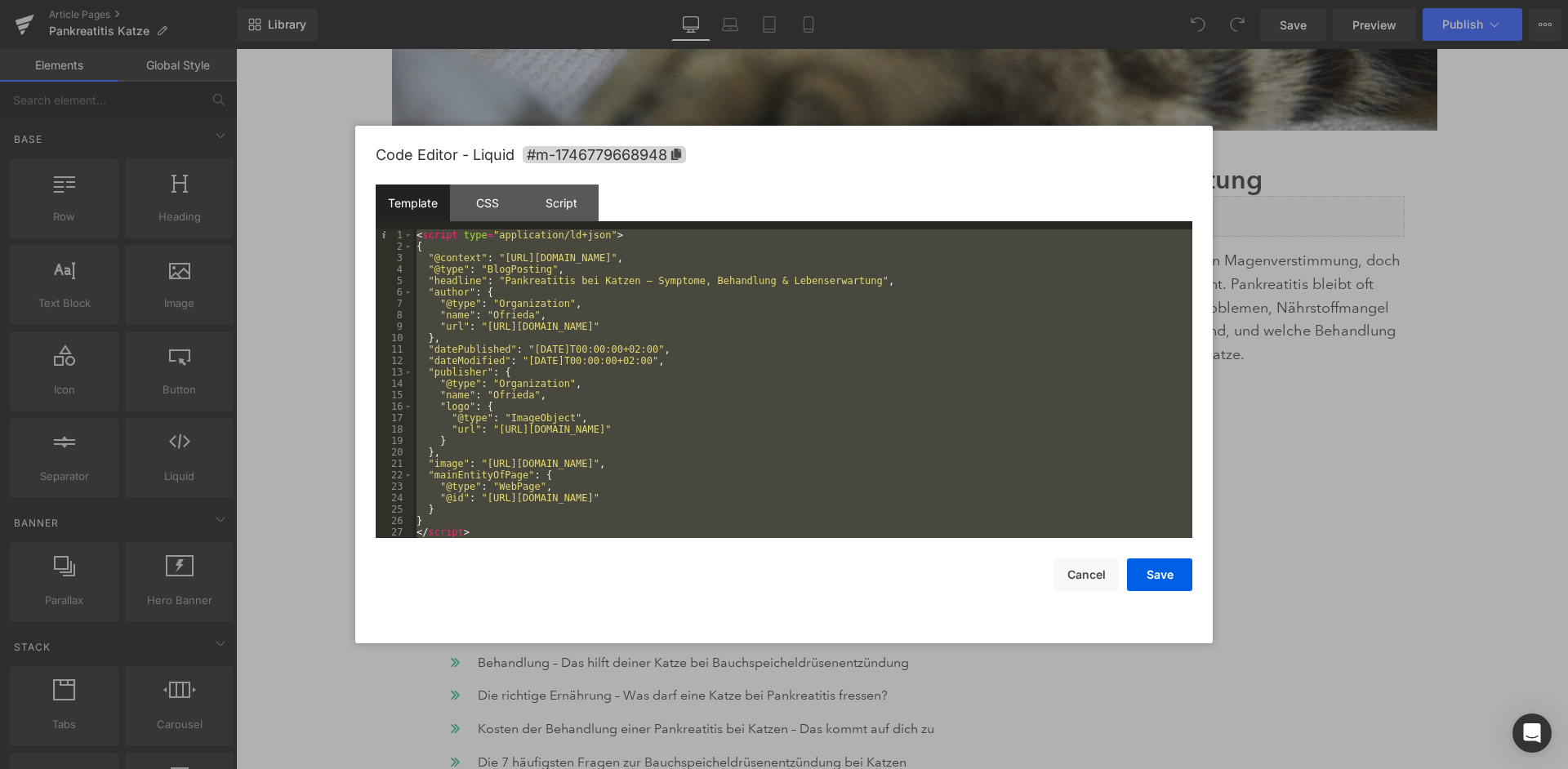
click at [873, 352] on div "< script type = "application/ld+json" > { "@context" : "https://schema.org" , "…" at bounding box center [803, 395] width 779 height 331
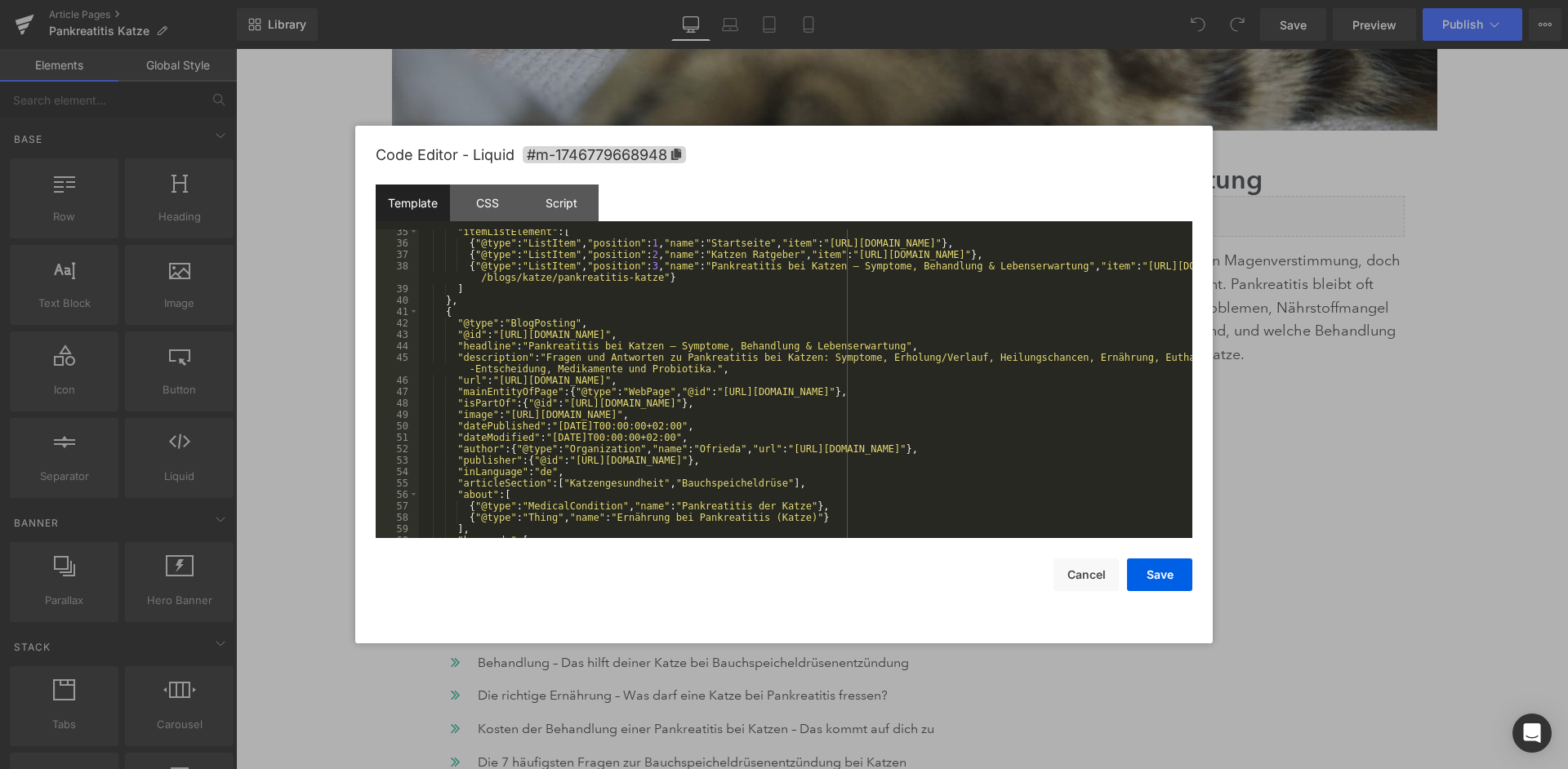
scroll to position [417, 0]
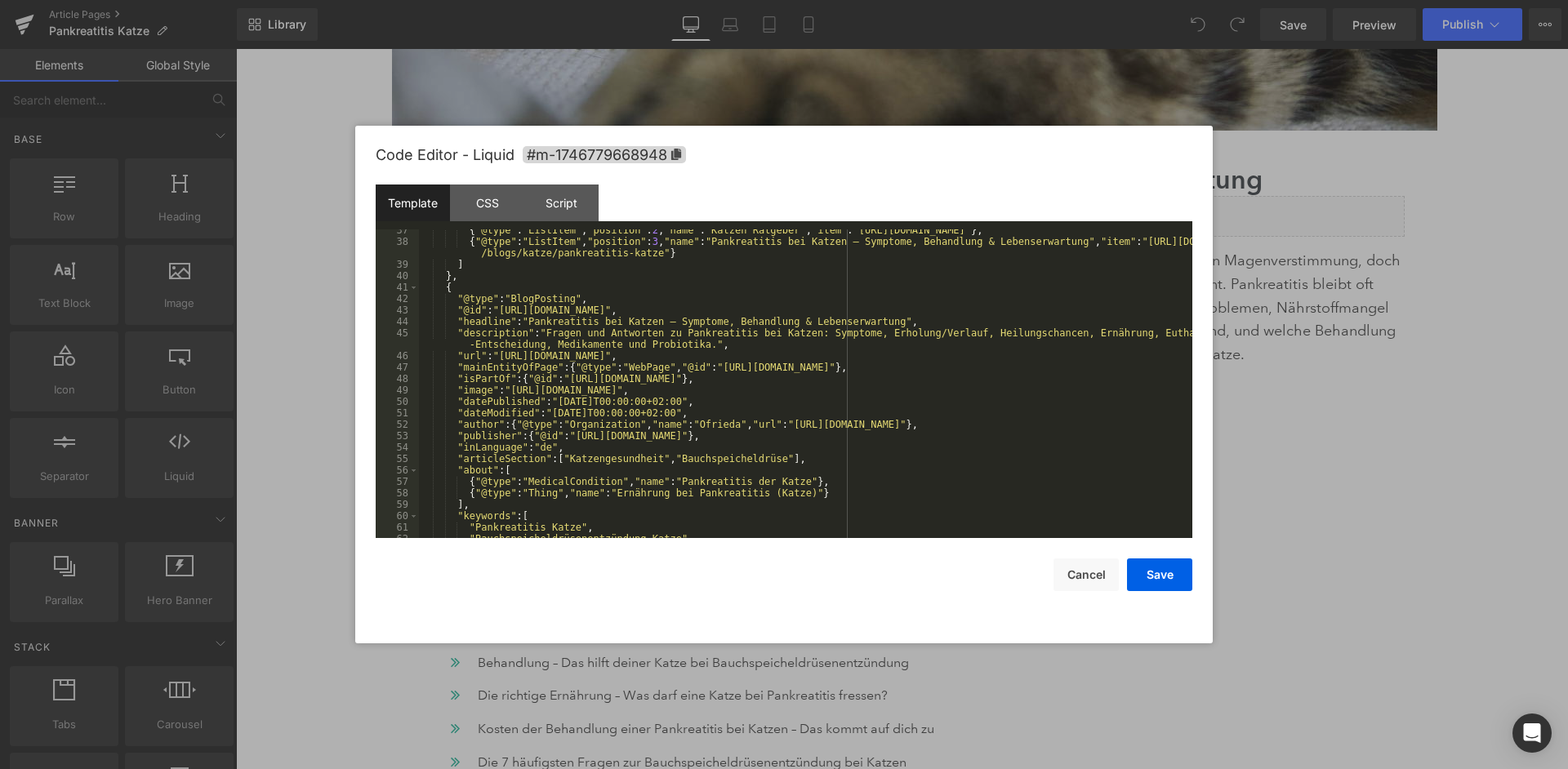
click at [894, 329] on div "{ "@type" : "ListItem" , "position" : 2 , "name" : "Katzen Ratgeber" , "item" :…" at bounding box center [806, 390] width 773 height 331
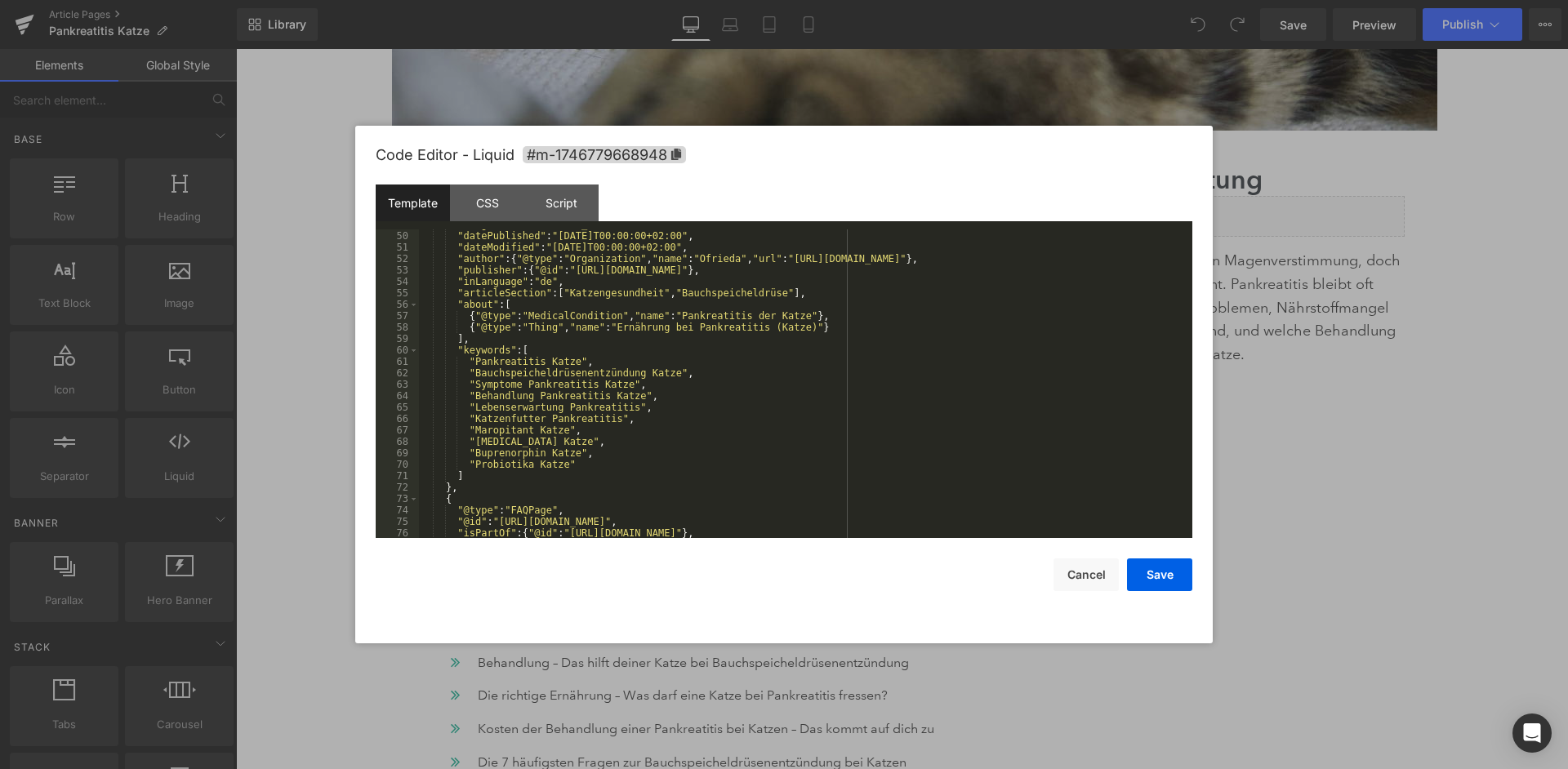
scroll to position [582, 0]
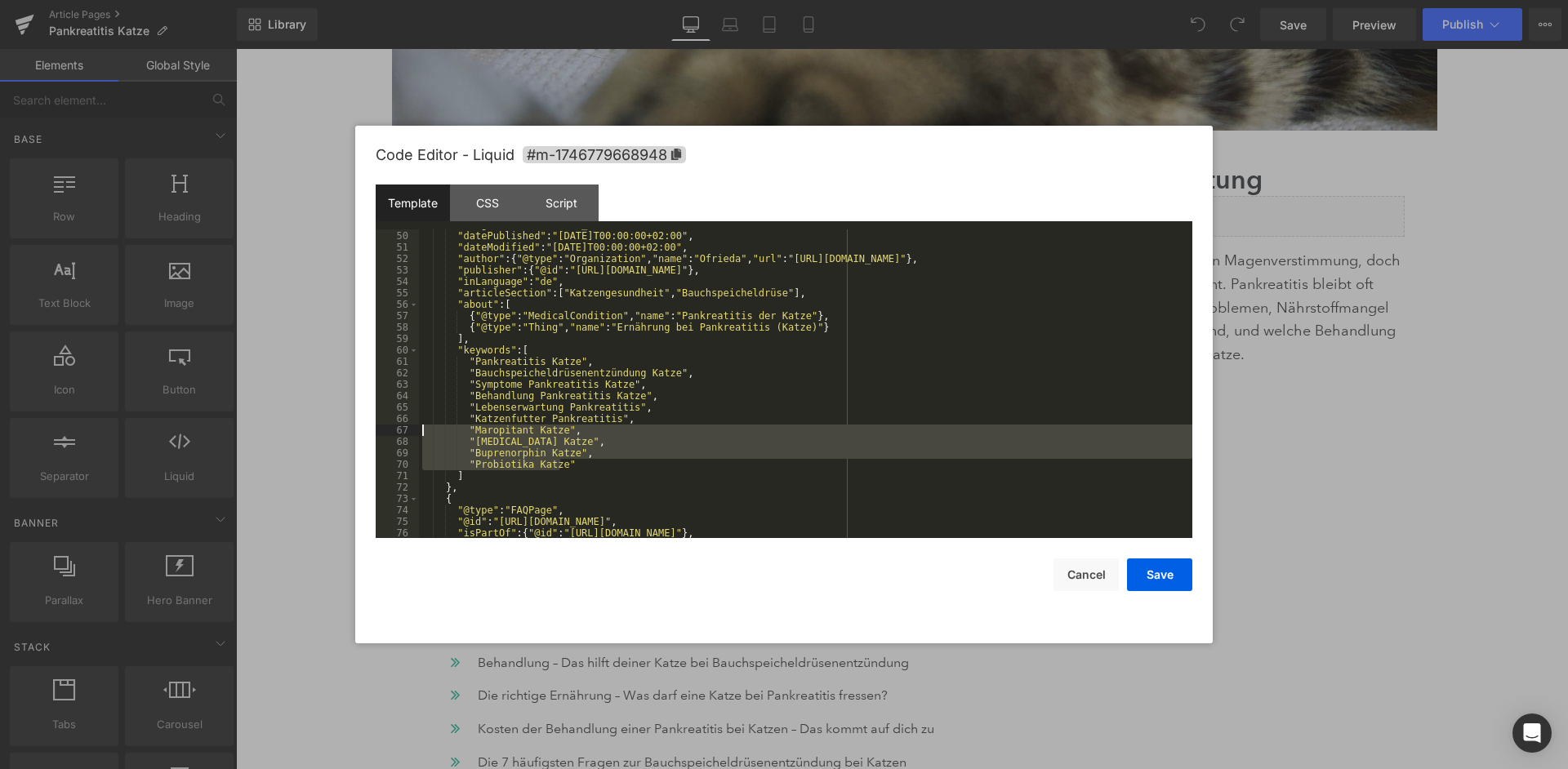
drag, startPoint x: 561, startPoint y: 461, endPoint x: 418, endPoint y: 428, distance: 146.8
click at [419, 428] on div ""image" : "https://cdn.shopify.com/s/files/1/0046/1429/1520/files/Pankreatitis_…" at bounding box center [806, 384] width 773 height 309
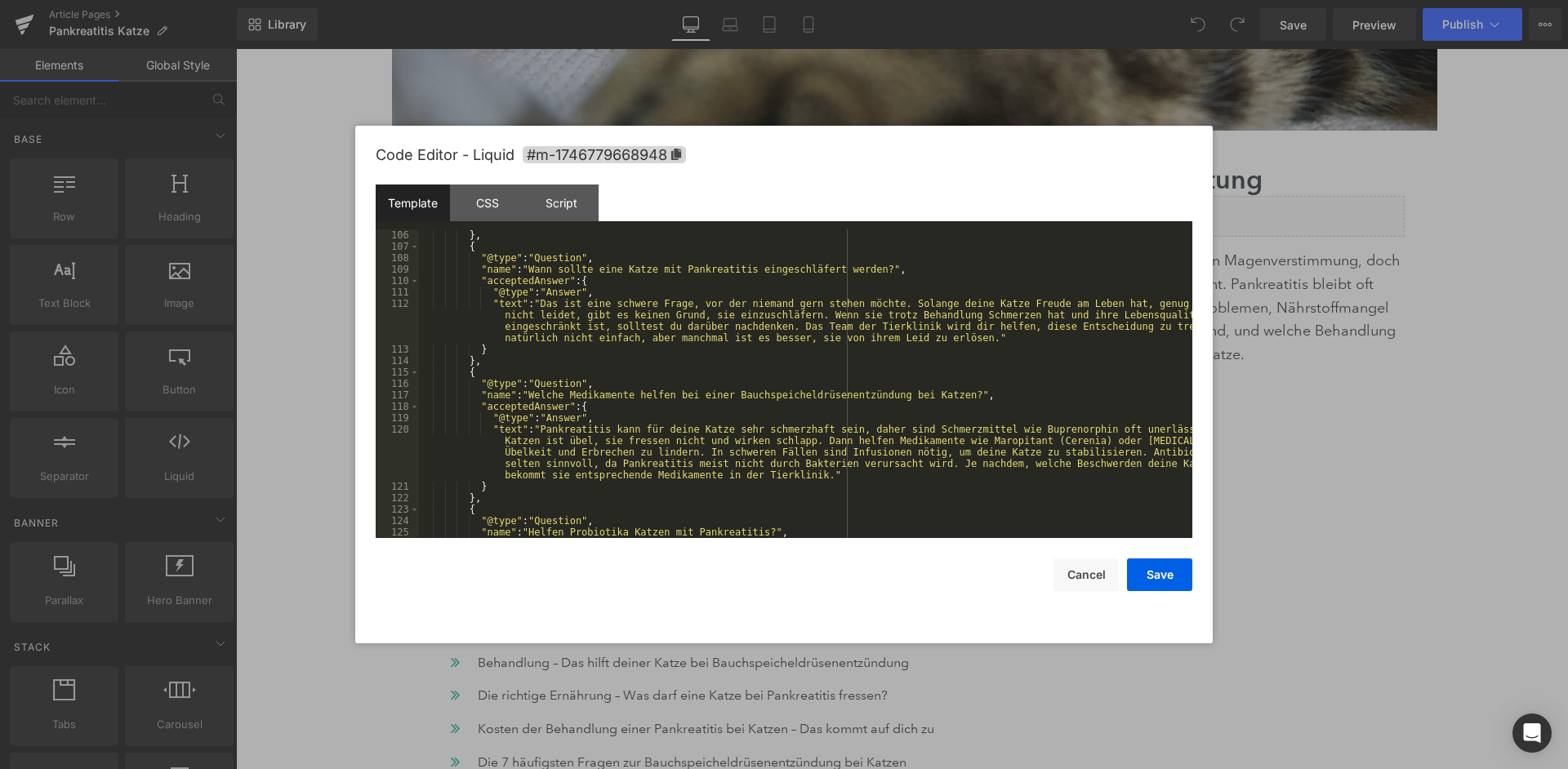
scroll to position [1726, 0]
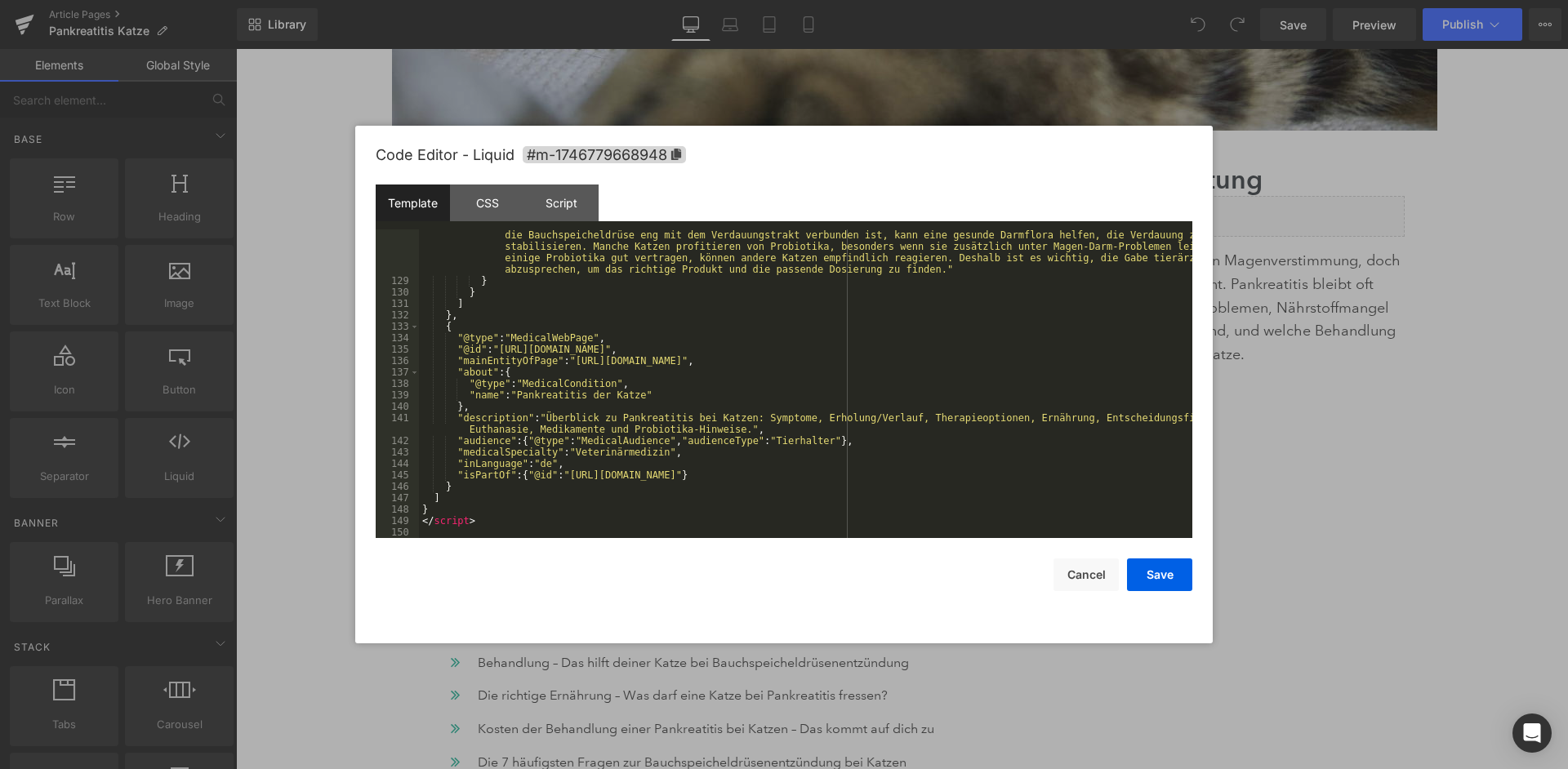
click at [838, 415] on div ""text" : "Probiotika können die Darmflora deiner Katze unterstützen. Dass sie b…" at bounding box center [806, 406] width 773 height 377
click at [1183, 574] on button "Save" at bounding box center [1159, 574] width 65 height 33
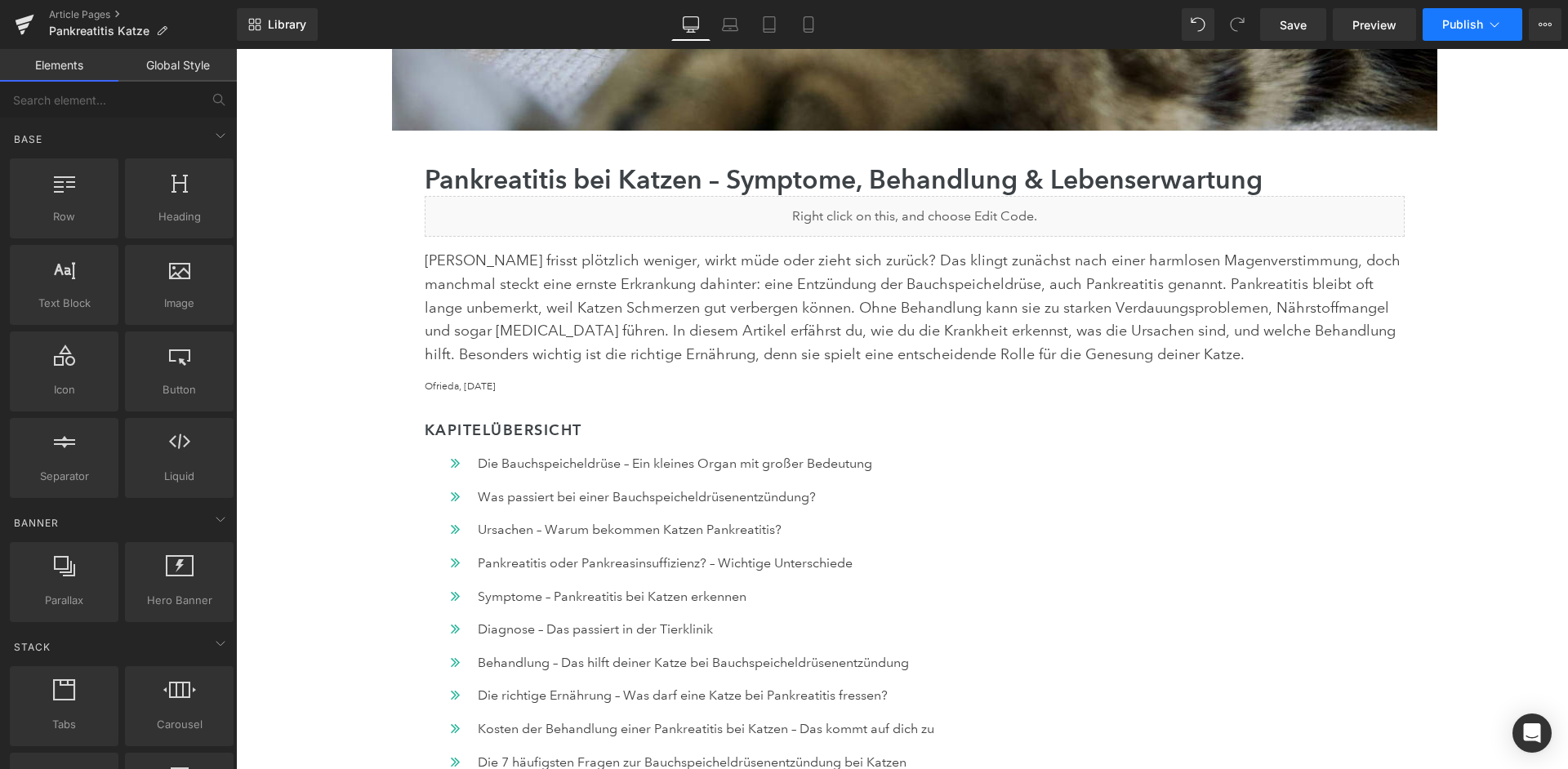
click at [1473, 17] on button "Publish" at bounding box center [1473, 24] width 100 height 33
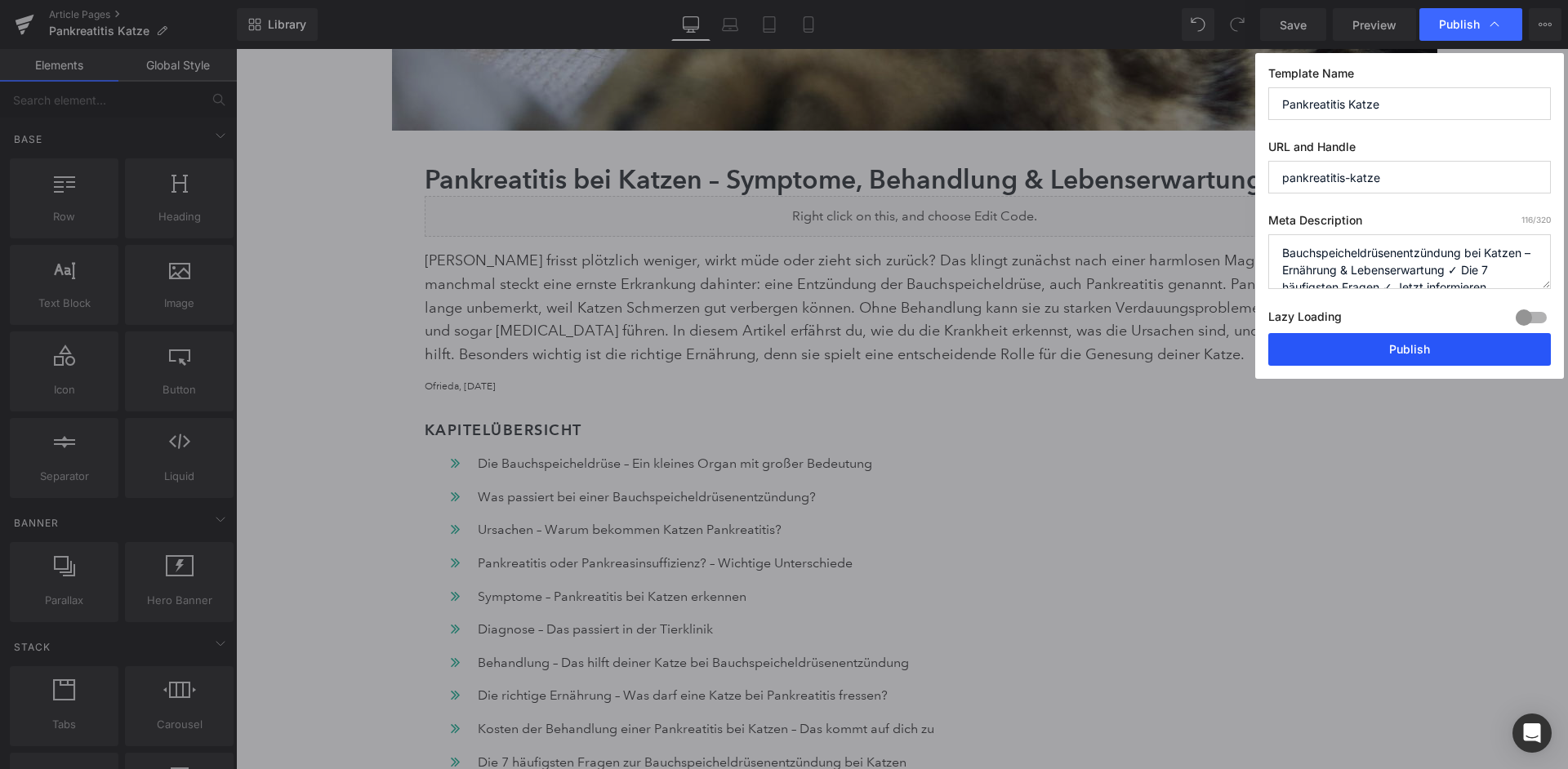
click at [1409, 344] on button "Publish" at bounding box center [1409, 349] width 283 height 33
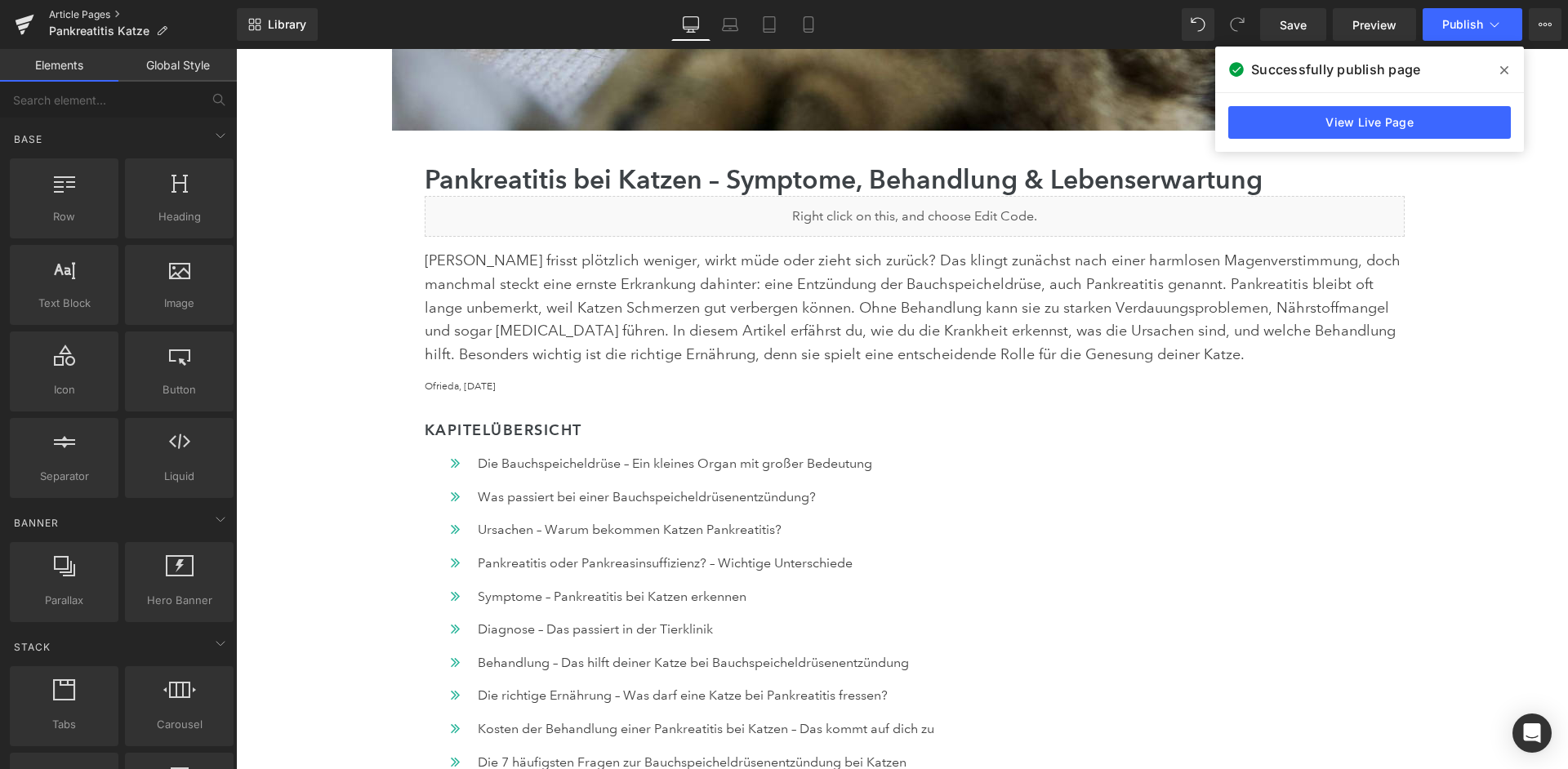
click at [94, 16] on link "Article Pages" at bounding box center [143, 14] width 188 height 13
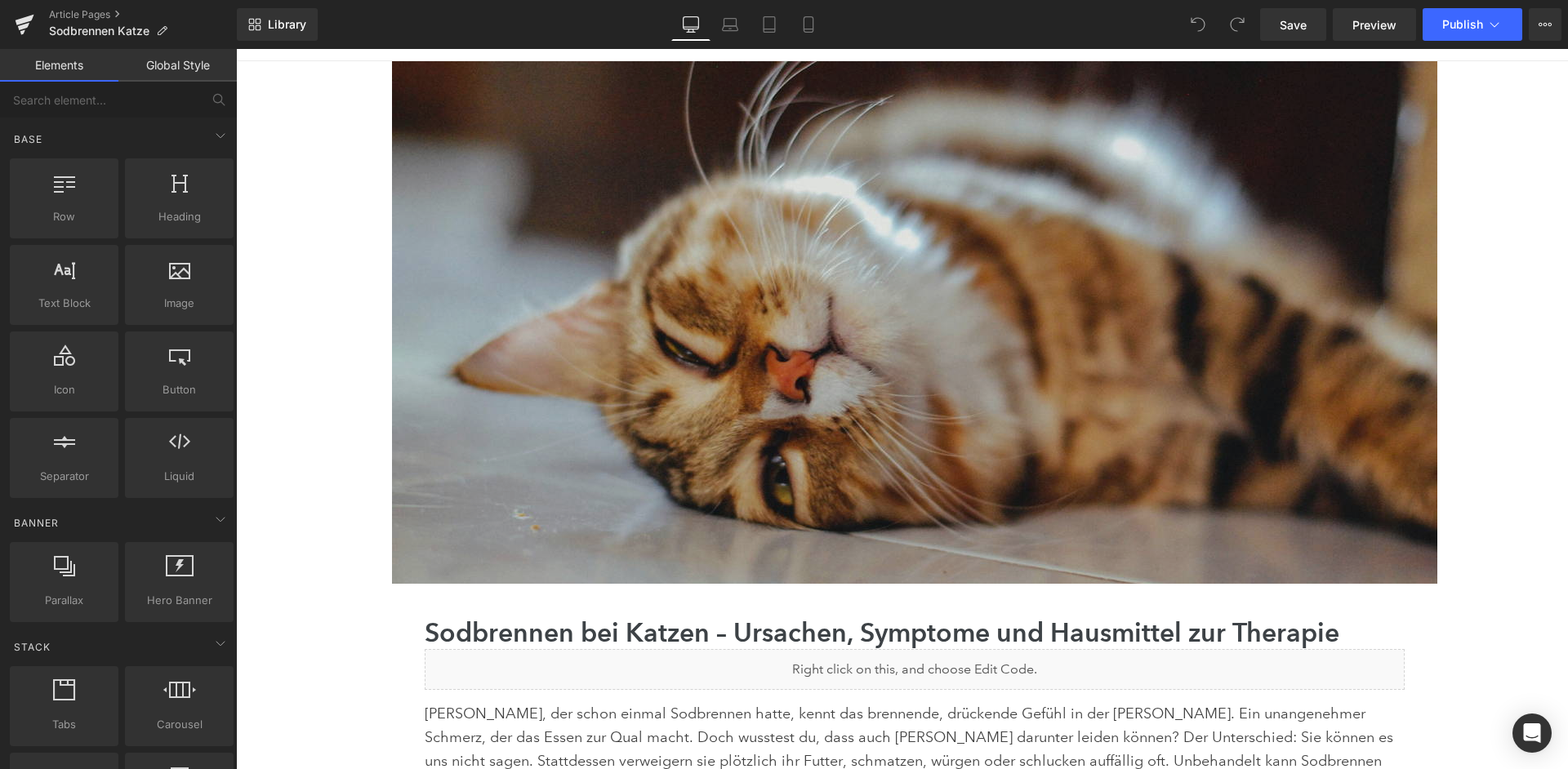
scroll to position [295, 0]
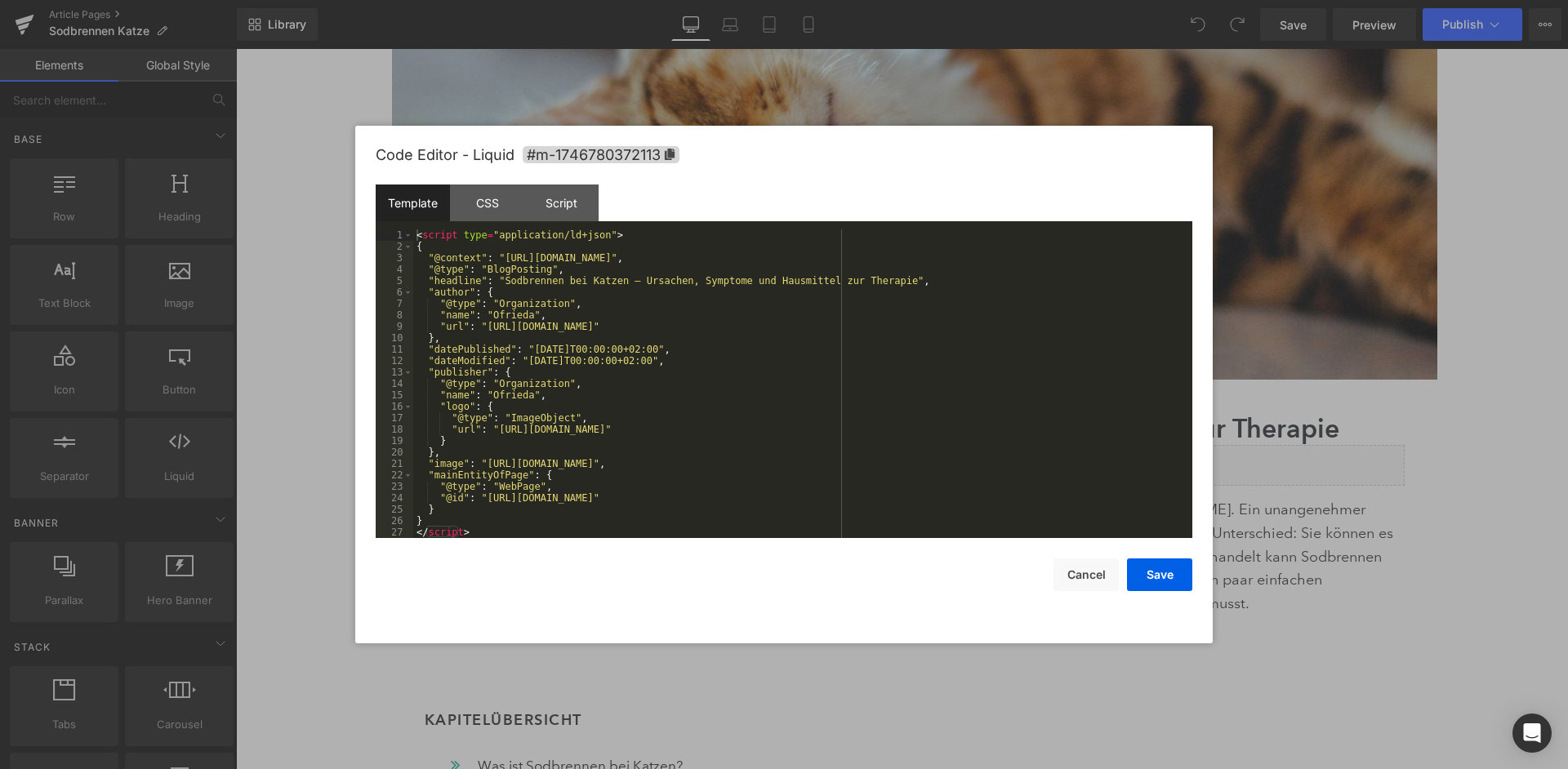
click at [893, 441] on div "< script type = "application/ld+json" > { "@context" : "https://schema.org" , "…" at bounding box center [803, 395] width 779 height 331
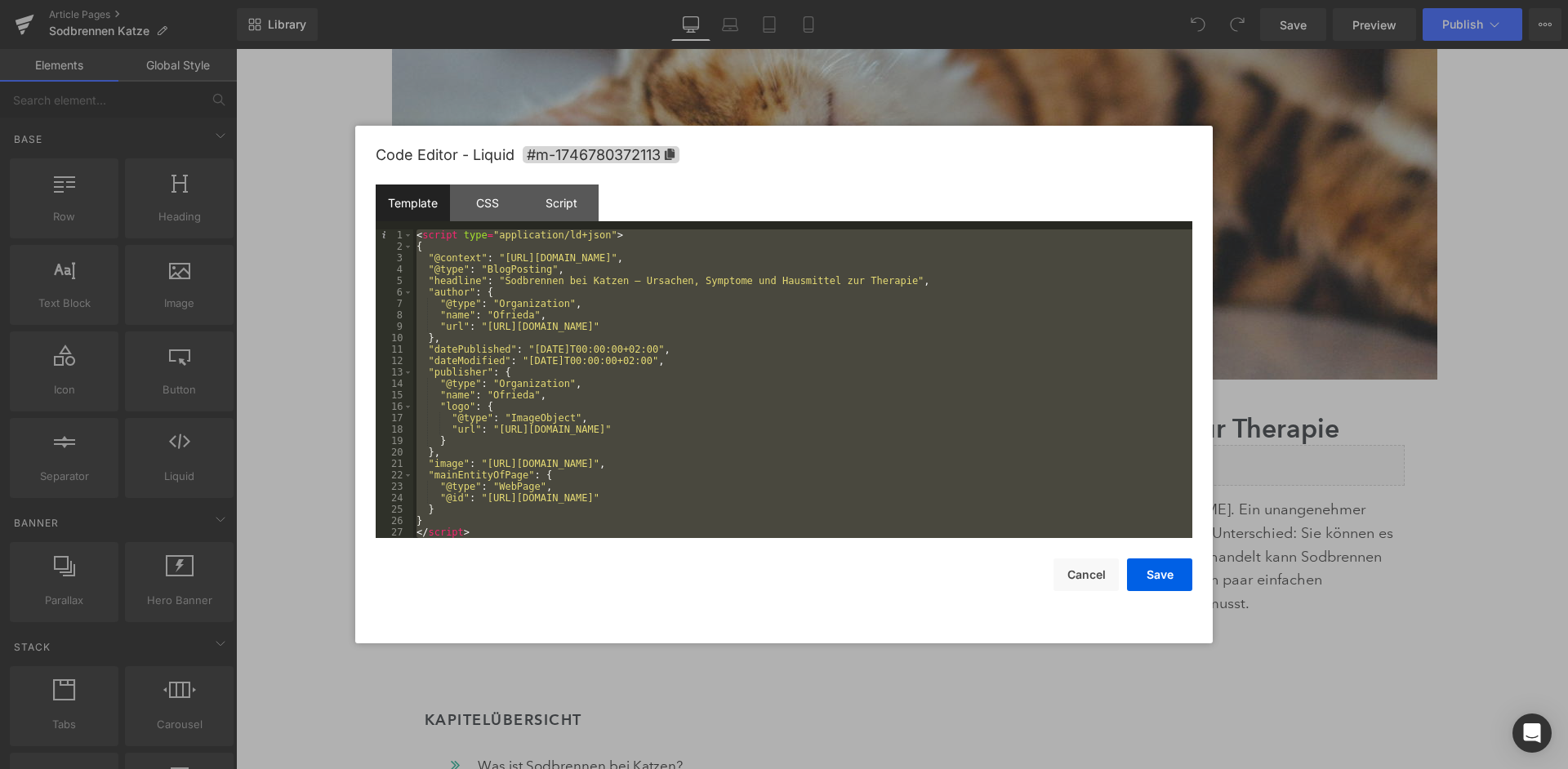
click at [858, 331] on div "< script type = "application/ld+json" > { "@context" : "https://schema.org" , "…" at bounding box center [803, 395] width 779 height 331
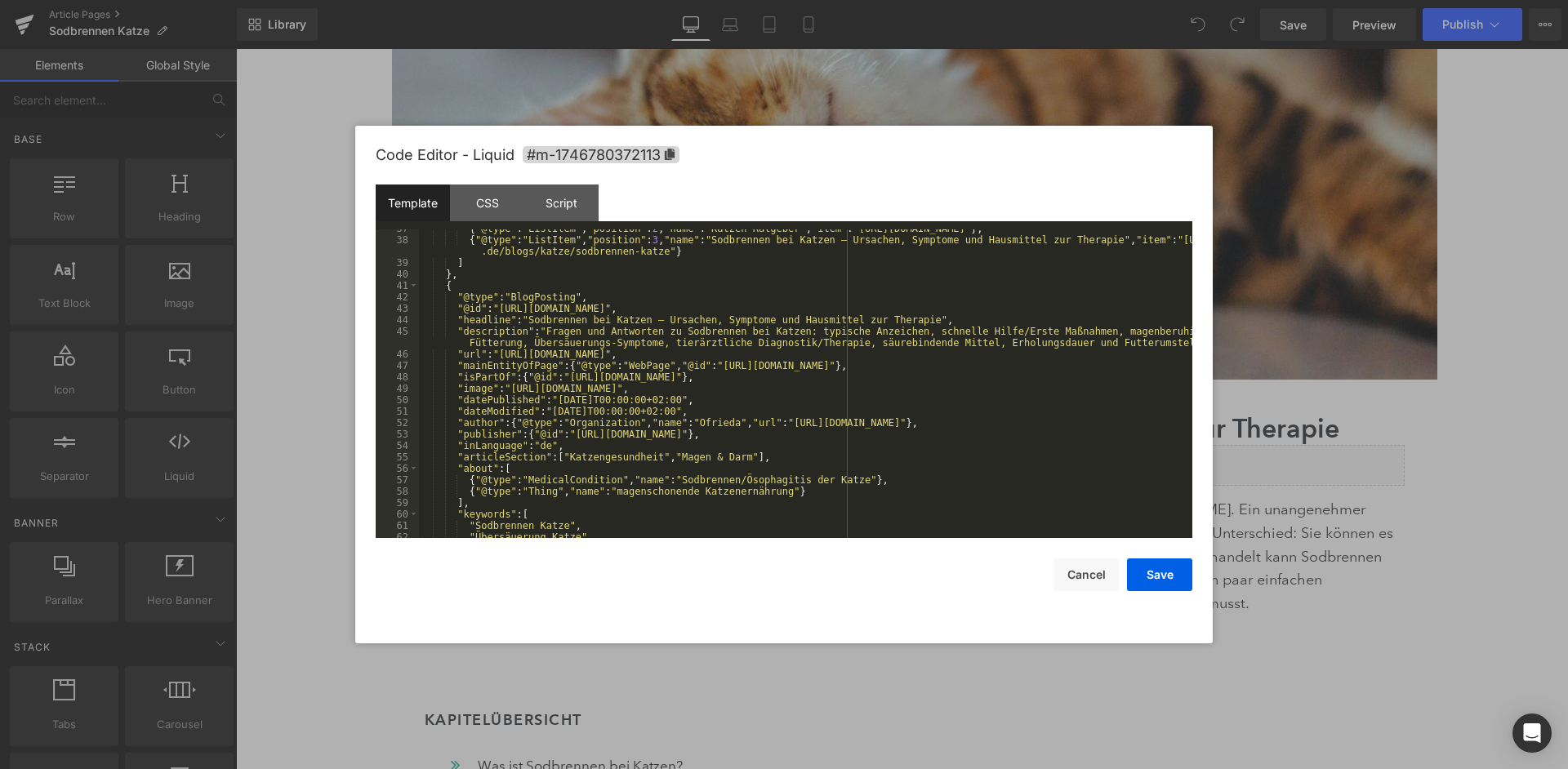
scroll to position [418, 0]
click at [967, 327] on div "{ "@type" : "ListItem" , "position" : 2 , "name" : "Katzen Ratgeber" , "item" :…" at bounding box center [806, 388] width 773 height 331
drag, startPoint x: 640, startPoint y: 339, endPoint x: 522, endPoint y: 336, distance: 118.0
click at [522, 336] on div "{ "@type" : "ListItem" , "position" : 2 , "name" : "Katzen Ratgeber" , "item" :…" at bounding box center [806, 388] width 773 height 331
click at [658, 338] on div "{ "@type" : "ListItem" , "position" : 2 , "name" : "Katzen Ratgeber" , "item" :…" at bounding box center [806, 388] width 773 height 331
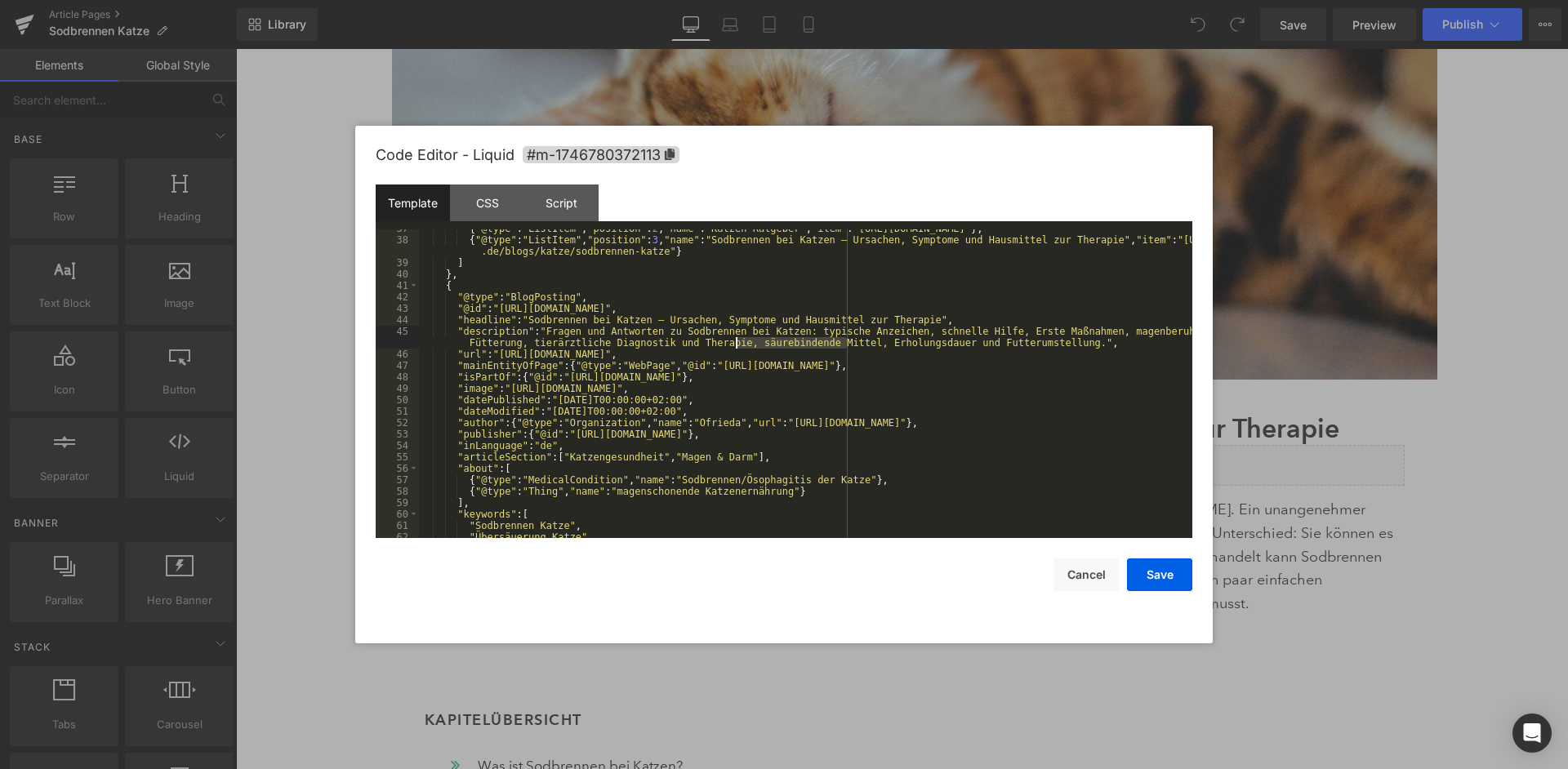
drag, startPoint x: 847, startPoint y: 339, endPoint x: 731, endPoint y: 336, distance: 116.0
click at [731, 336] on div "{ "@type" : "ListItem" , "position" : 2 , "name" : "Katzen Ratgeber" , "item" :…" at bounding box center [806, 388] width 773 height 331
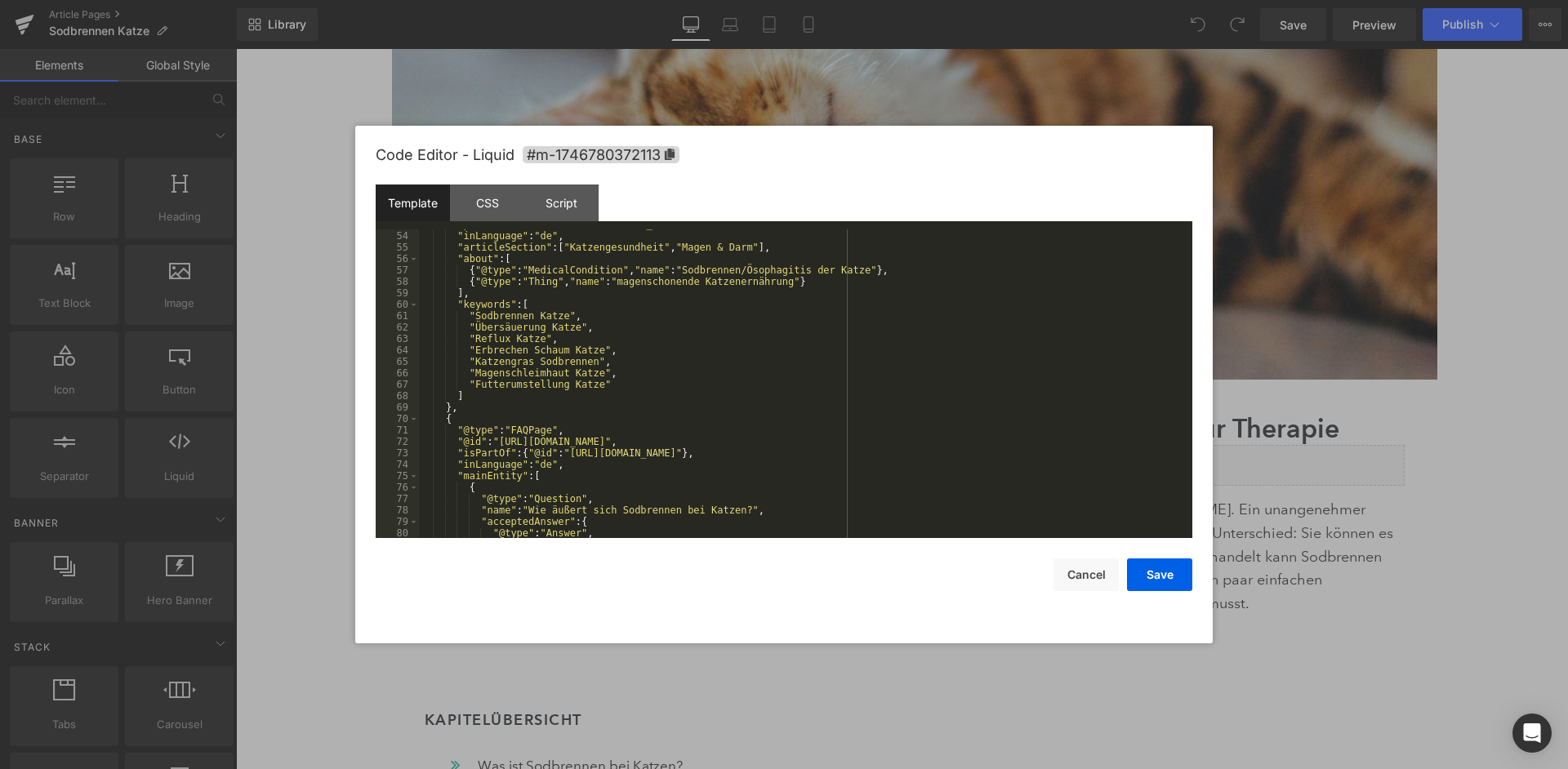
scroll to position [631, 0]
drag, startPoint x: 594, startPoint y: 379, endPoint x: 423, endPoint y: 363, distance: 171.7
click at [423, 363] on div ""inLanguage" : "de" , "articleSection" : [ "Katzengesundheit" , "Magen & Darm" …" at bounding box center [806, 410] width 773 height 366
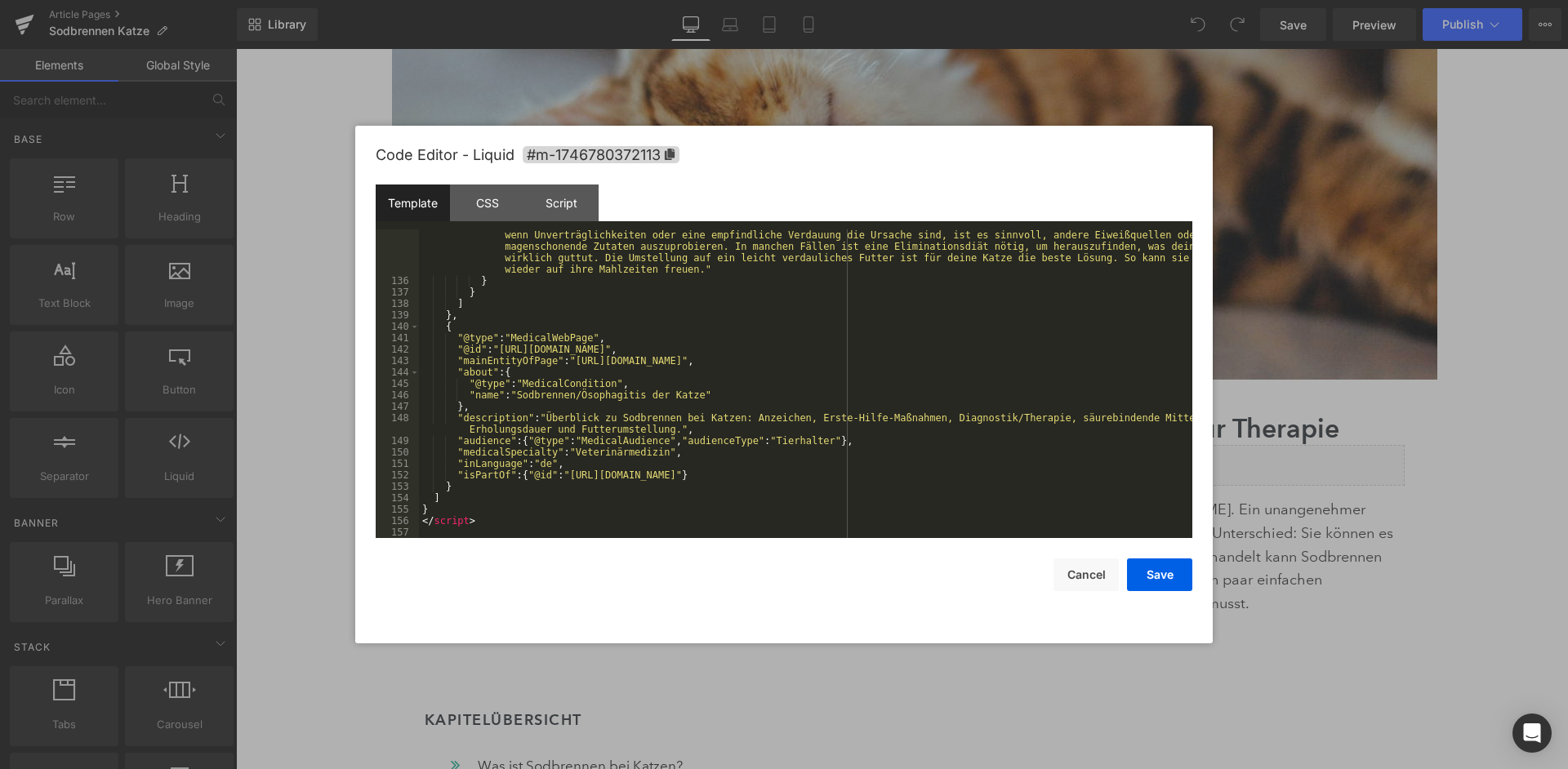
scroll to position [1909, 0]
click at [963, 415] on div ""text" : "Eine Futterumstellung ist nicht immer notwendig, aber kann viel bewir…" at bounding box center [806, 395] width 773 height 400
drag, startPoint x: 1134, startPoint y: 415, endPoint x: 1020, endPoint y: 413, distance: 114.0
click at [1020, 413] on div ""text" : "Eine Futterumstellung ist nicht immer notwendig, aber kann viel bewir…" at bounding box center [806, 395] width 773 height 400
click at [1163, 573] on button "Save" at bounding box center [1159, 574] width 65 height 33
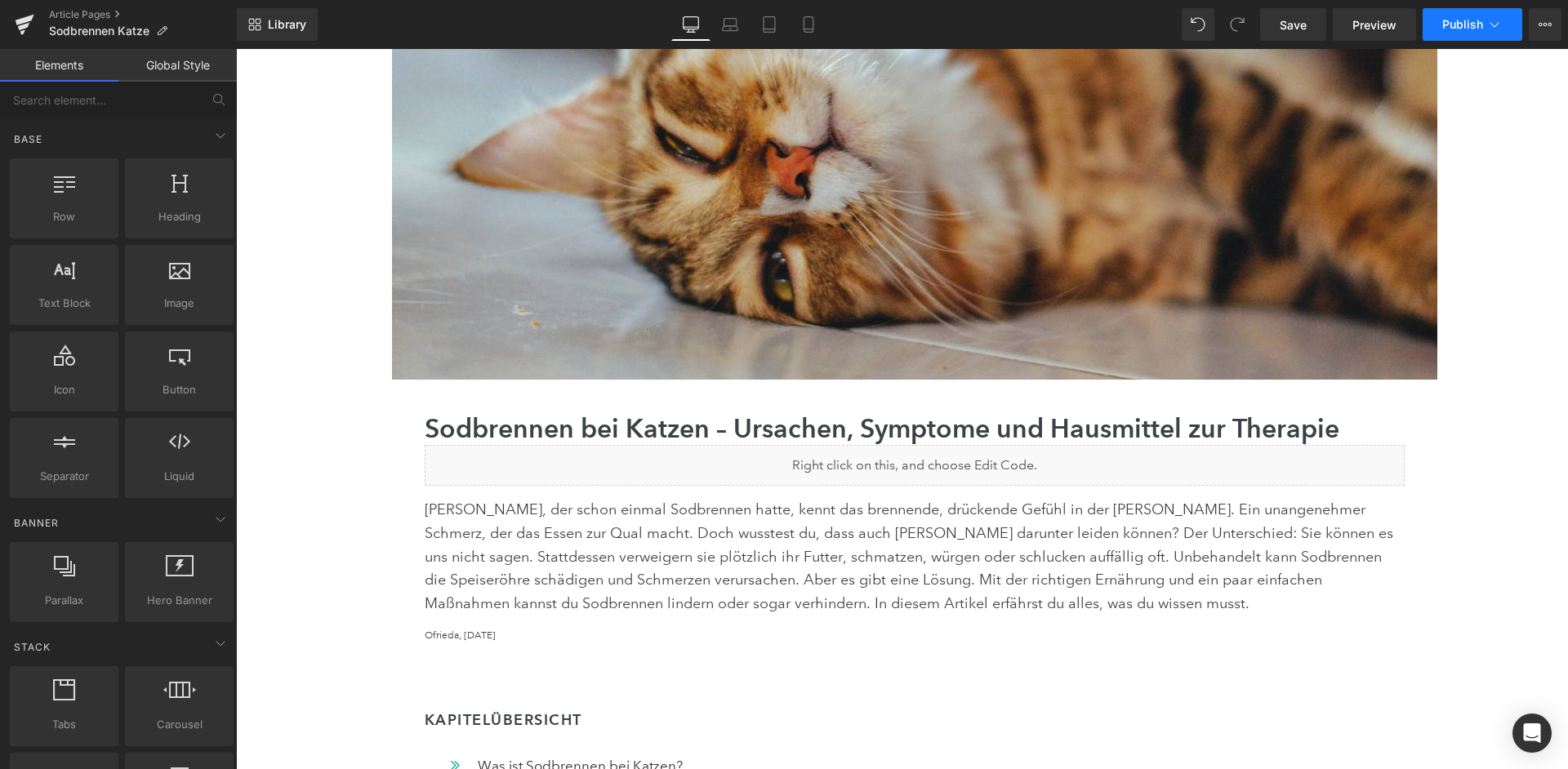
click at [1495, 27] on icon at bounding box center [1494, 24] width 16 height 16
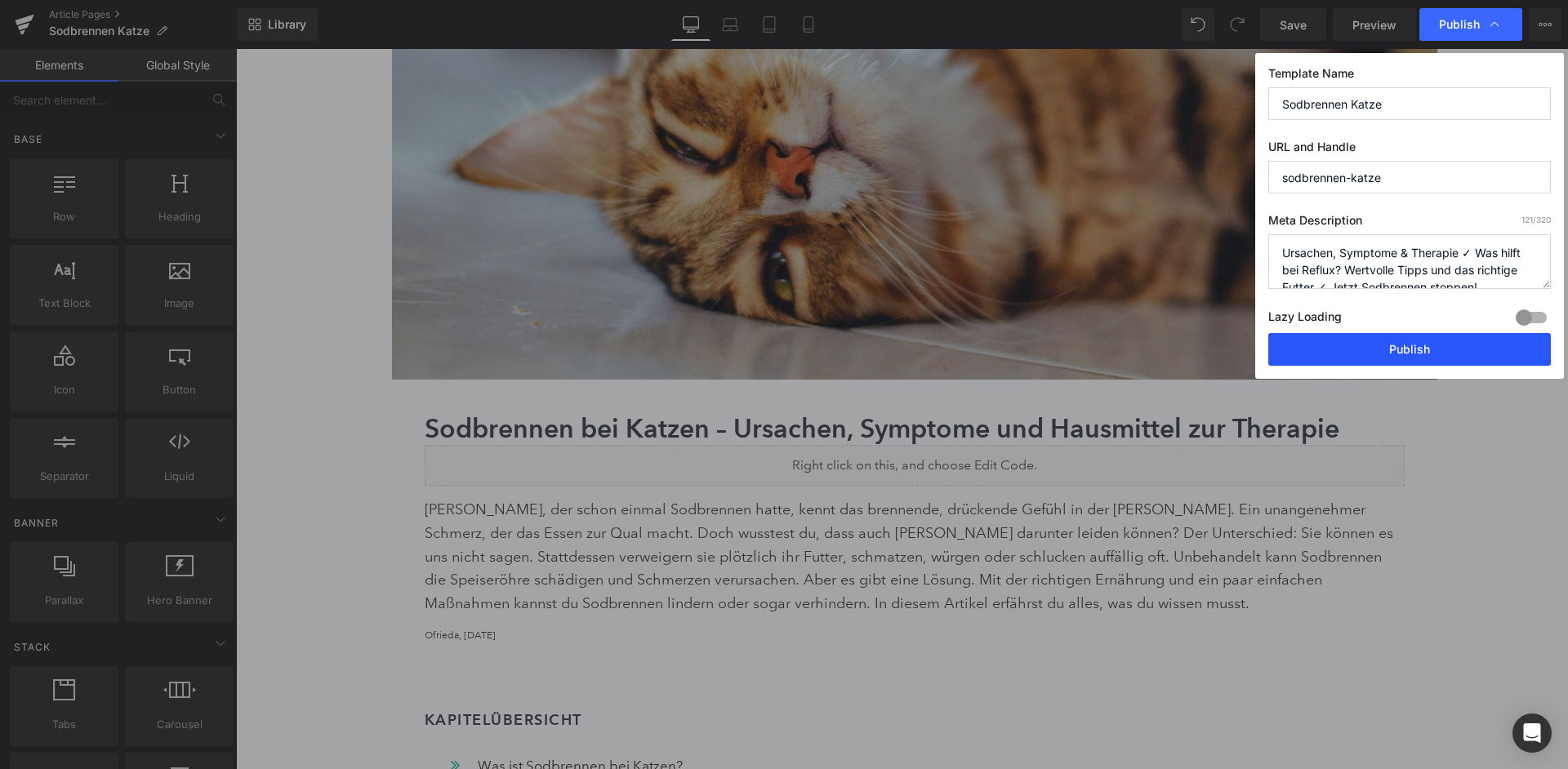
click at [1423, 336] on button "Publish" at bounding box center [1409, 349] width 283 height 33
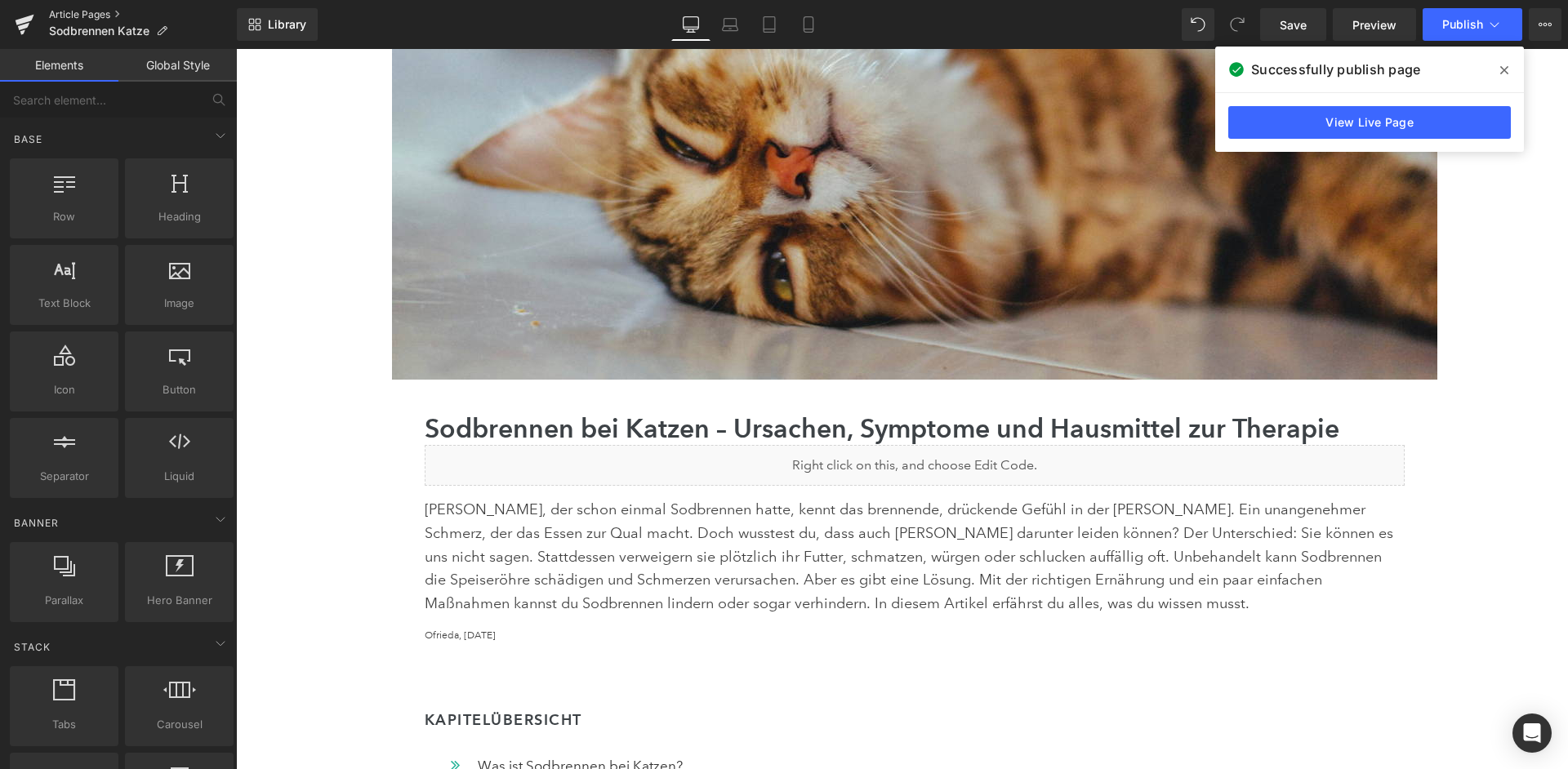
click at [94, 12] on link "Article Pages" at bounding box center [143, 14] width 188 height 13
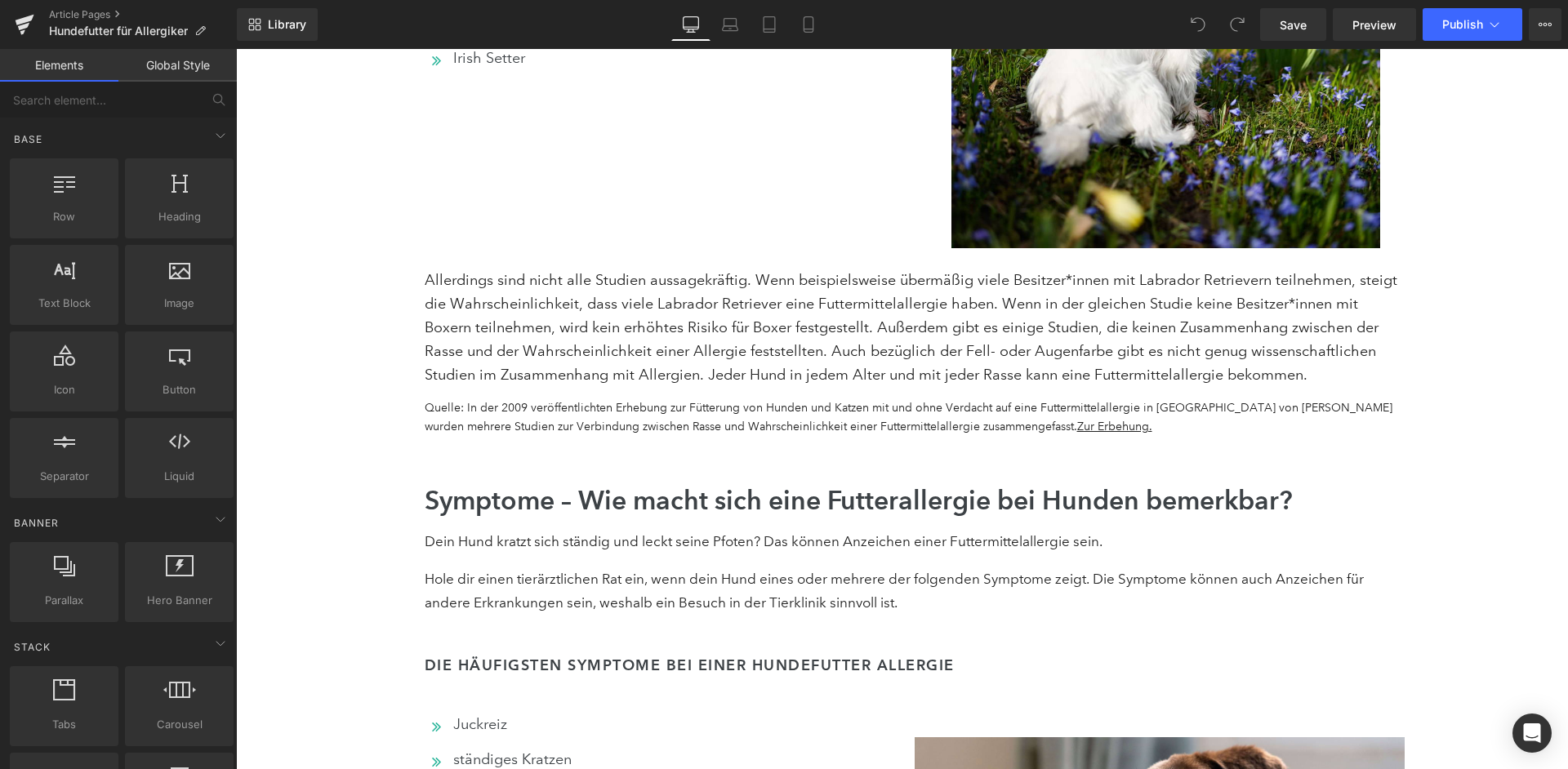
scroll to position [2971, 0]
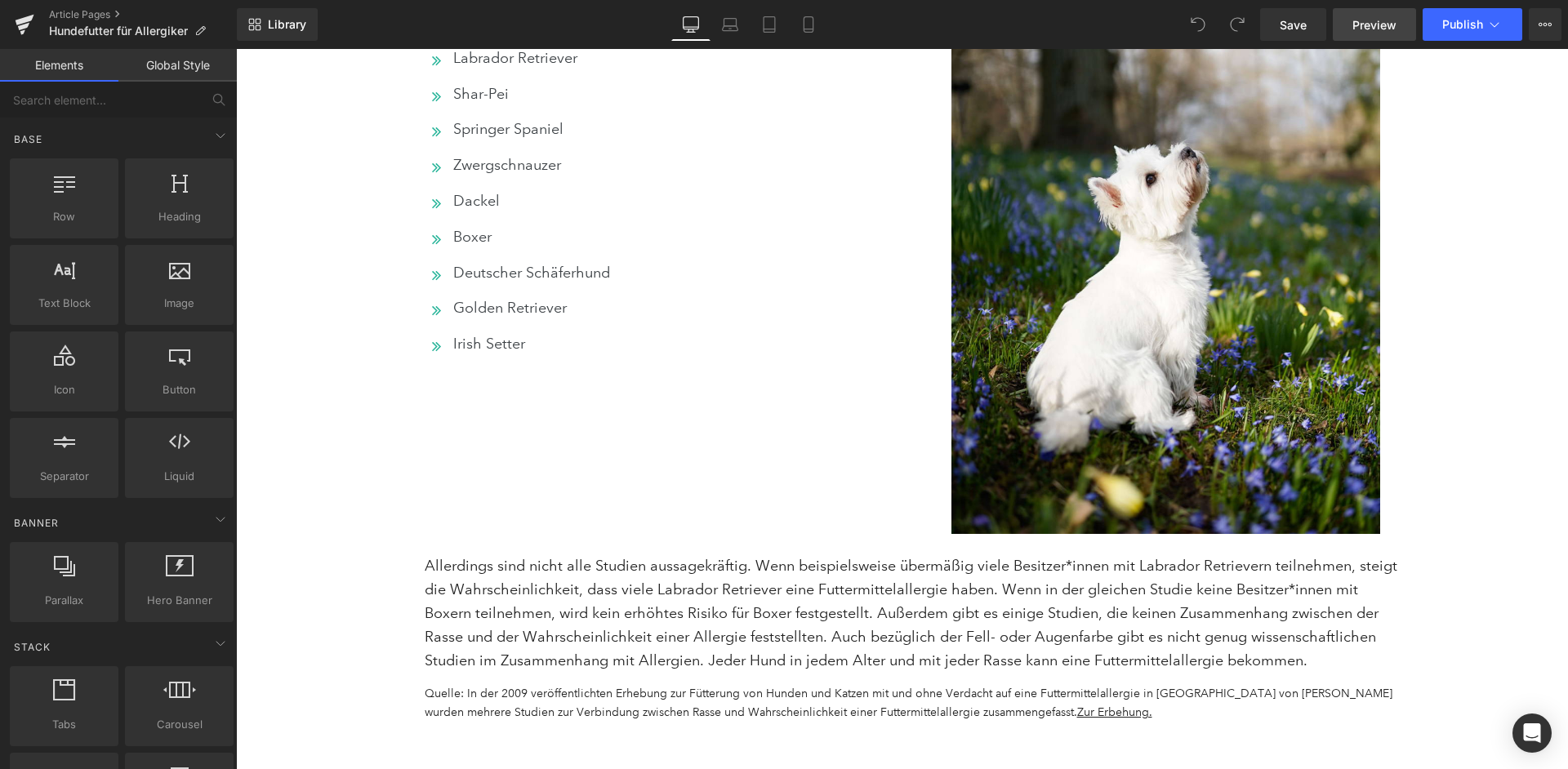
click at [1383, 34] on link "Preview" at bounding box center [1374, 24] width 84 height 33
